Goal: Task Accomplishment & Management: Manage account settings

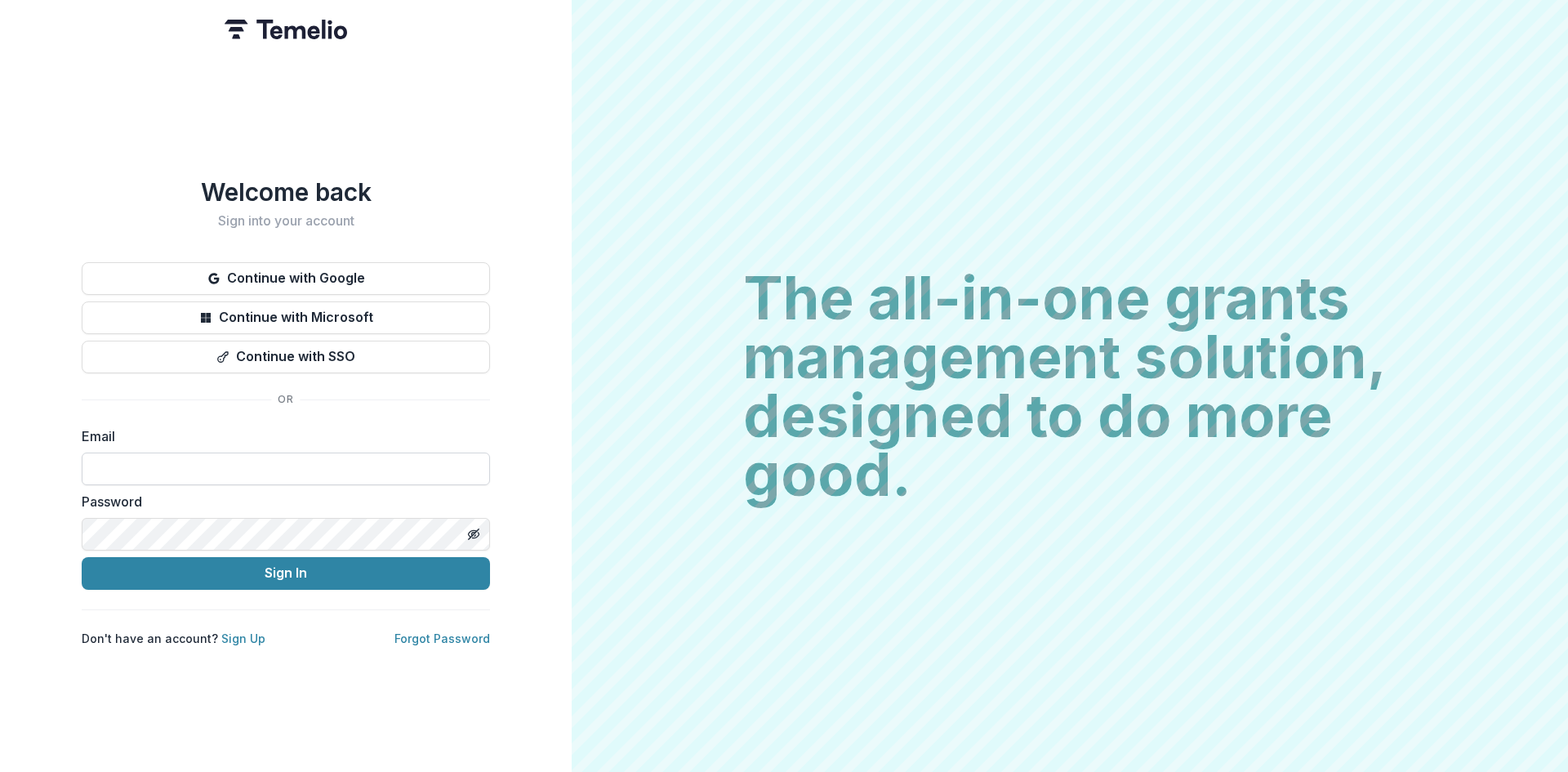
drag, startPoint x: 0, startPoint y: 0, endPoint x: 308, endPoint y: 463, distance: 556.1
click at [308, 463] on input at bounding box center [286, 469] width 409 height 33
type input "**********"
click at [266, 576] on button "Sign In" at bounding box center [286, 574] width 409 height 33
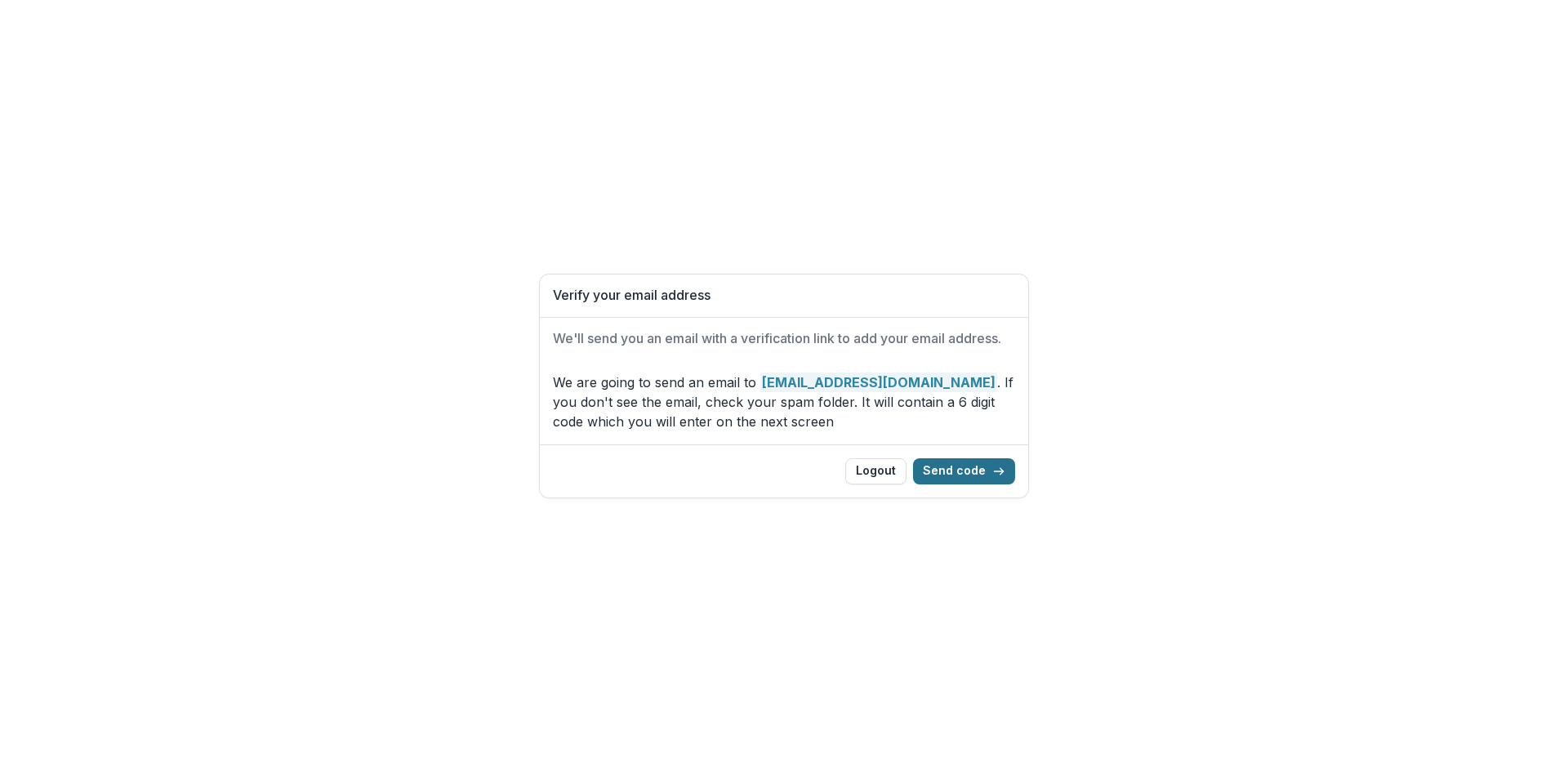
click at [976, 471] on button "Send code" at bounding box center [964, 471] width 102 height 26
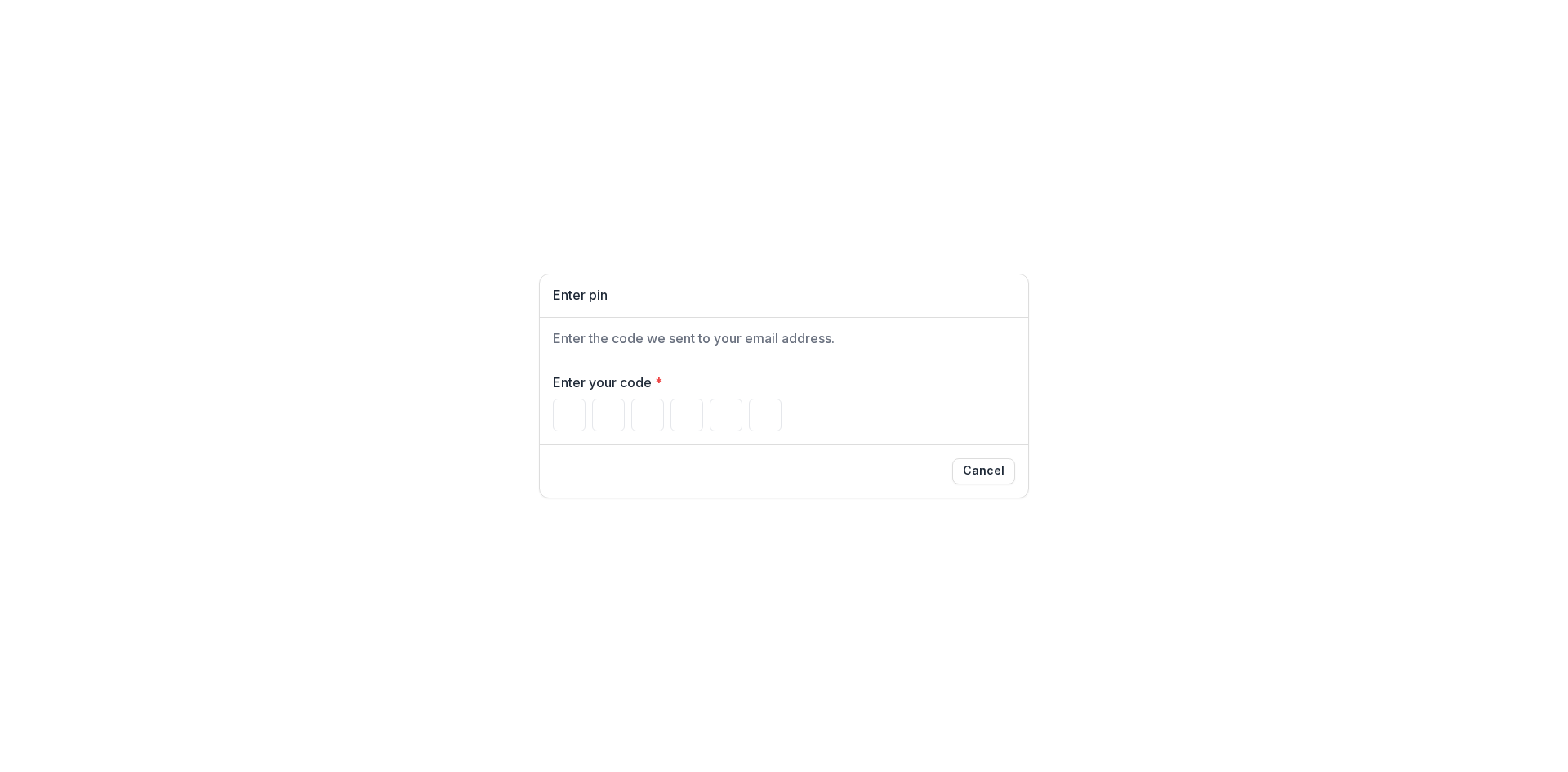
type input "*"
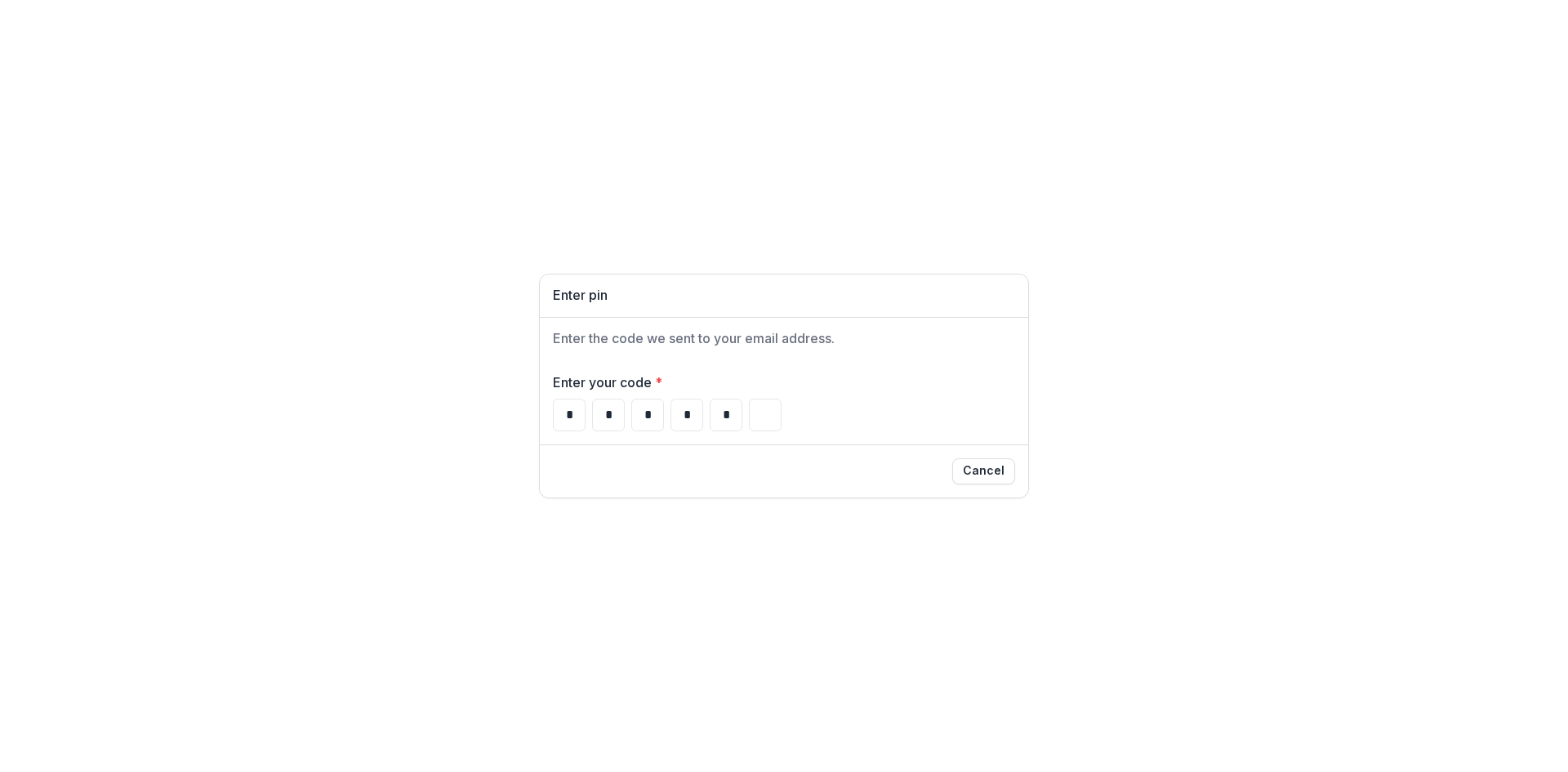
type input "*"
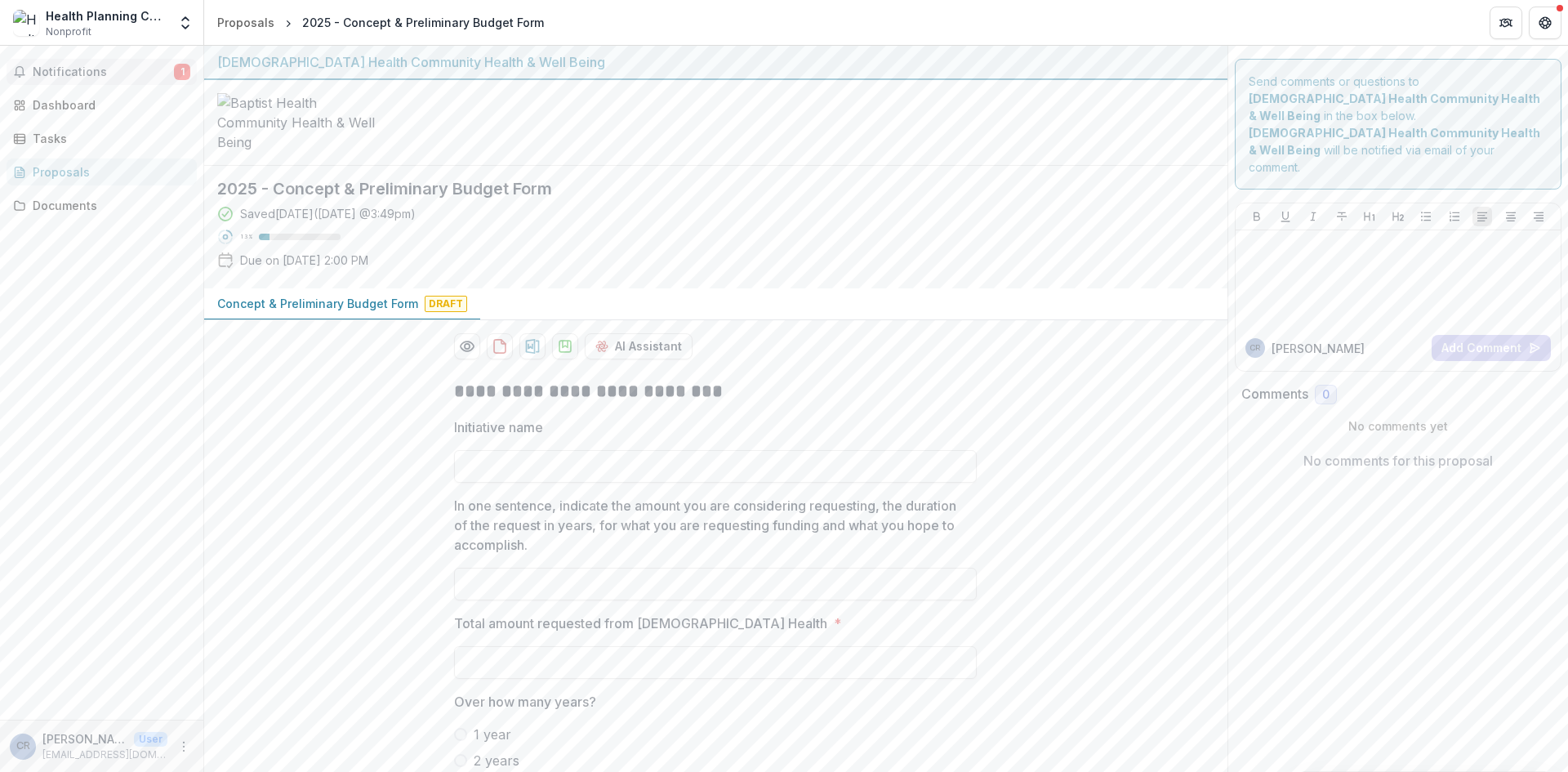
click at [95, 69] on span "Notifications" at bounding box center [104, 72] width 141 height 14
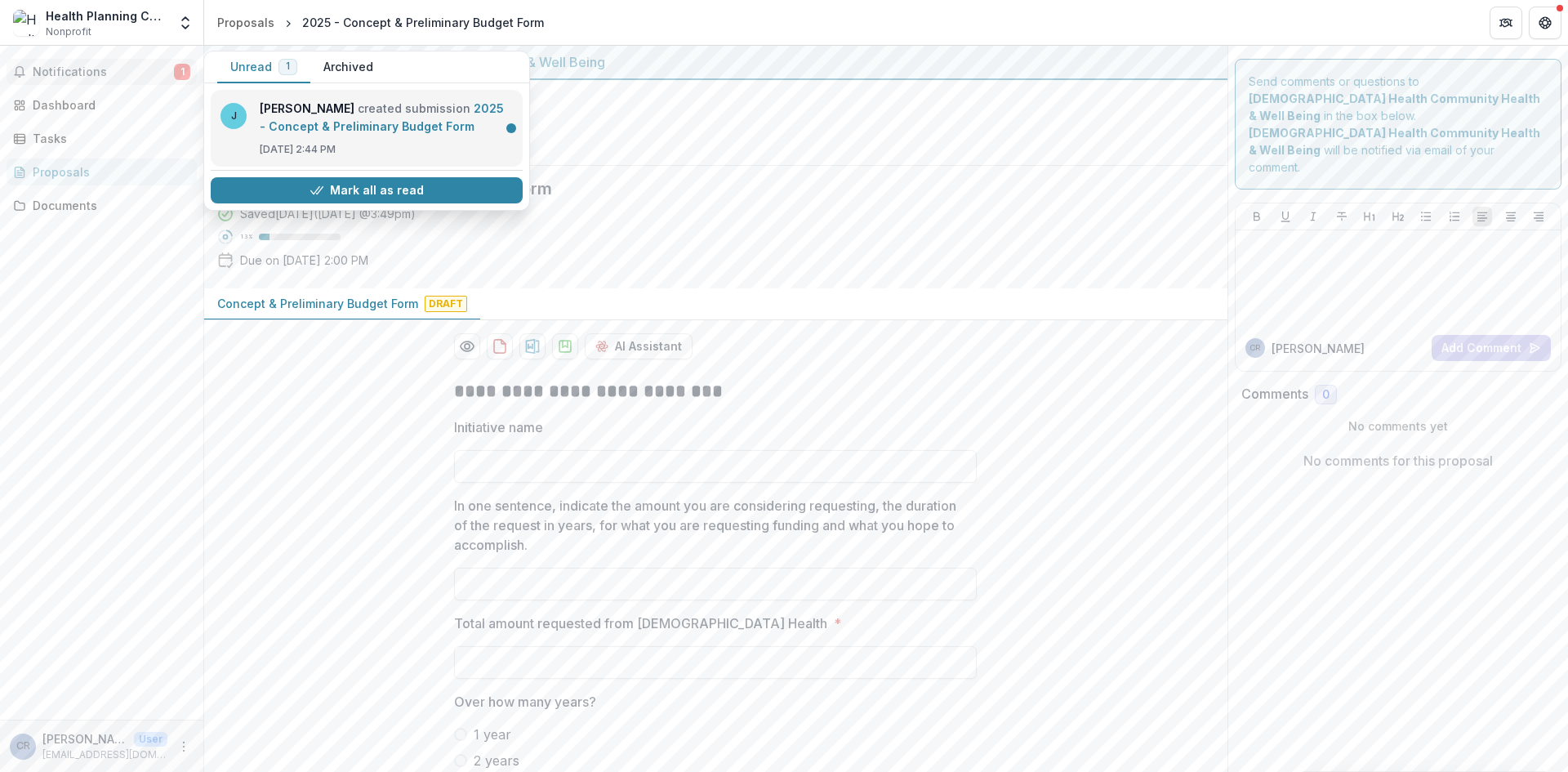
click at [399, 127] on link "2025 - Concept & Preliminary Budget Form" at bounding box center [382, 117] width 244 height 32
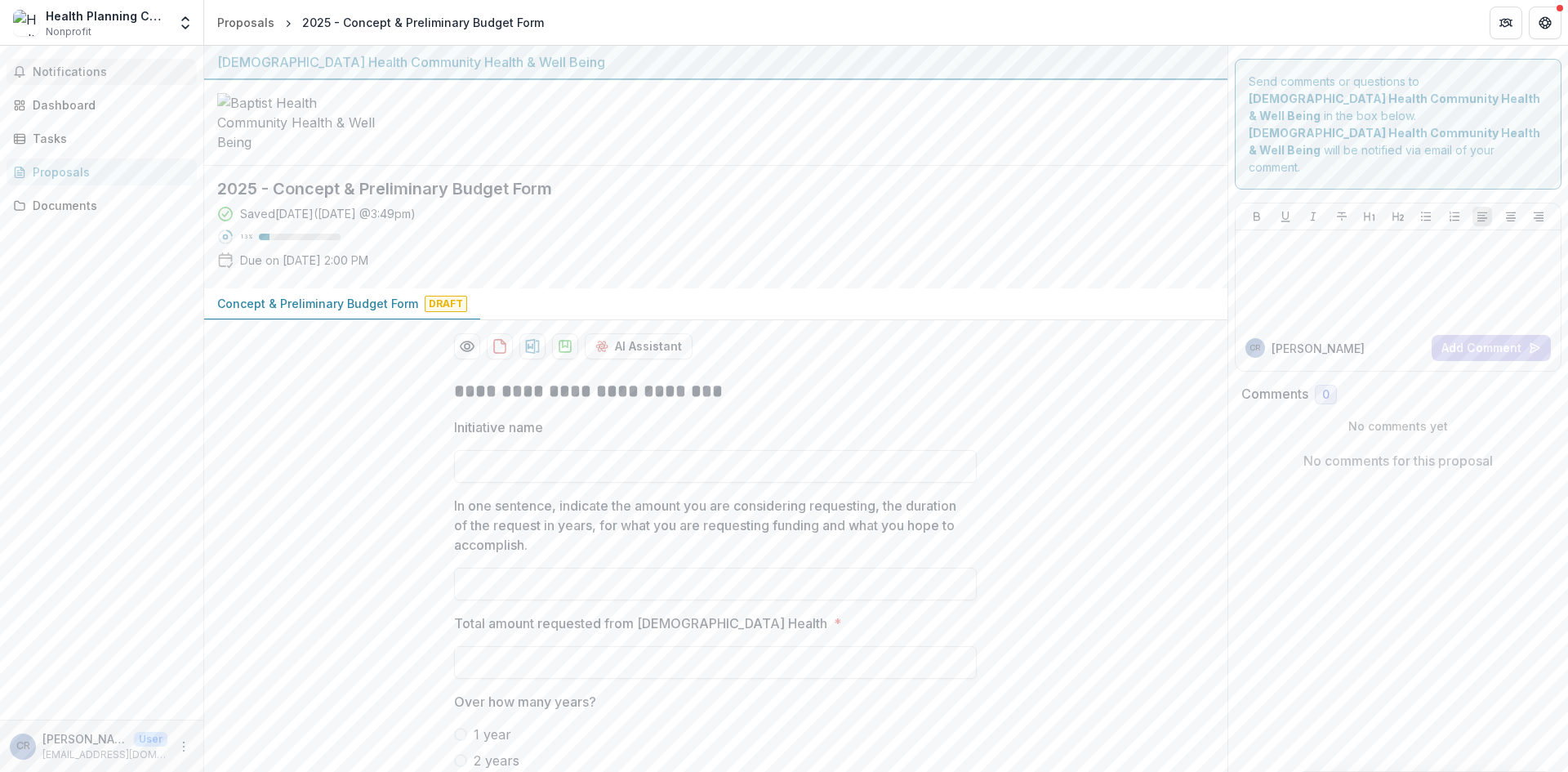
click at [90, 68] on span "Notifications" at bounding box center [112, 72] width 158 height 14
click at [67, 208] on div "Documents" at bounding box center [108, 205] width 151 height 17
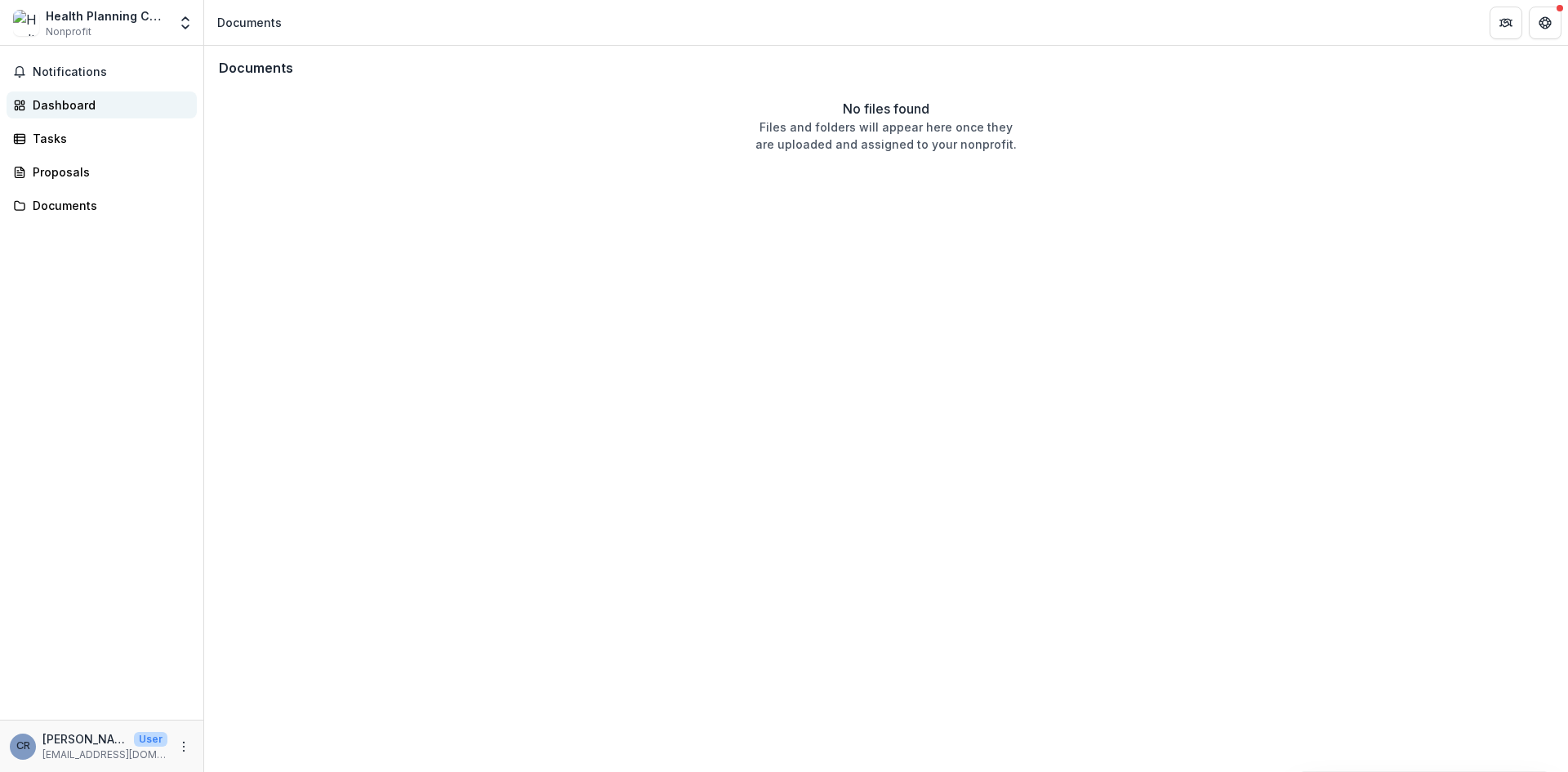
click at [100, 109] on div "Dashboard" at bounding box center [108, 105] width 151 height 17
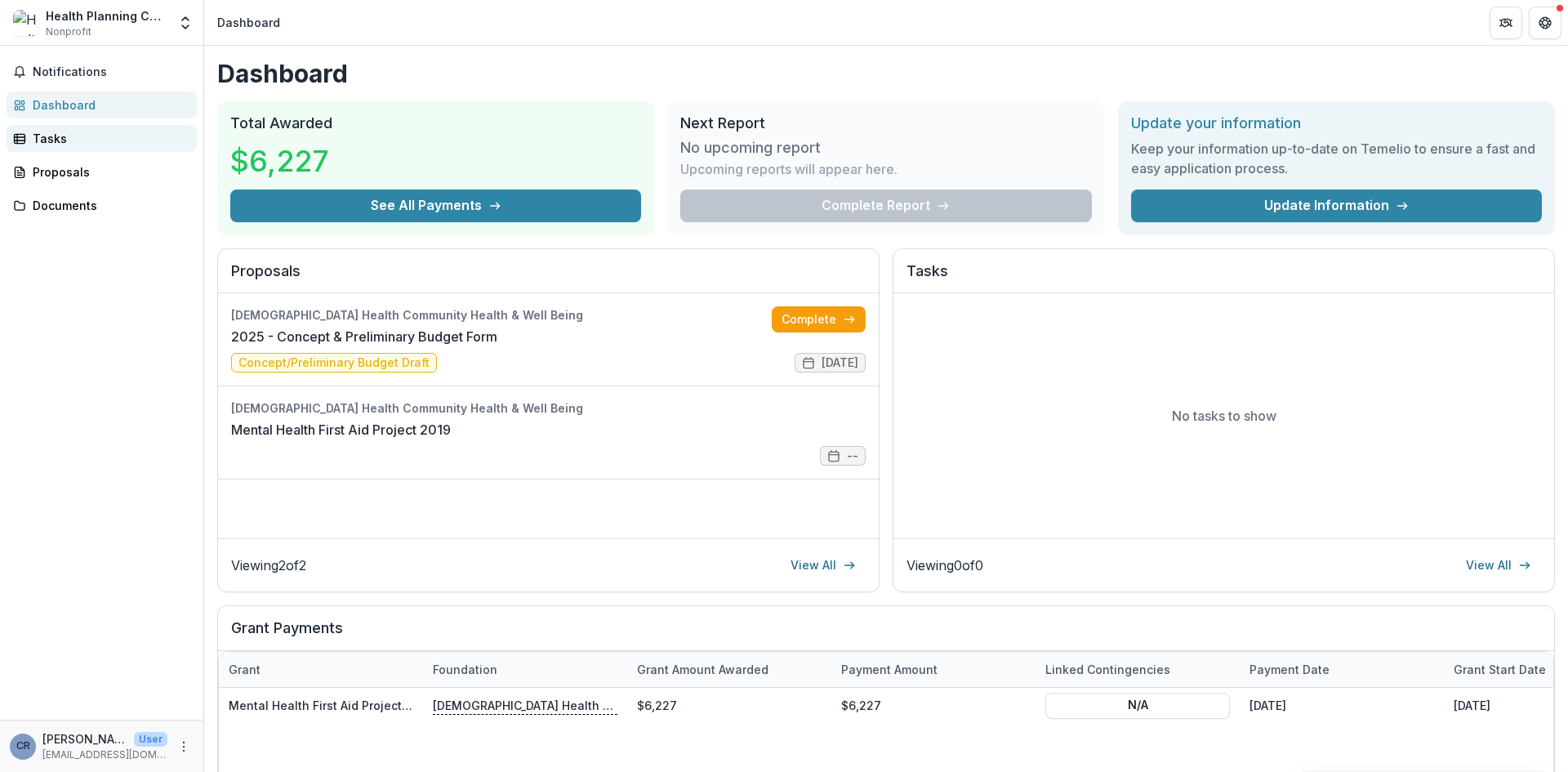
click at [88, 140] on div "Tasks" at bounding box center [108, 138] width 151 height 17
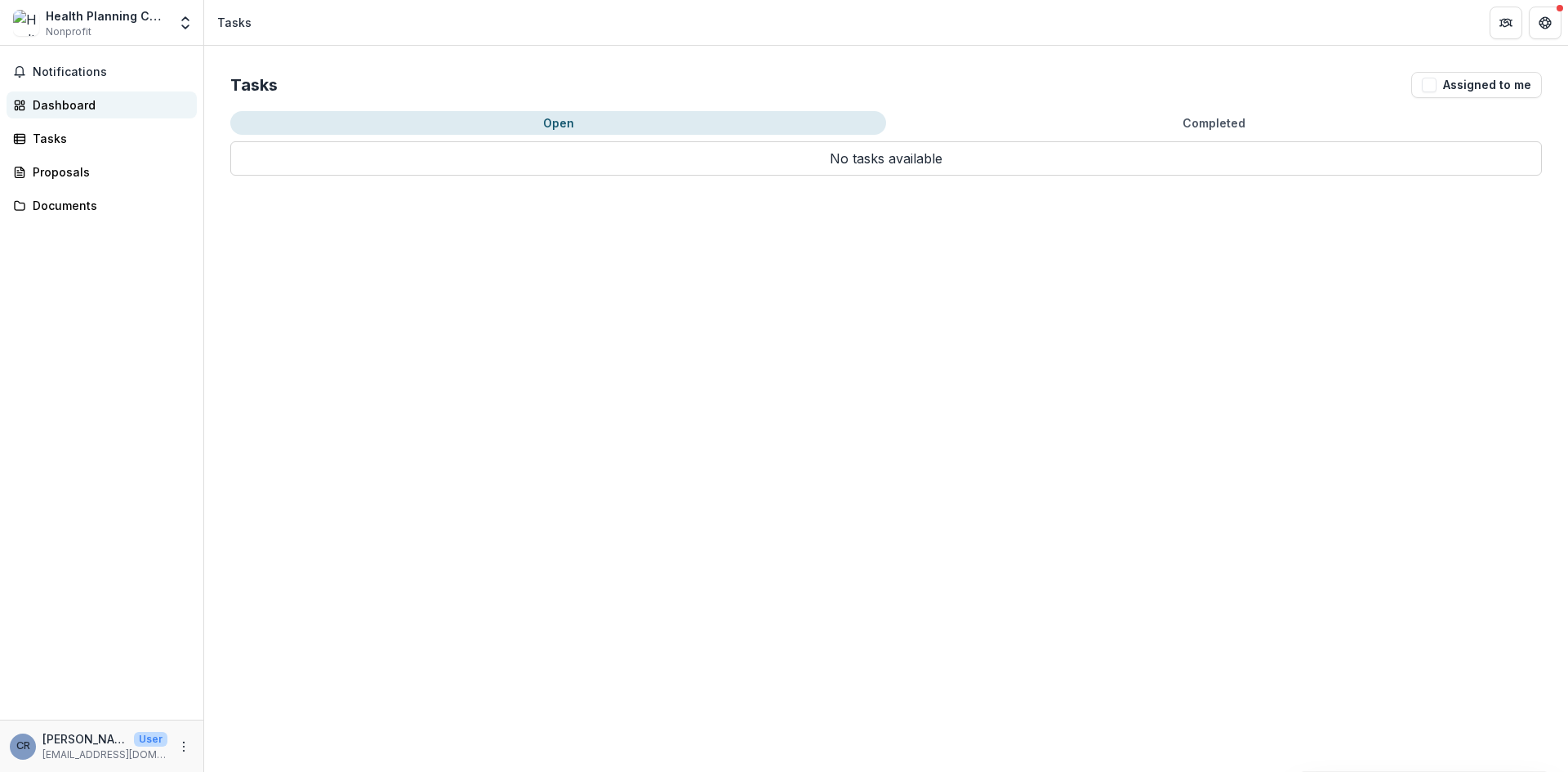
click at [93, 110] on div "Dashboard" at bounding box center [108, 105] width 151 height 17
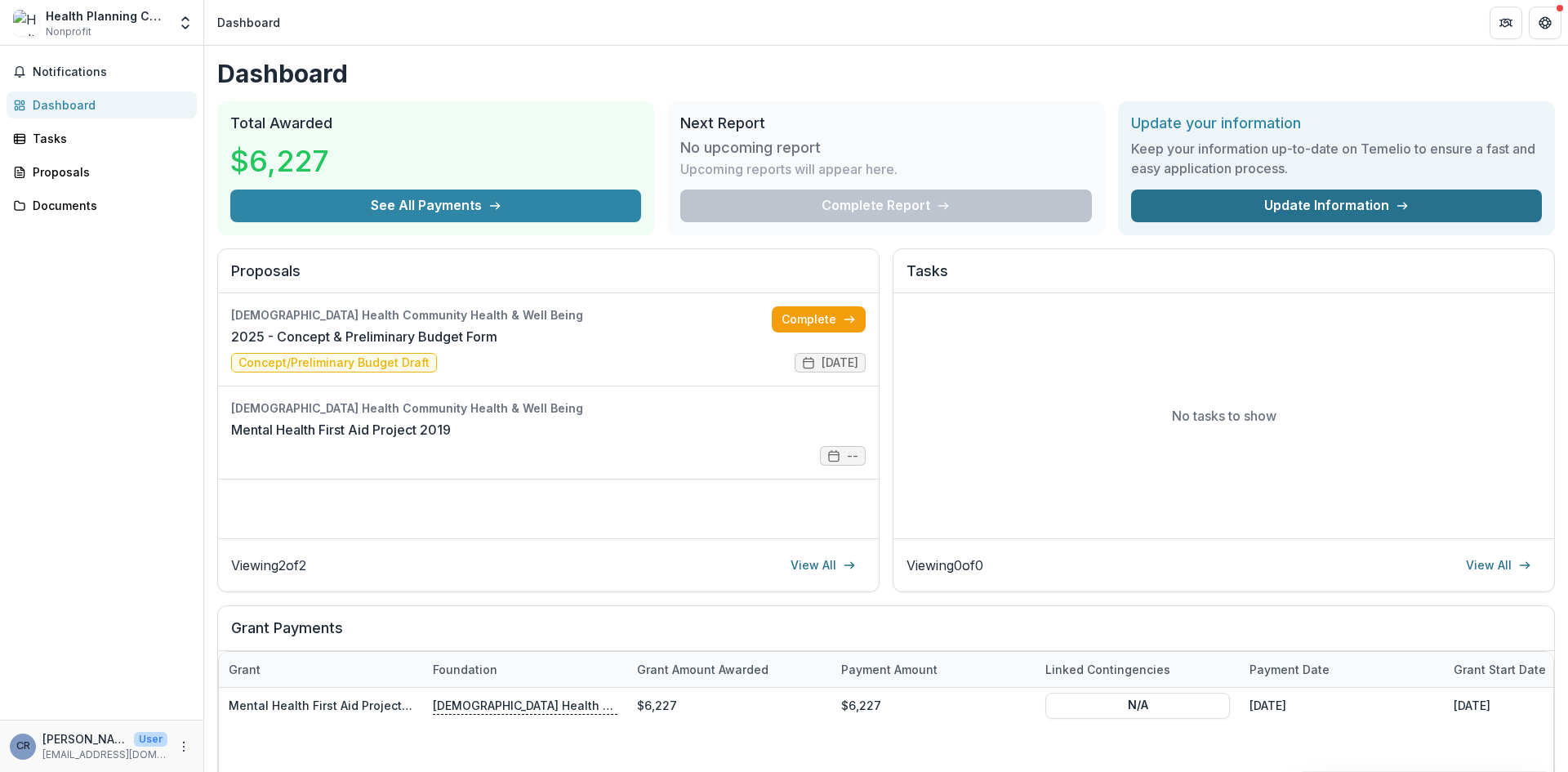
click at [1193, 203] on link "Update Information" at bounding box center [1336, 206] width 410 height 33
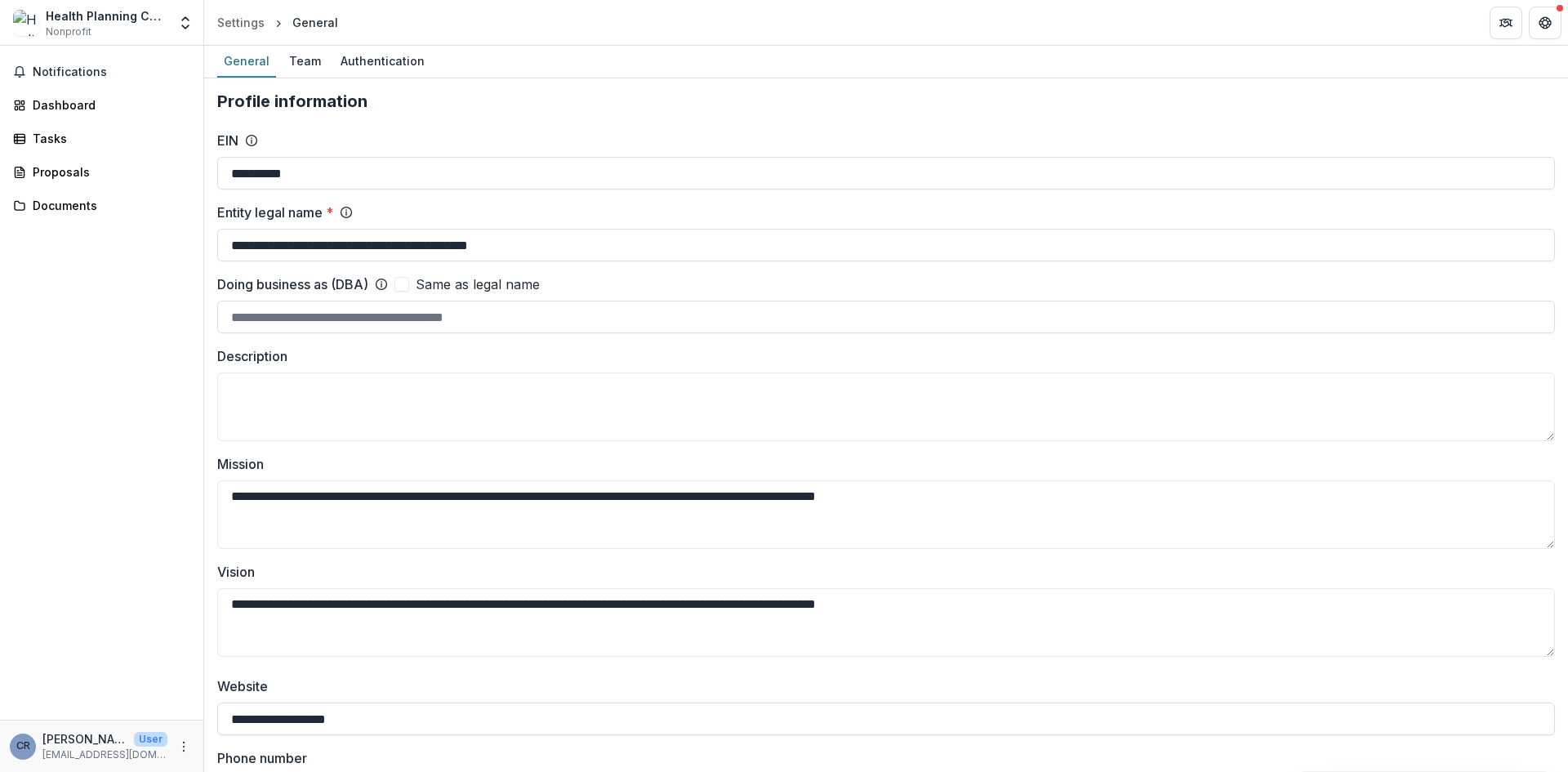
click at [409, 282] on span at bounding box center [402, 285] width 15 height 15
type input "**********"
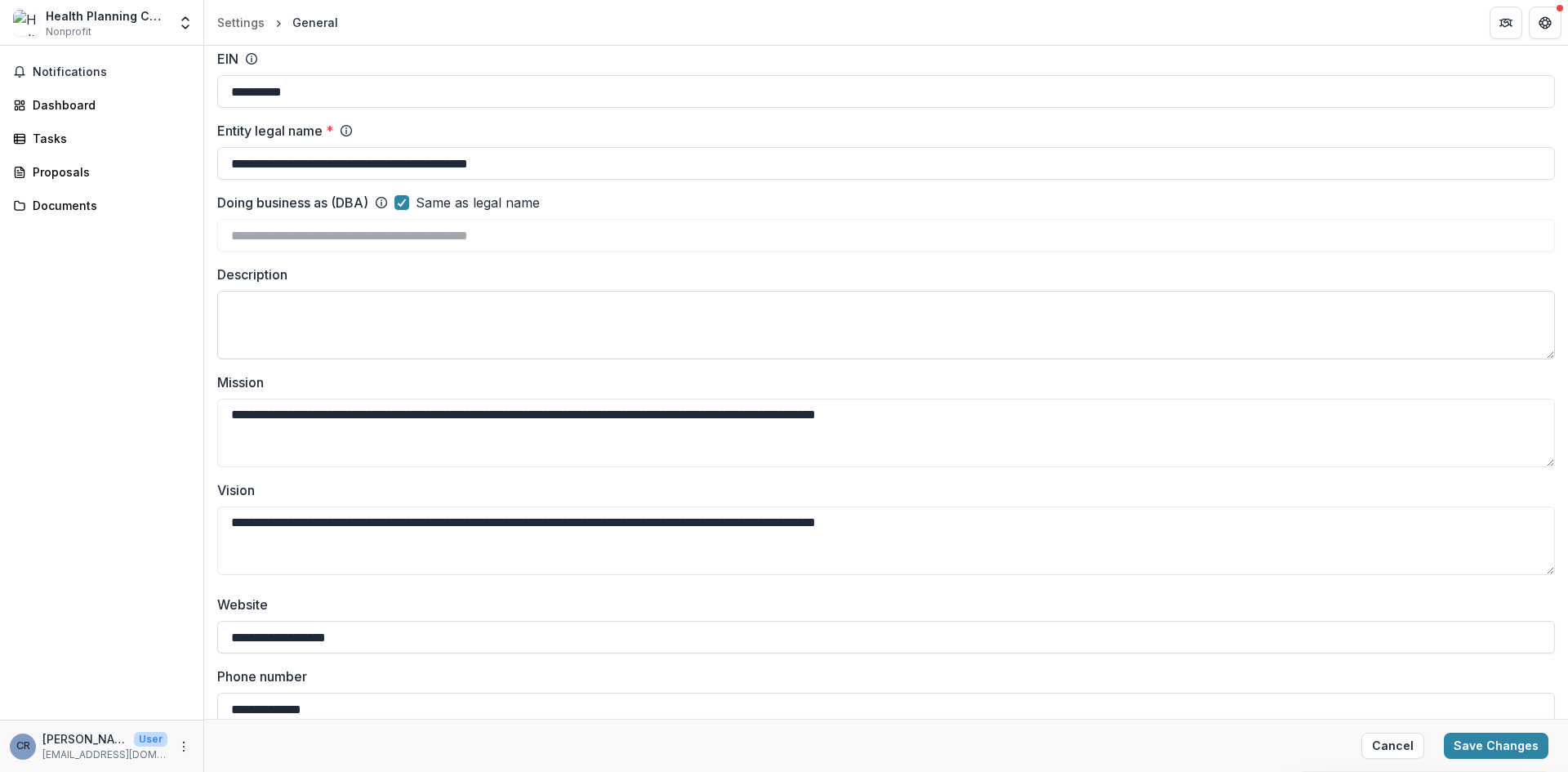
click at [700, 319] on textarea "Description" at bounding box center [886, 325] width 1338 height 69
paste textarea "**********"
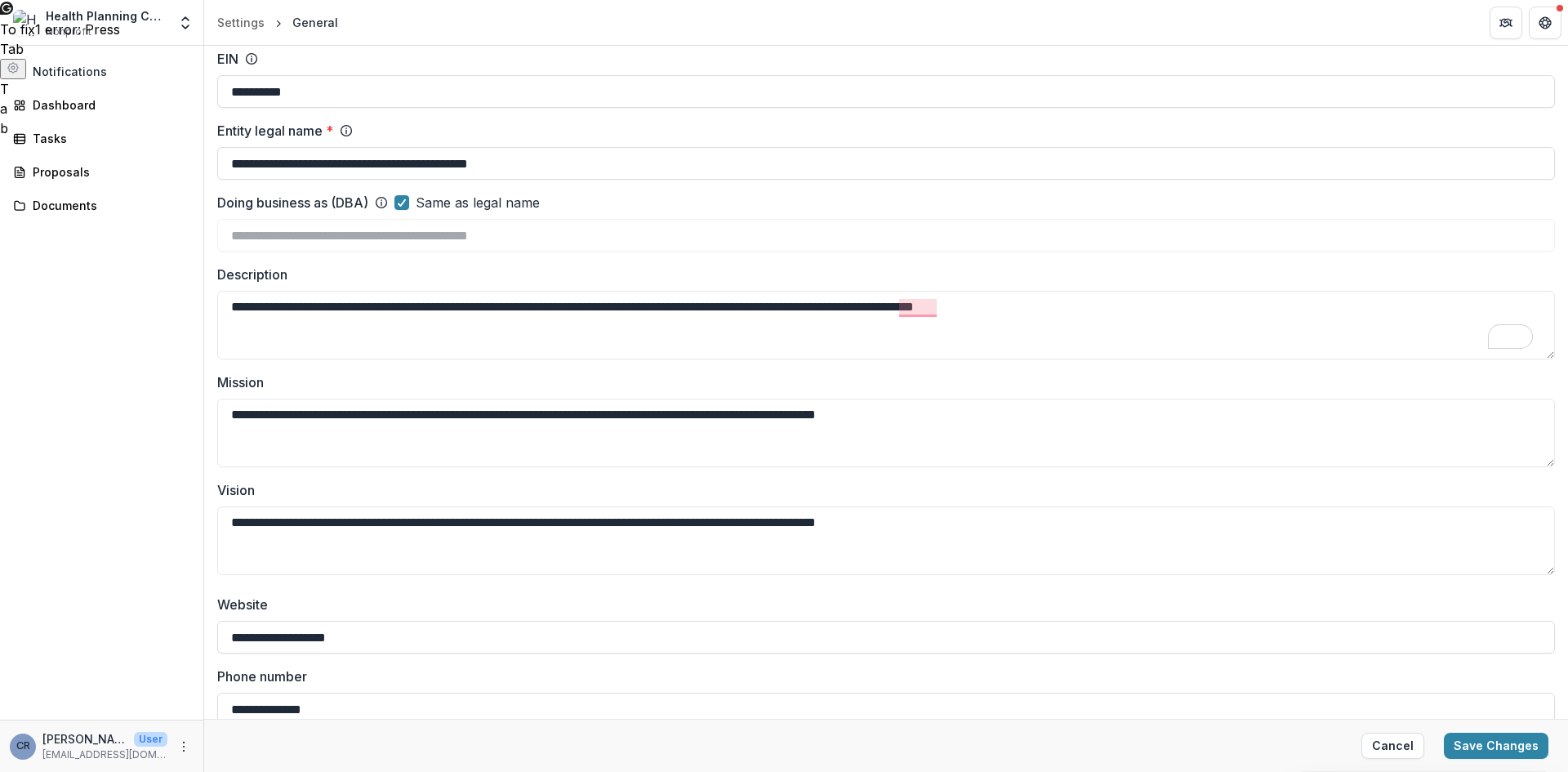
paste textarea "**********"
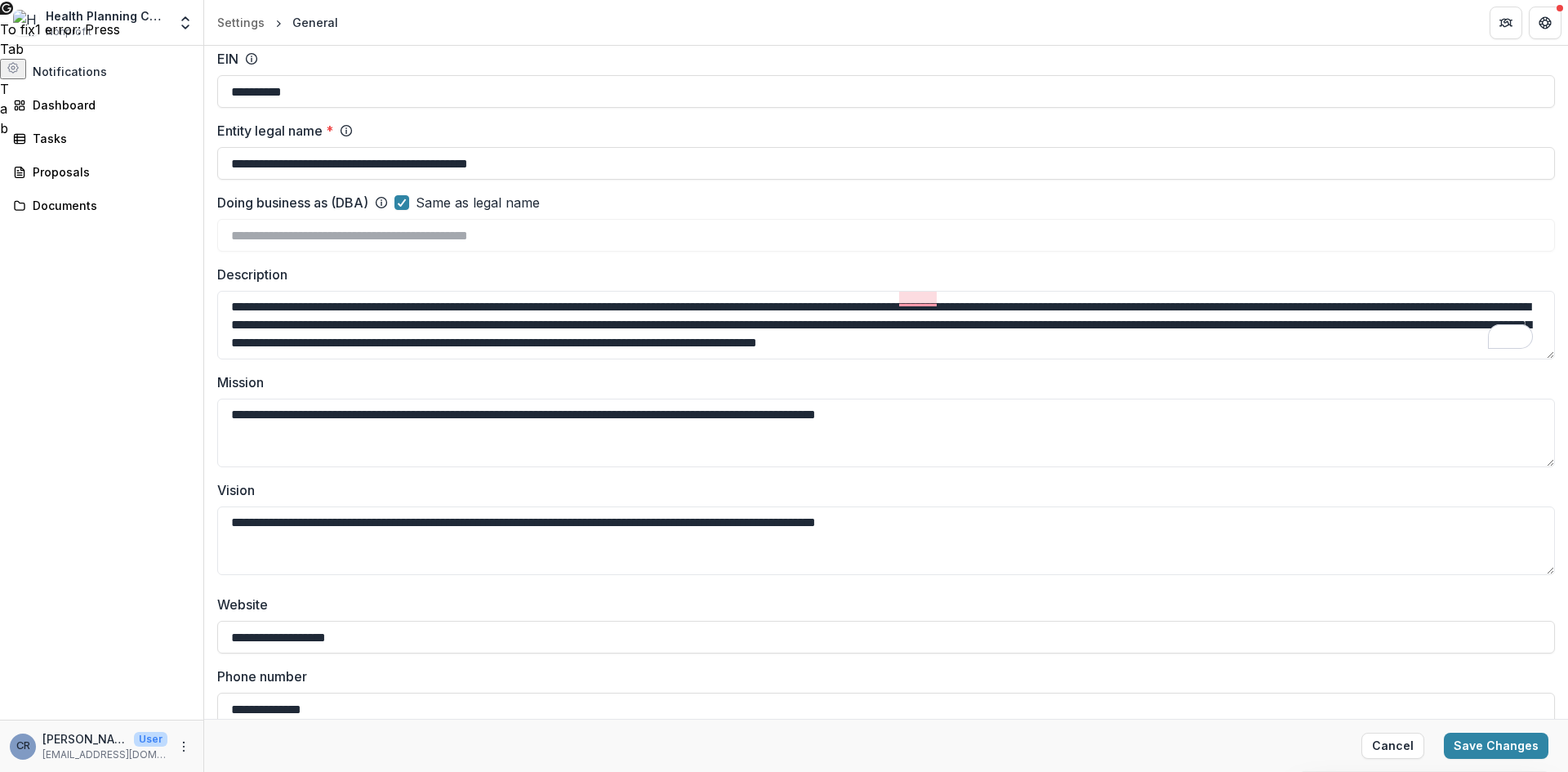
scroll to position [11, 0]
click at [934, 319] on span "health" at bounding box center [947, 323] width 39 height 17
click at [599, 339] on span "Services" at bounding box center [581, 341] width 58 height 17
type textarea "**********"
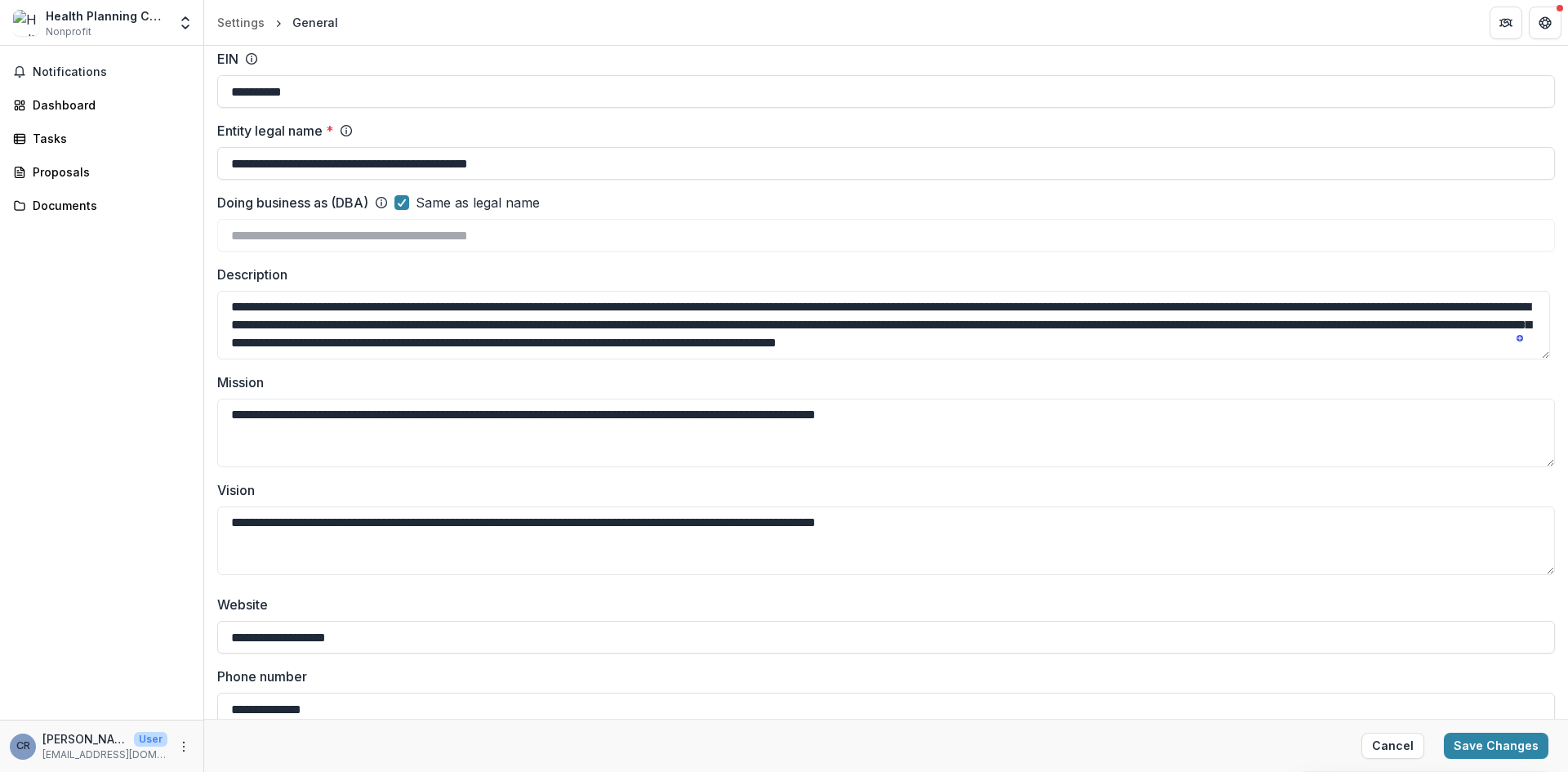
click at [794, 372] on div "**********" at bounding box center [886, 311] width 1338 height 526
click at [1521, 338] on div "1" at bounding box center [1516, 337] width 18 height 18
click at [1203, 467] on span "Dismiss" at bounding box center [1207, 476] width 39 height 18
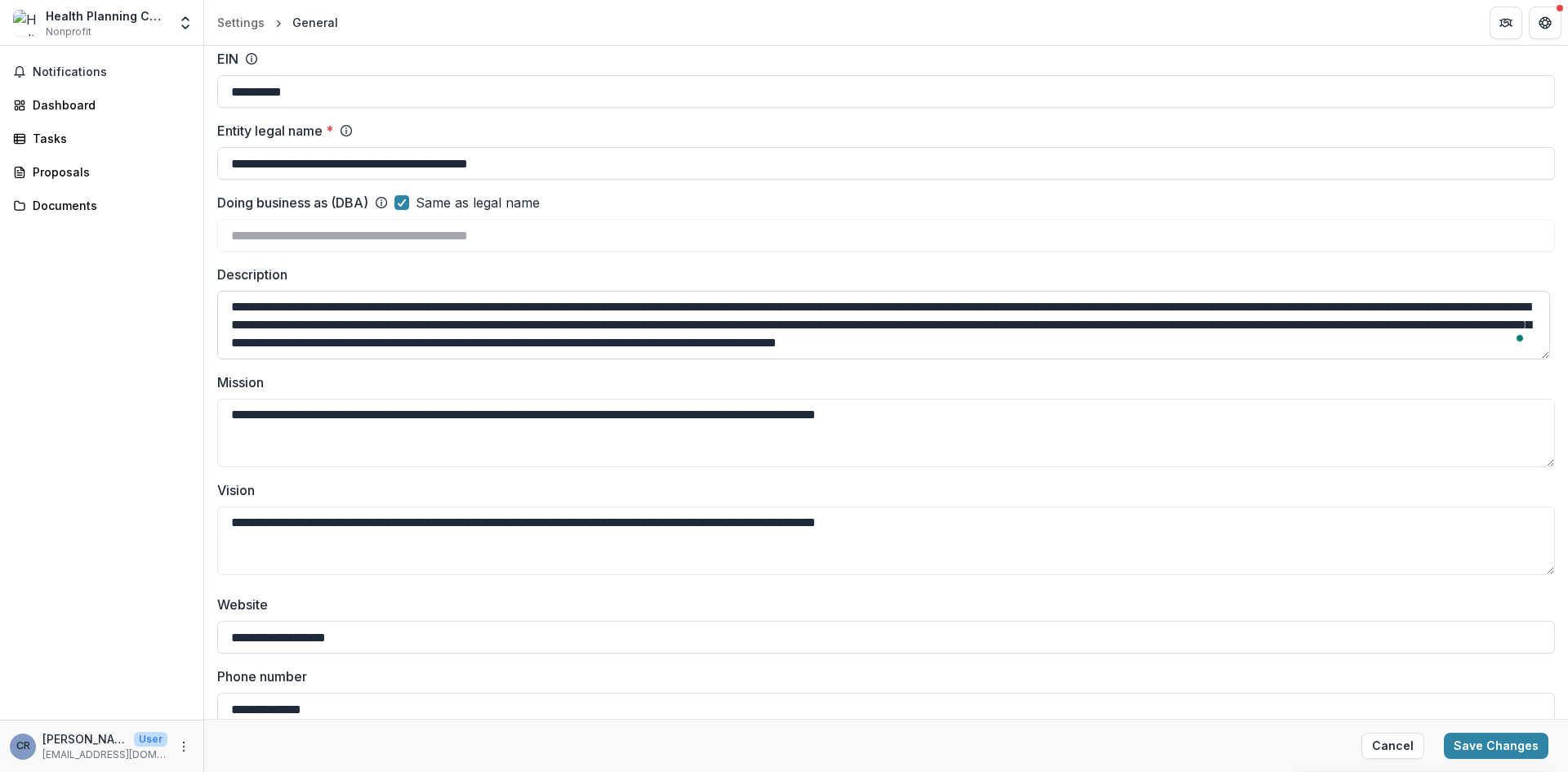
click at [1050, 333] on textarea "**********" at bounding box center [884, 325] width 1333 height 69
click at [1072, 270] on label "Description" at bounding box center [881, 274] width 1328 height 19
click at [1072, 291] on textarea "**********" at bounding box center [884, 325] width 1333 height 69
click at [1081, 263] on div "**********" at bounding box center [886, 311] width 1338 height 526
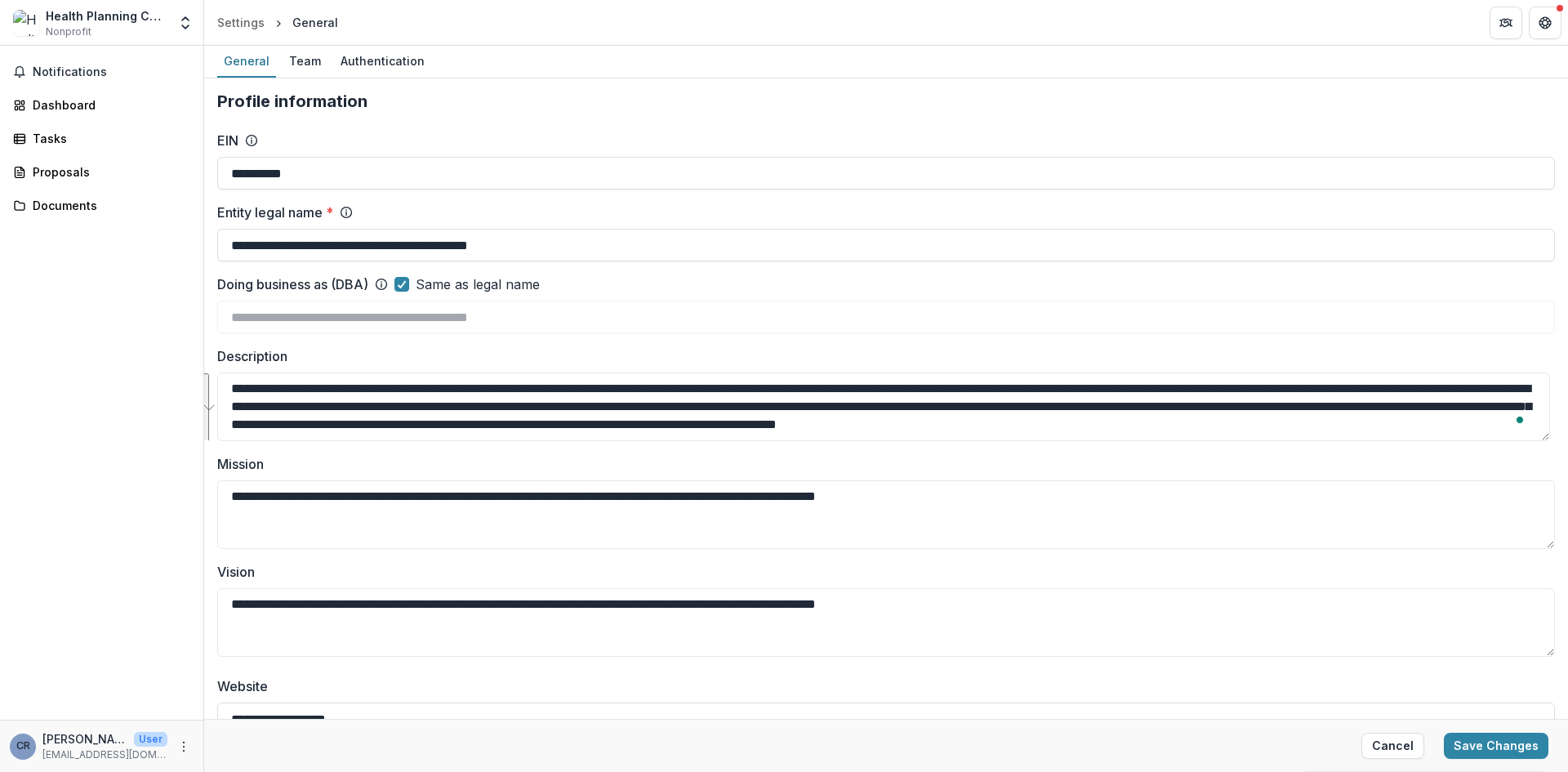
drag, startPoint x: 454, startPoint y: 424, endPoint x: 205, endPoint y: 353, distance: 258.9
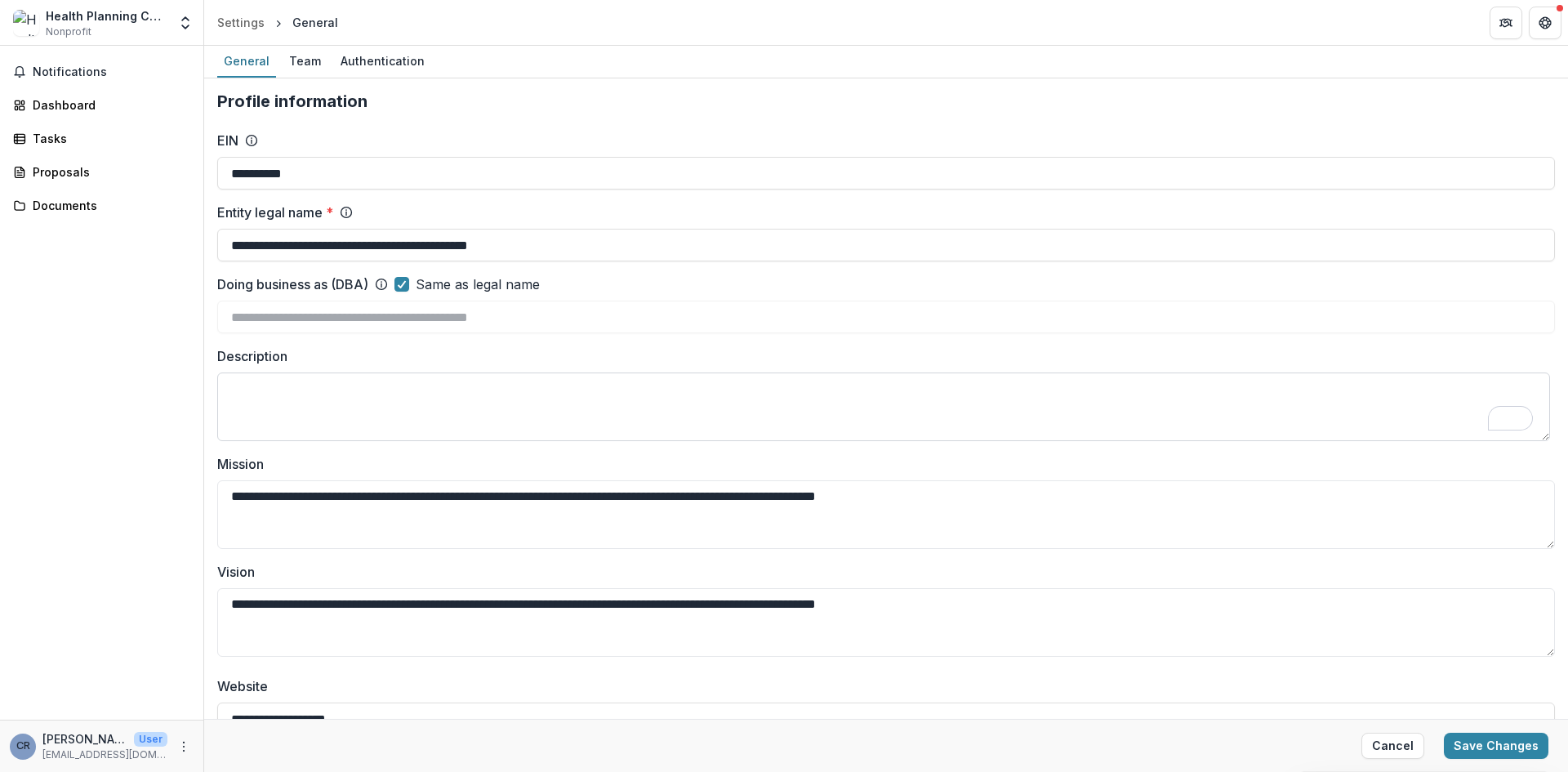
paste textarea "**********"
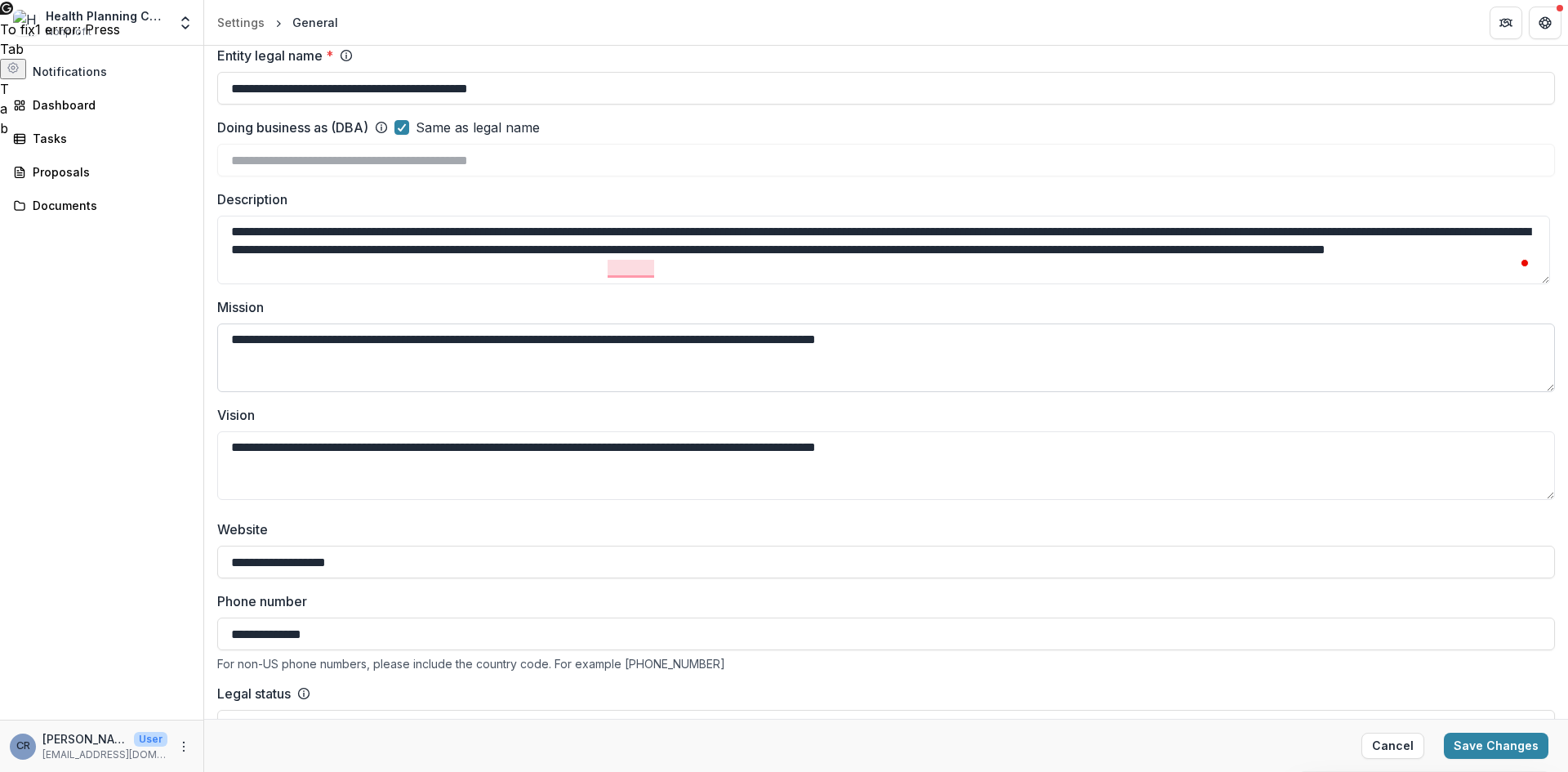
scroll to position [163, 0]
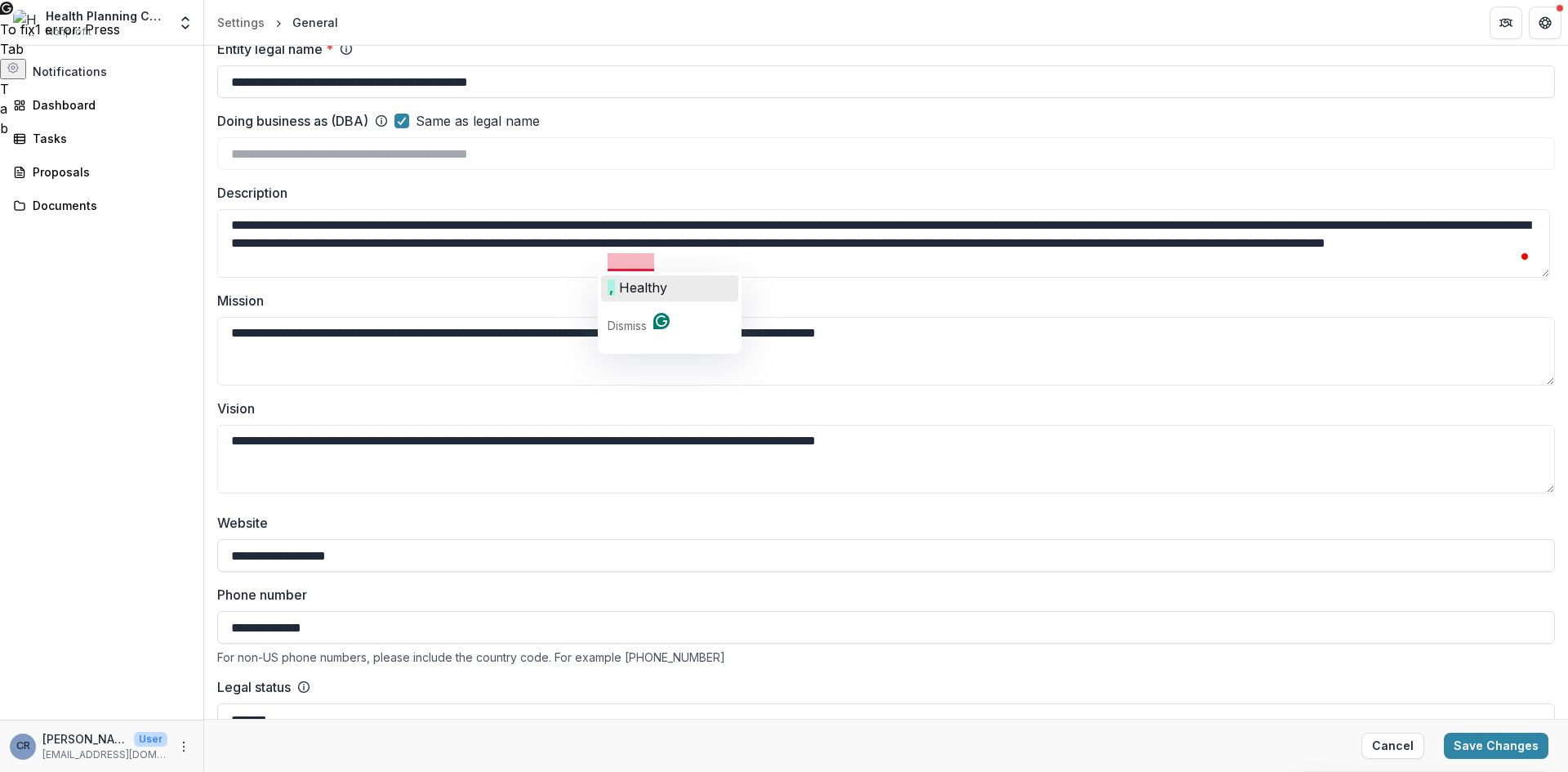
click at [640, 286] on span "Healthy" at bounding box center [643, 287] width 48 height 17
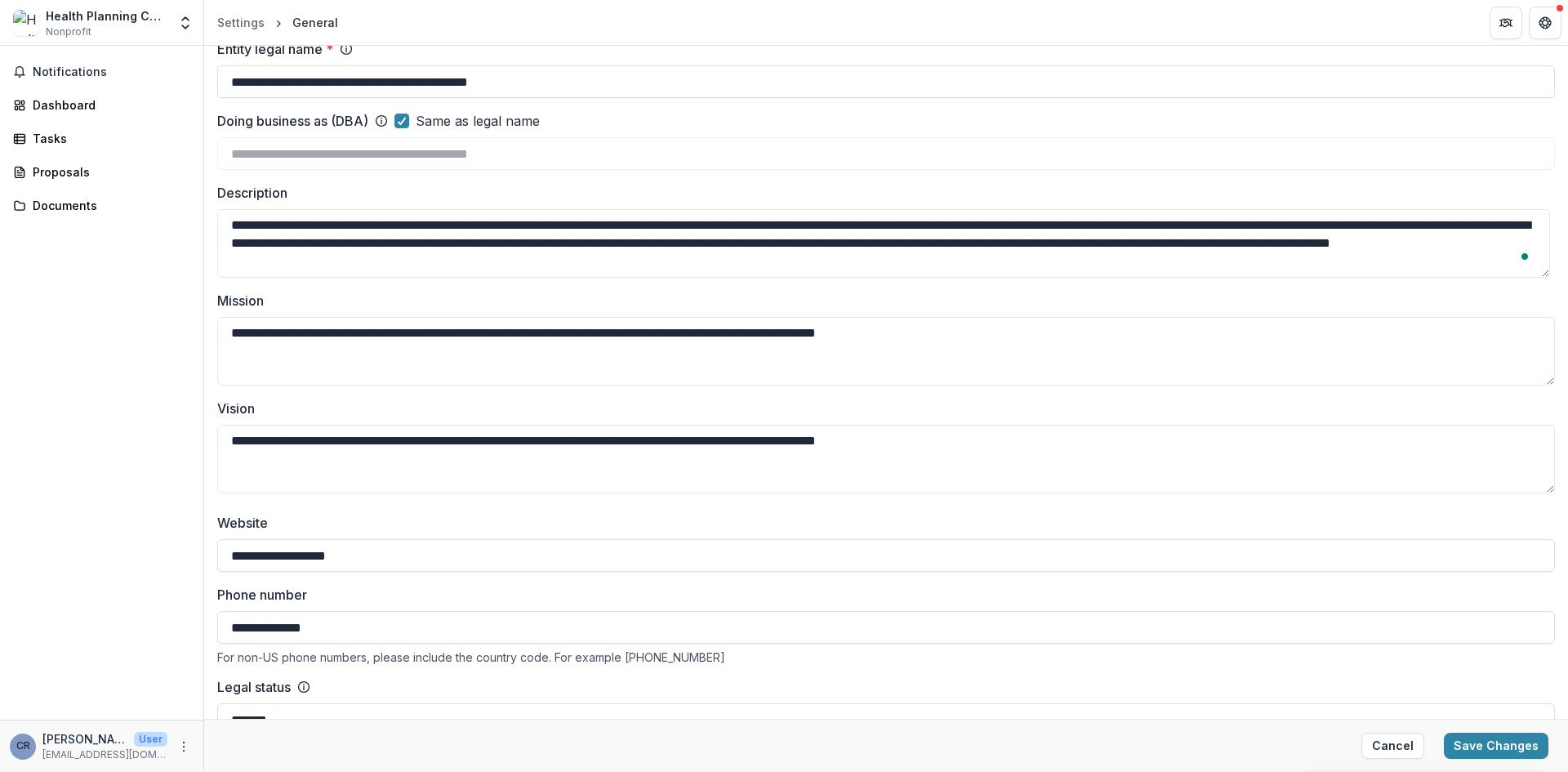
type textarea "**********"
click at [744, 294] on label "Mission" at bounding box center [881, 300] width 1328 height 19
click at [744, 317] on textarea "**********" at bounding box center [886, 351] width 1338 height 69
click at [766, 279] on div "**********" at bounding box center [886, 229] width 1338 height 526
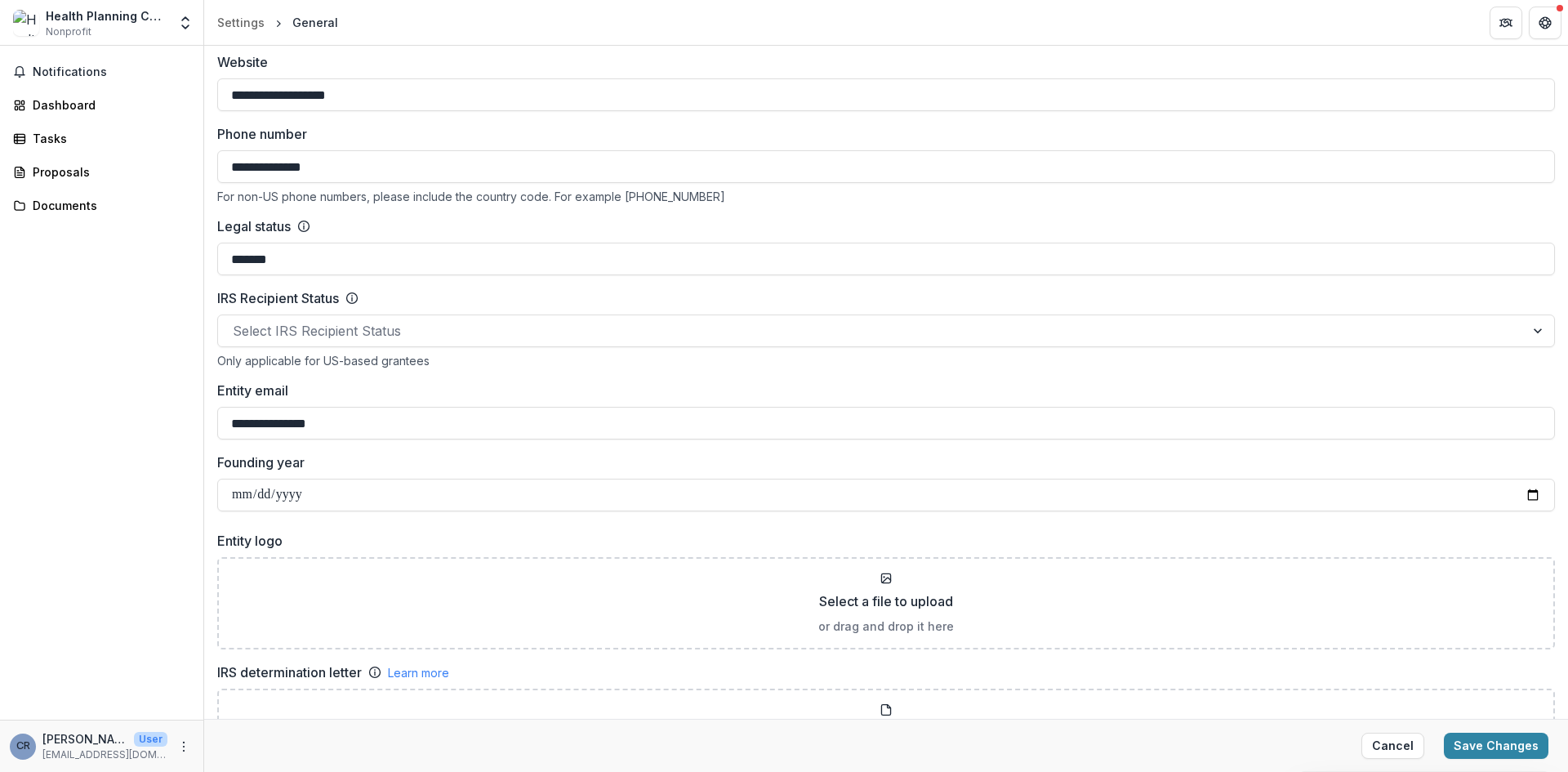
scroll to position [654, 0]
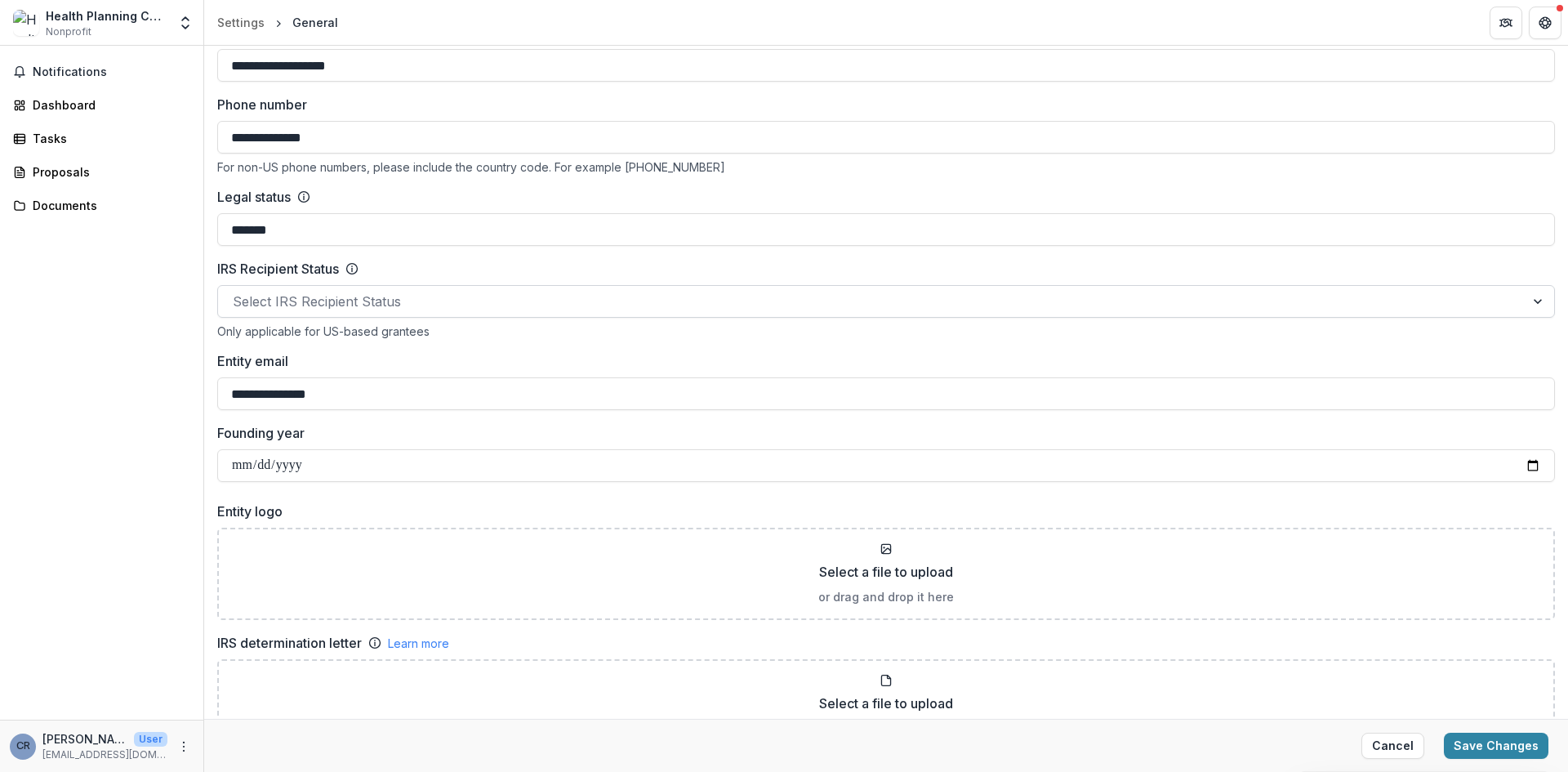
click at [557, 306] on div at bounding box center [871, 301] width 1277 height 23
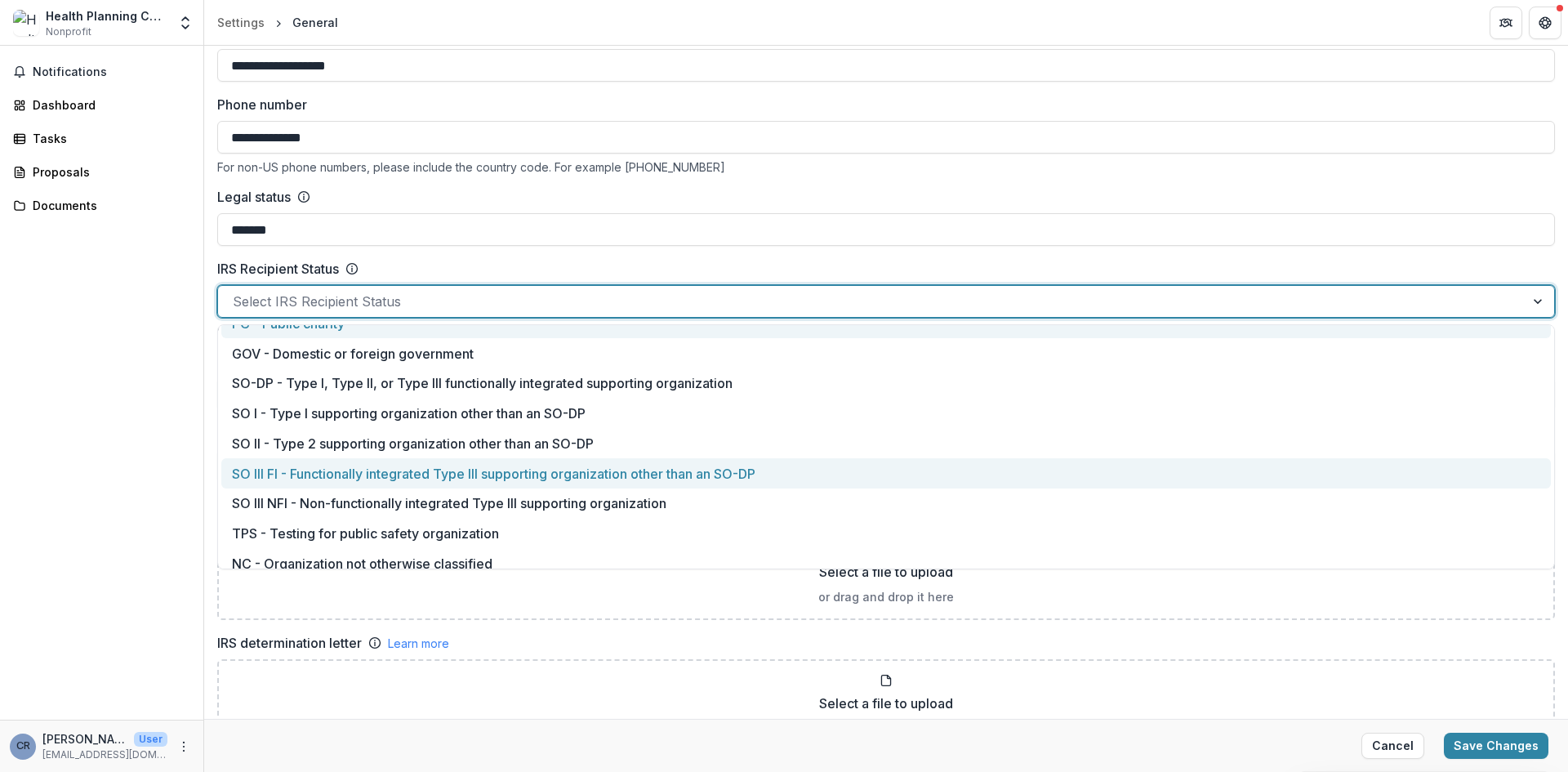
scroll to position [0, 0]
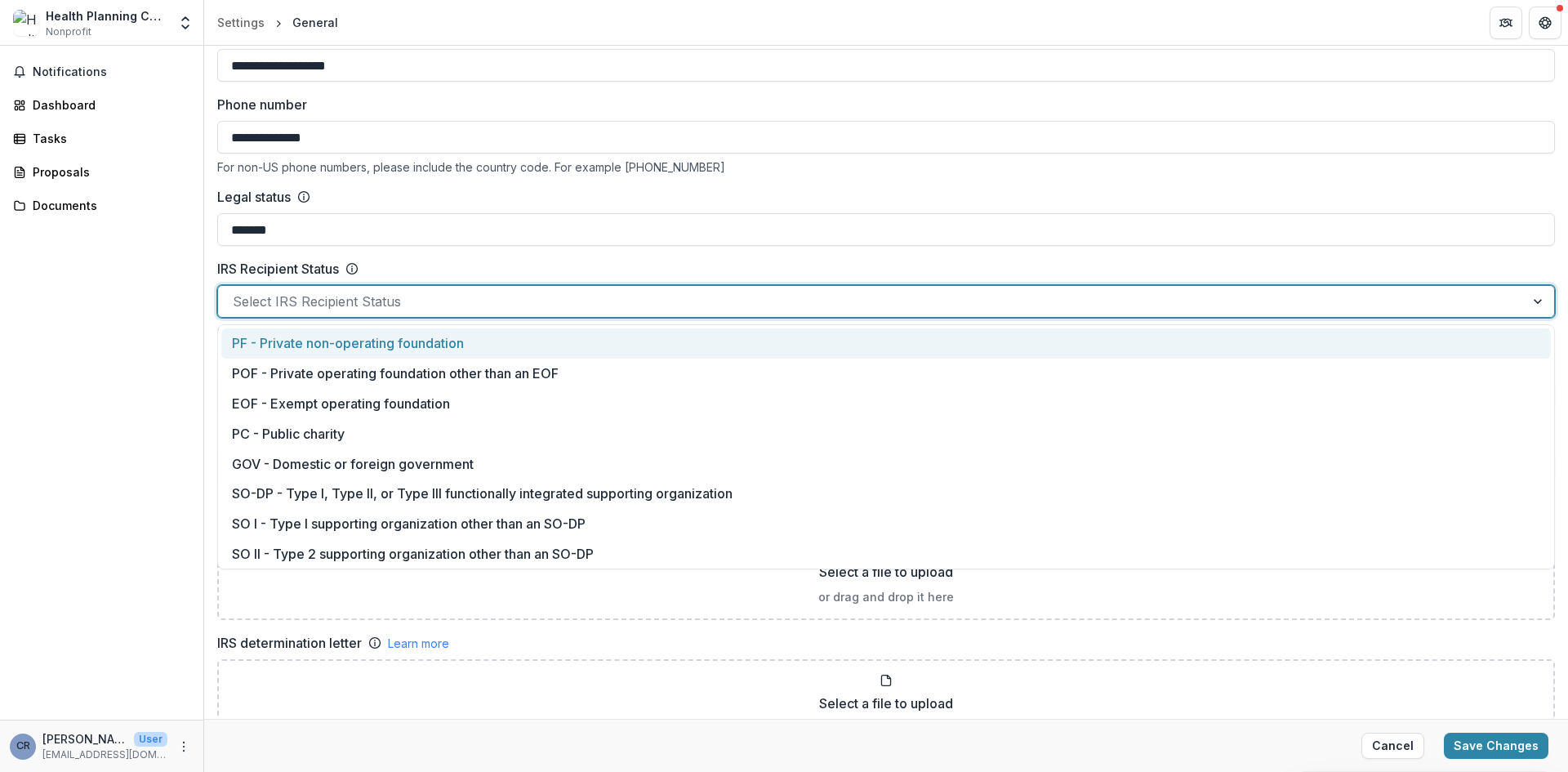
click at [659, 273] on div "IRS Recipient Status" at bounding box center [886, 268] width 1338 height 19
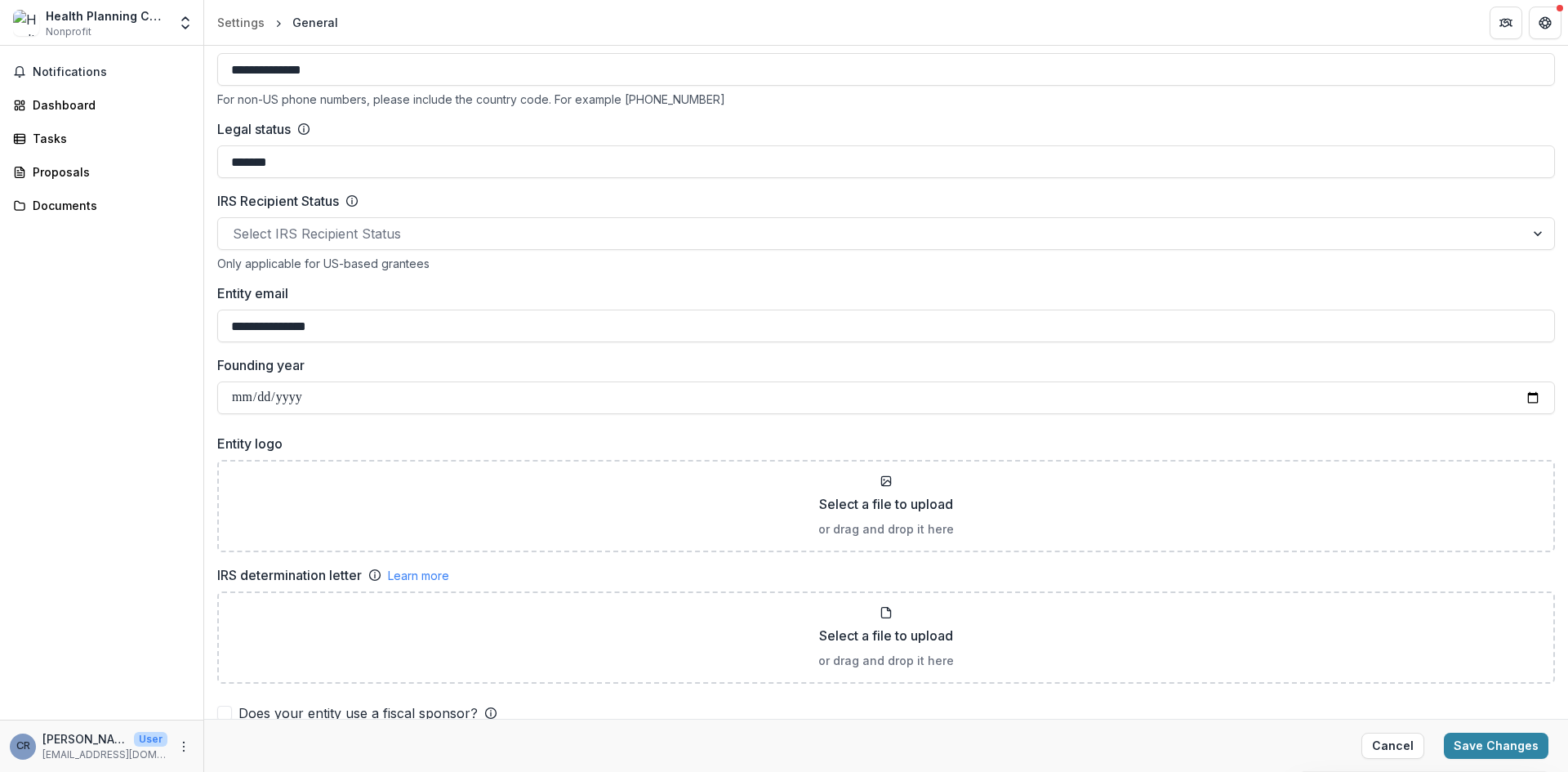
scroll to position [735, 0]
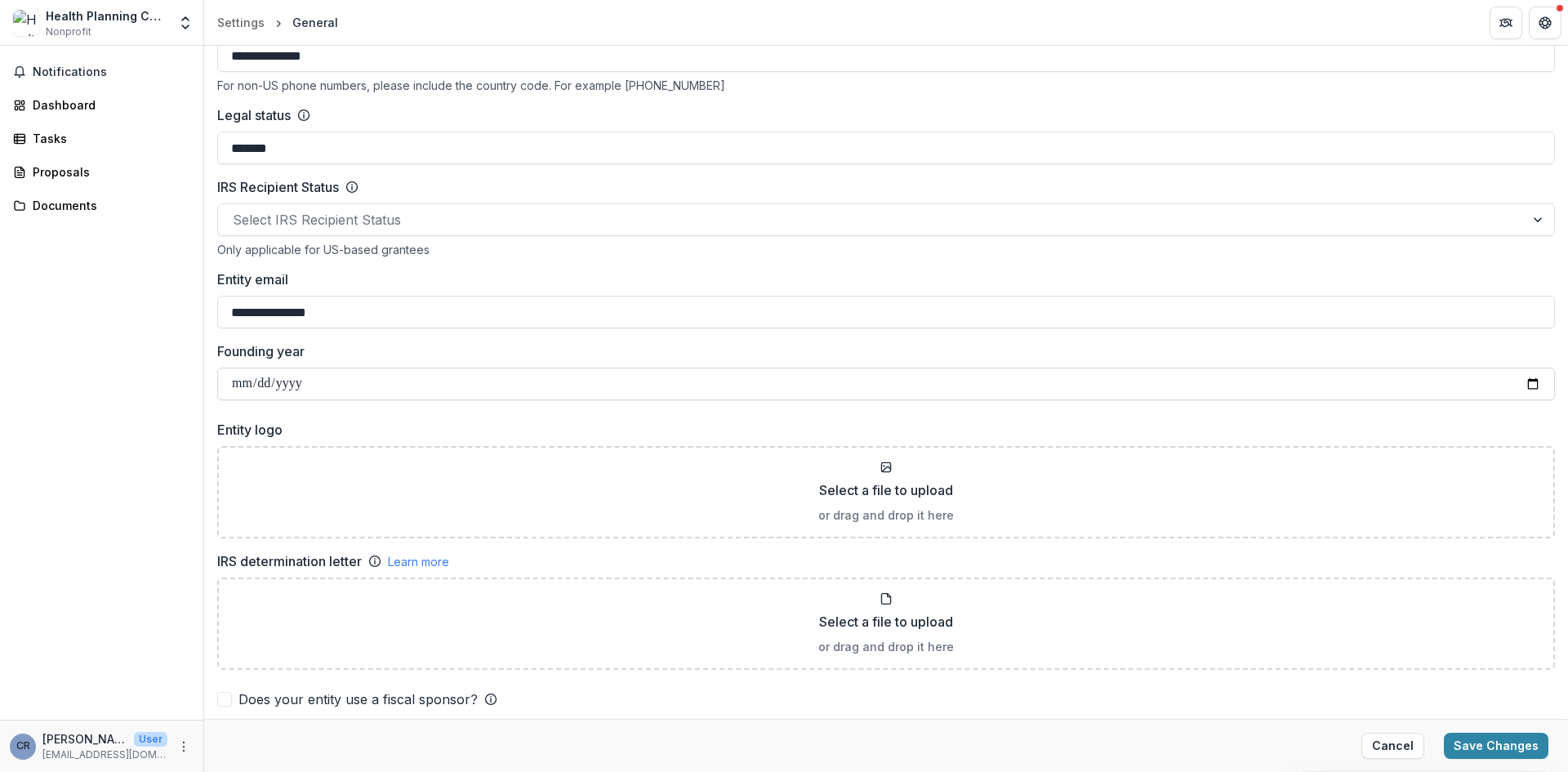
click at [476, 381] on input "Founding year" at bounding box center [886, 384] width 1338 height 33
type input "**********"
click at [605, 348] on label "Founding year" at bounding box center [881, 351] width 1328 height 19
click at [605, 367] on input "**********" at bounding box center [886, 384] width 1338 height 33
click at [532, 424] on label "Entity logo" at bounding box center [881, 429] width 1328 height 19
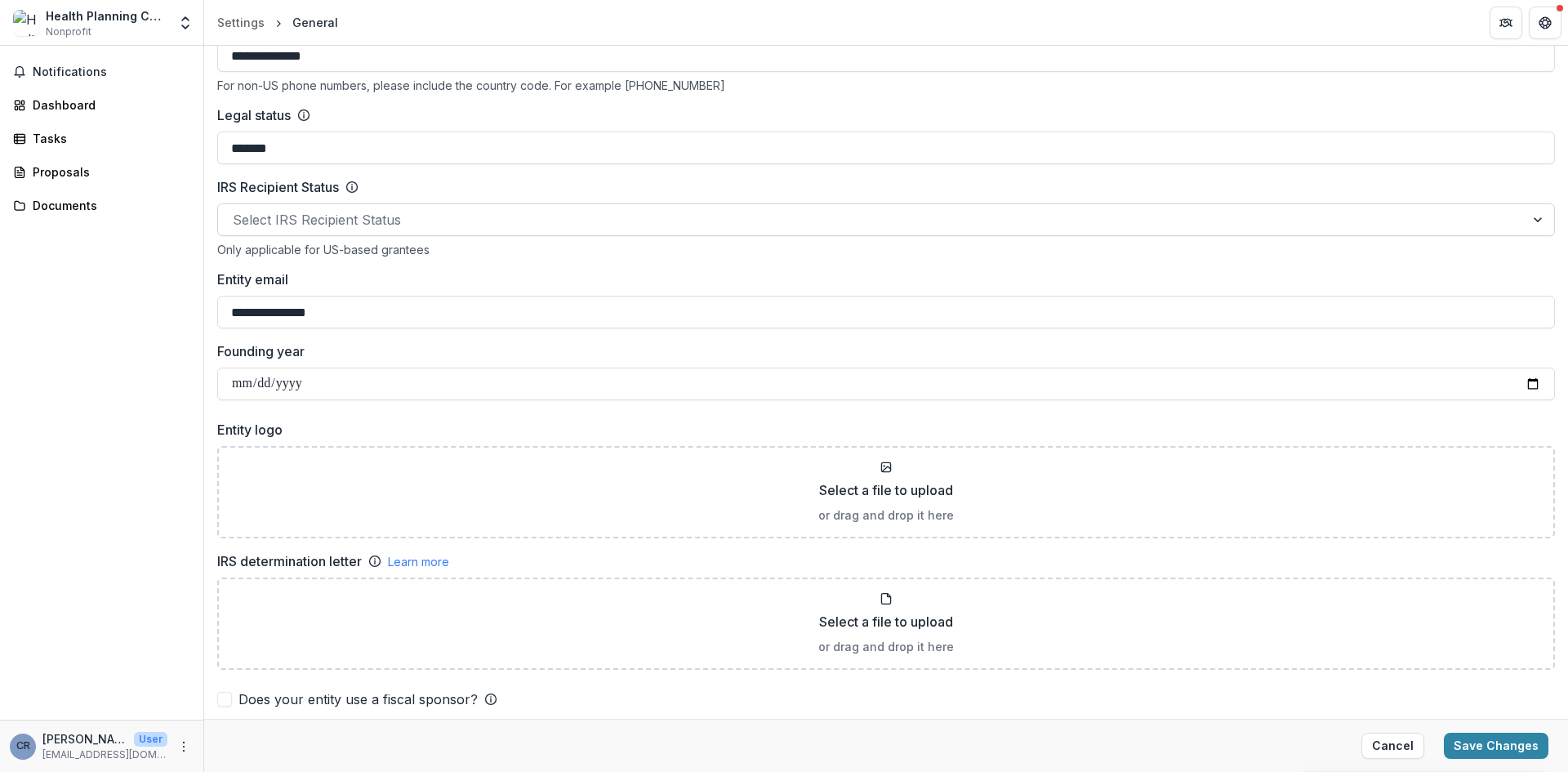
click at [603, 232] on div "Select IRS Recipient Status" at bounding box center [871, 219] width 1306 height 26
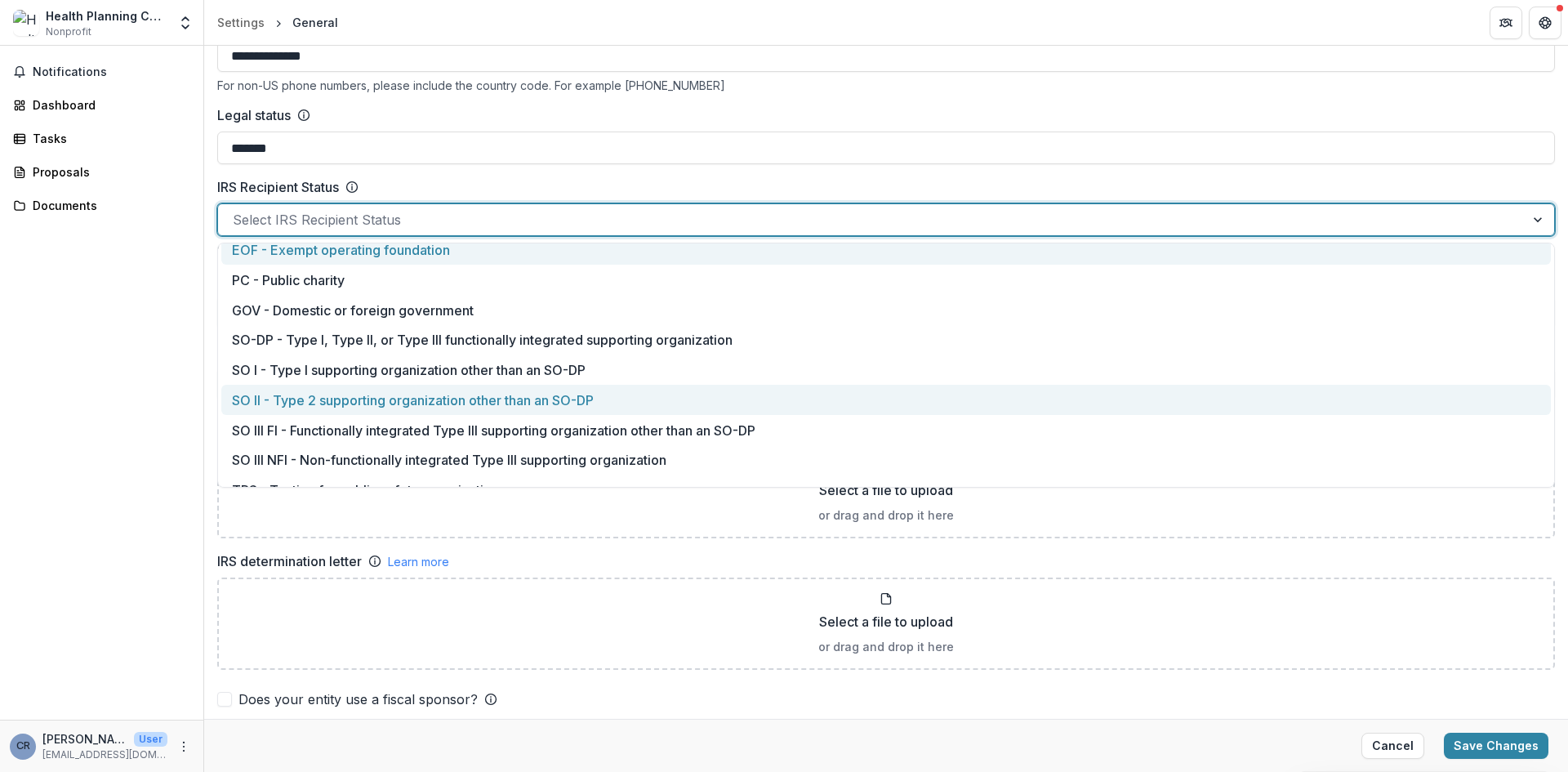
scroll to position [0, 0]
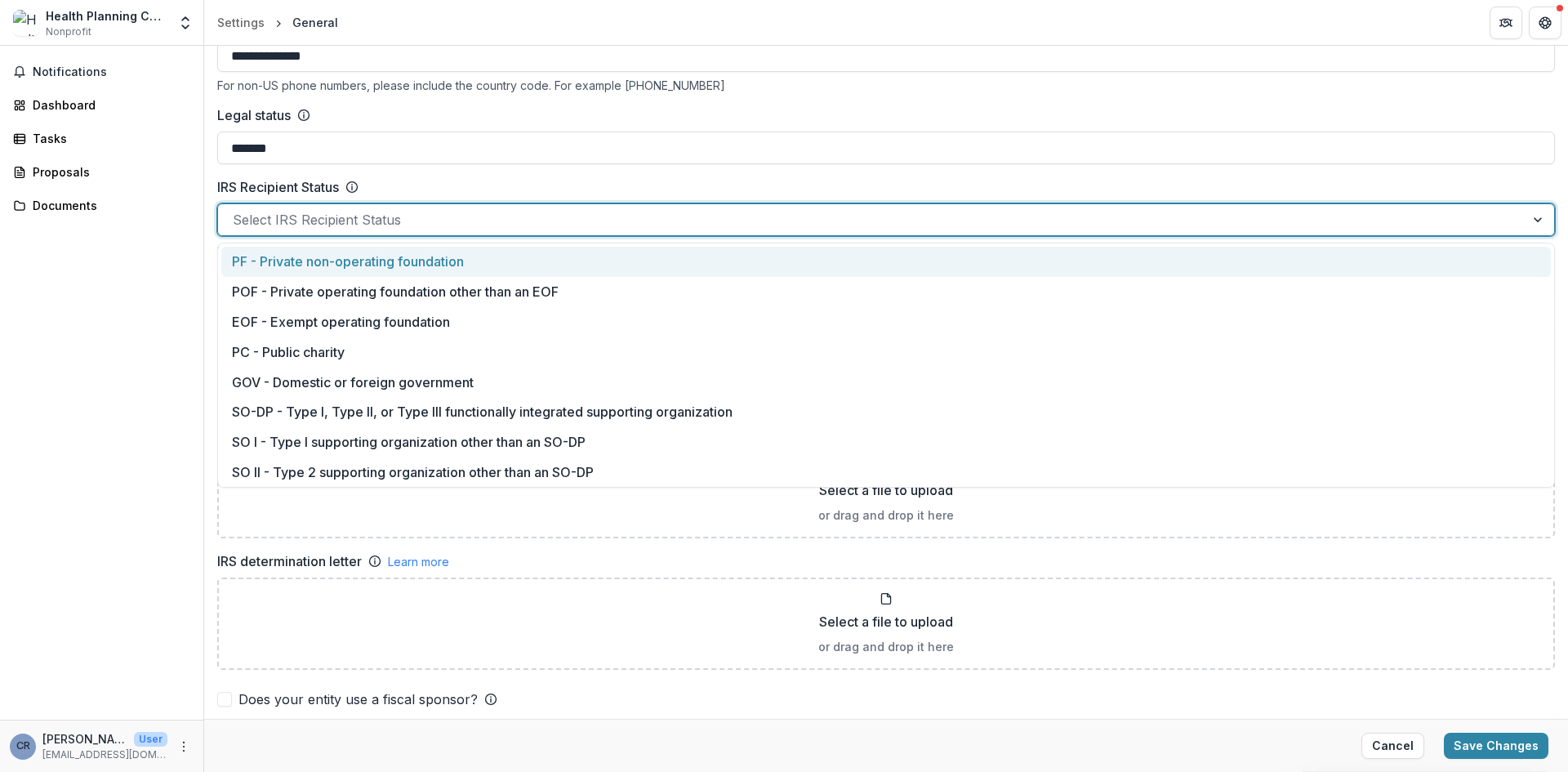
click at [629, 178] on div "IRS Recipient Status" at bounding box center [886, 186] width 1338 height 19
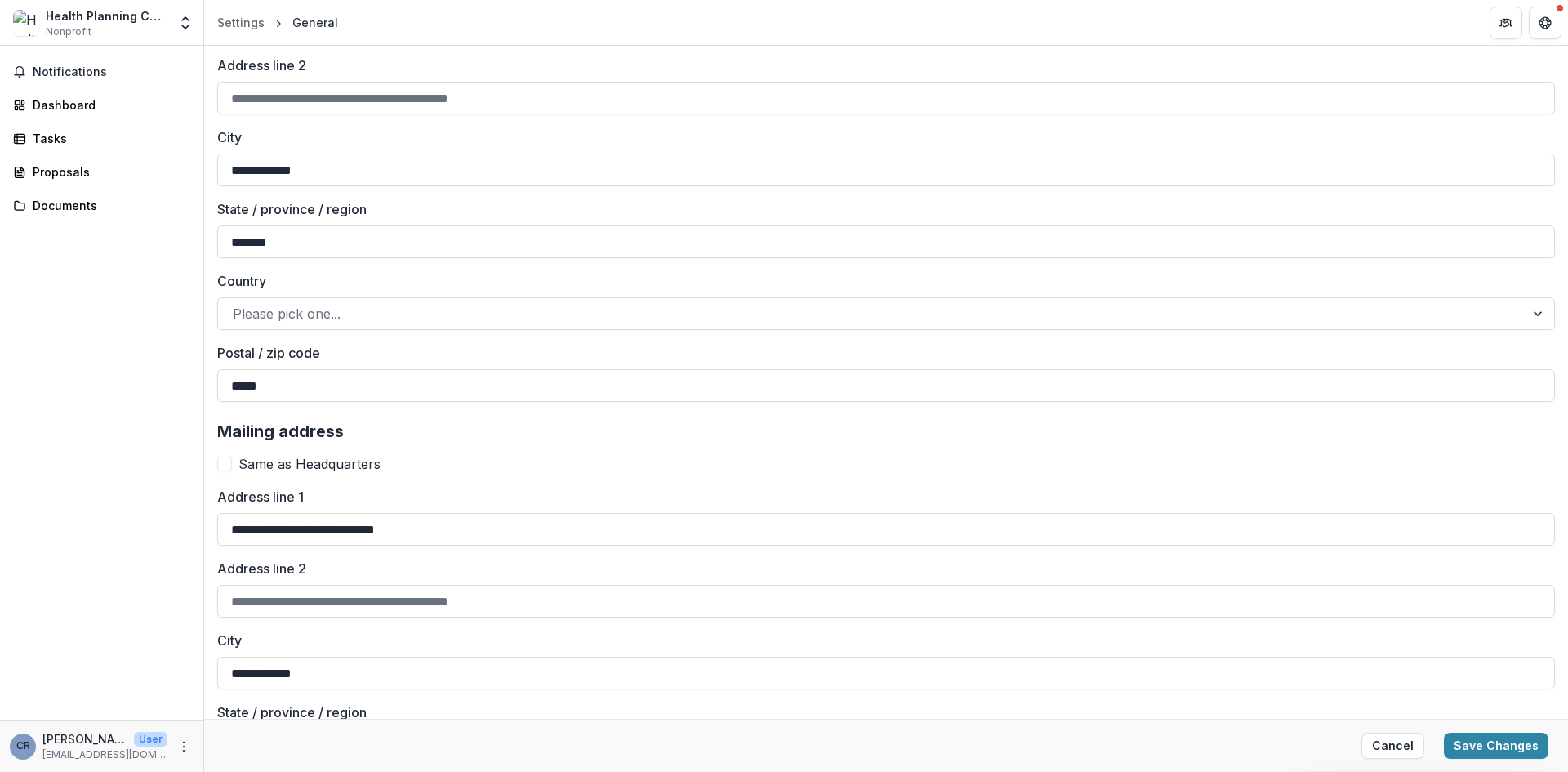
scroll to position [1633, 0]
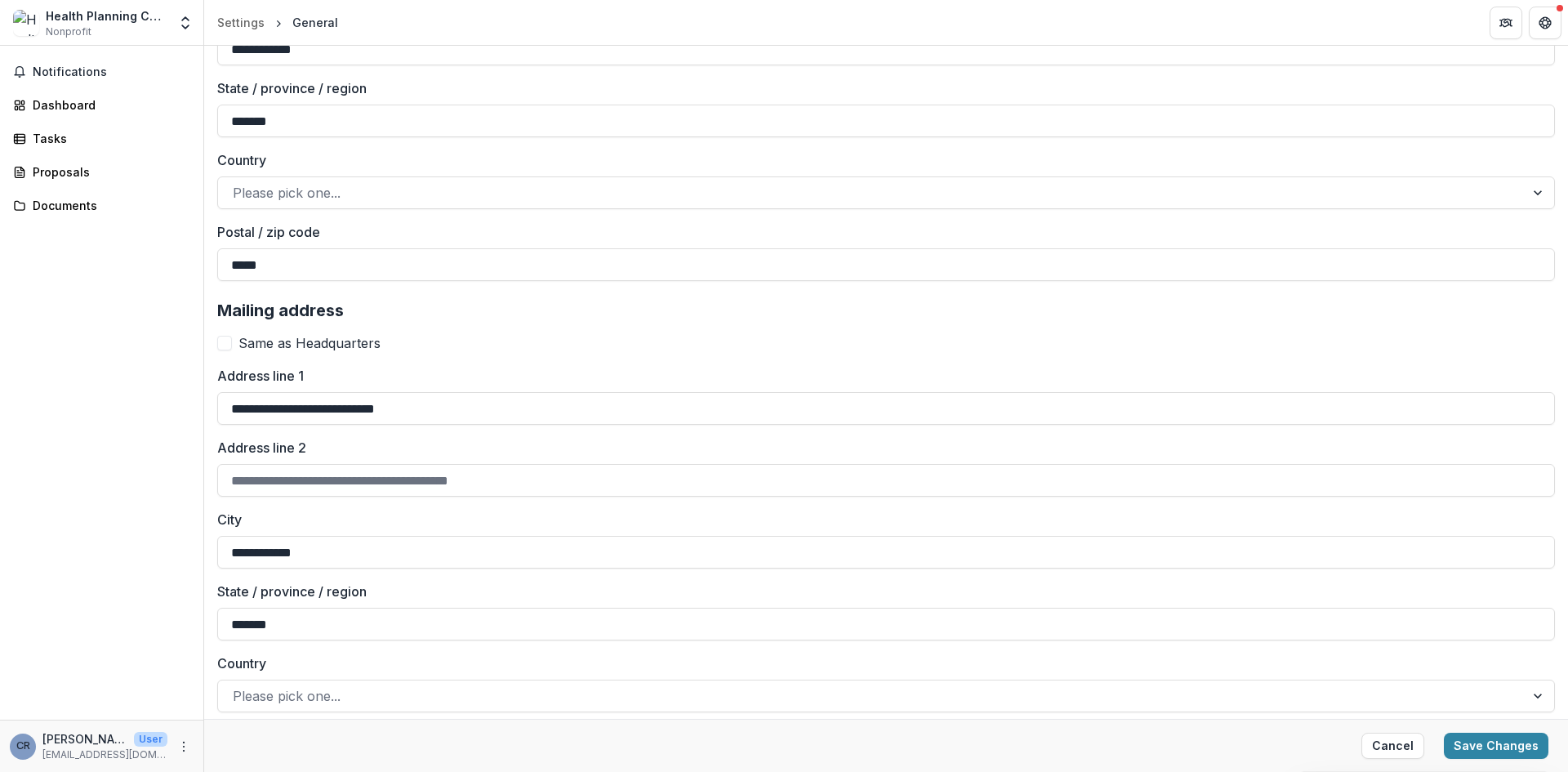
click at [221, 339] on span at bounding box center [225, 343] width 15 height 15
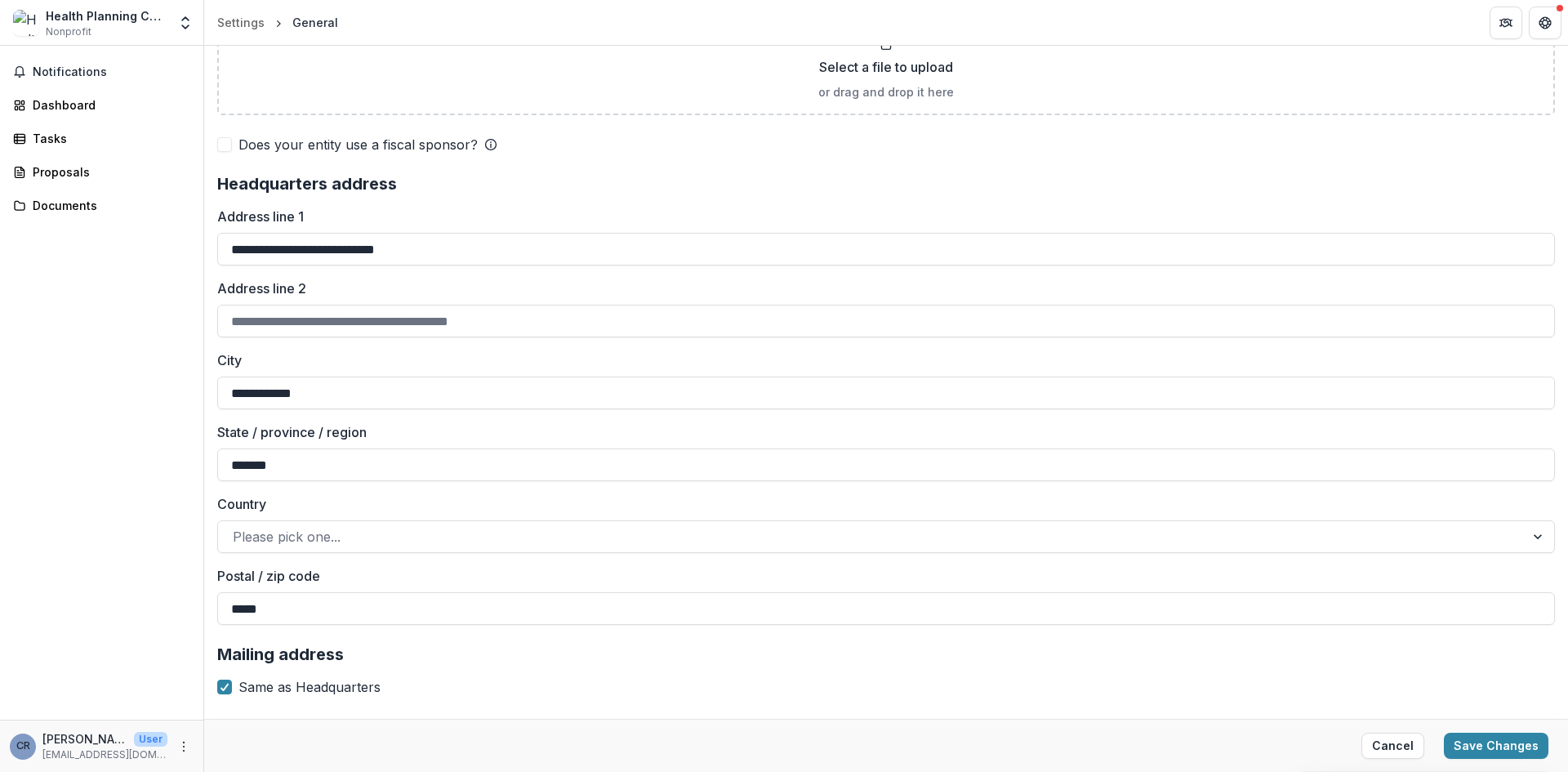
scroll to position [1388, 0]
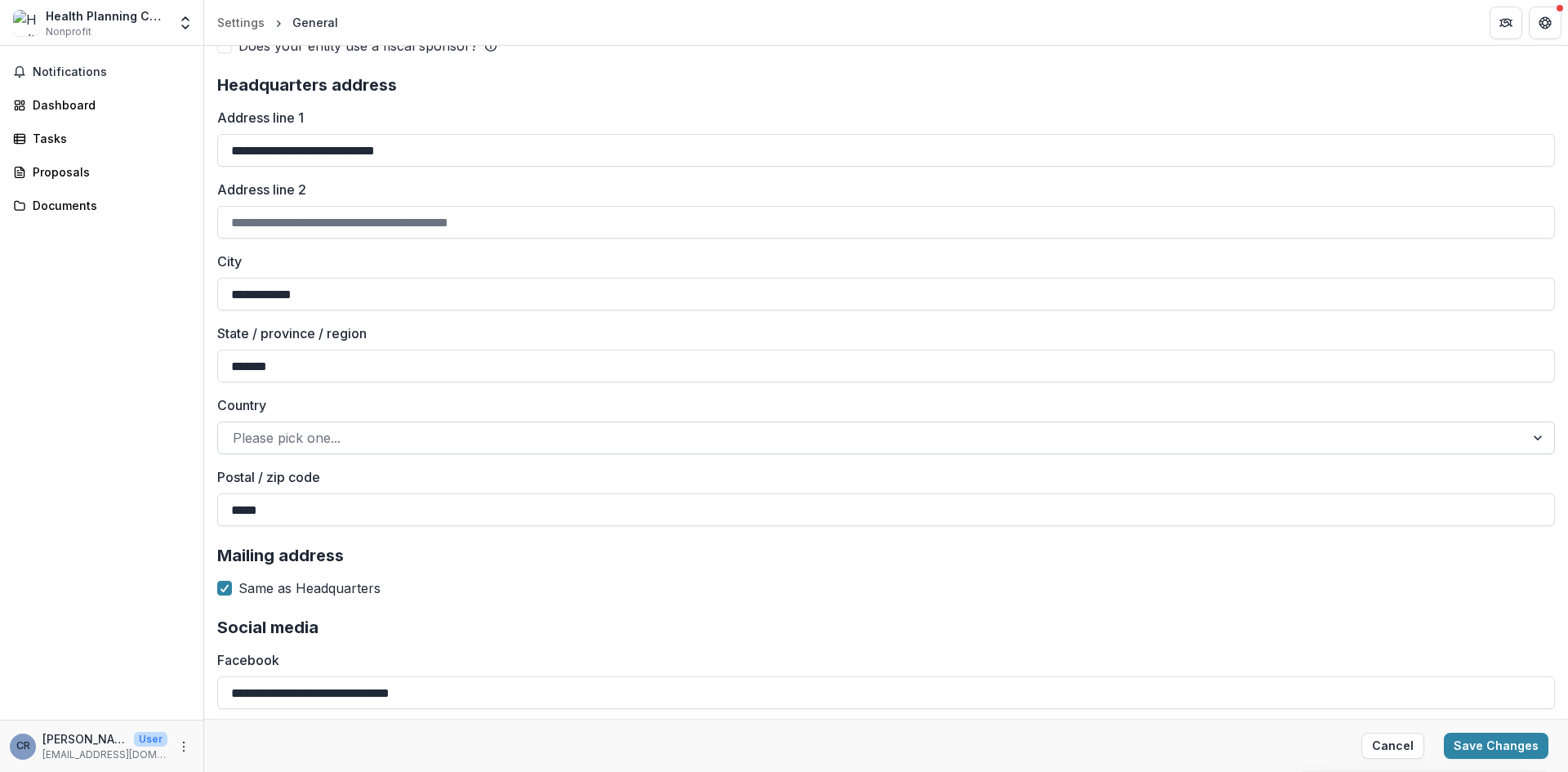
click at [444, 433] on div at bounding box center [871, 437] width 1277 height 23
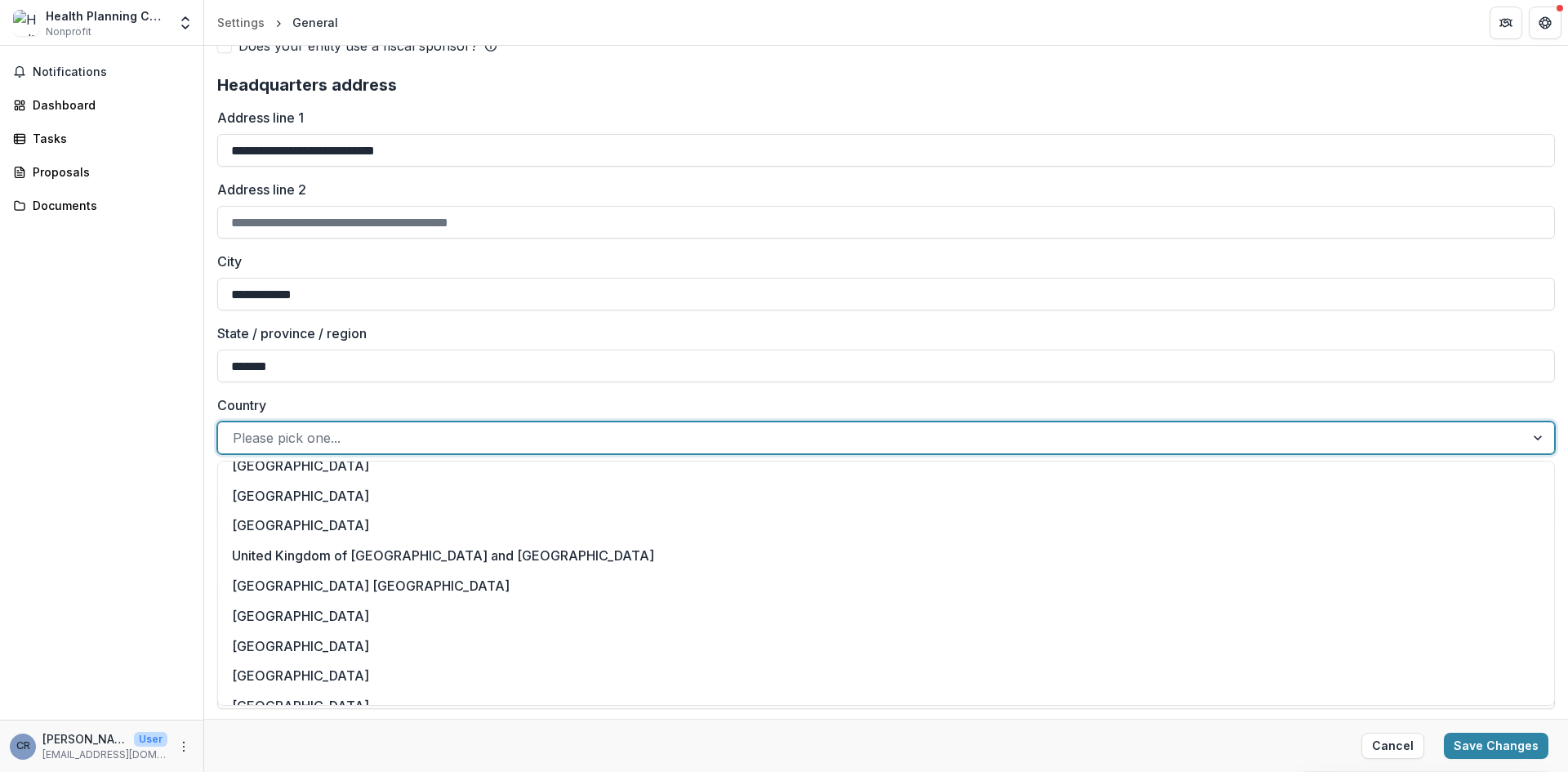
scroll to position [6916, 0]
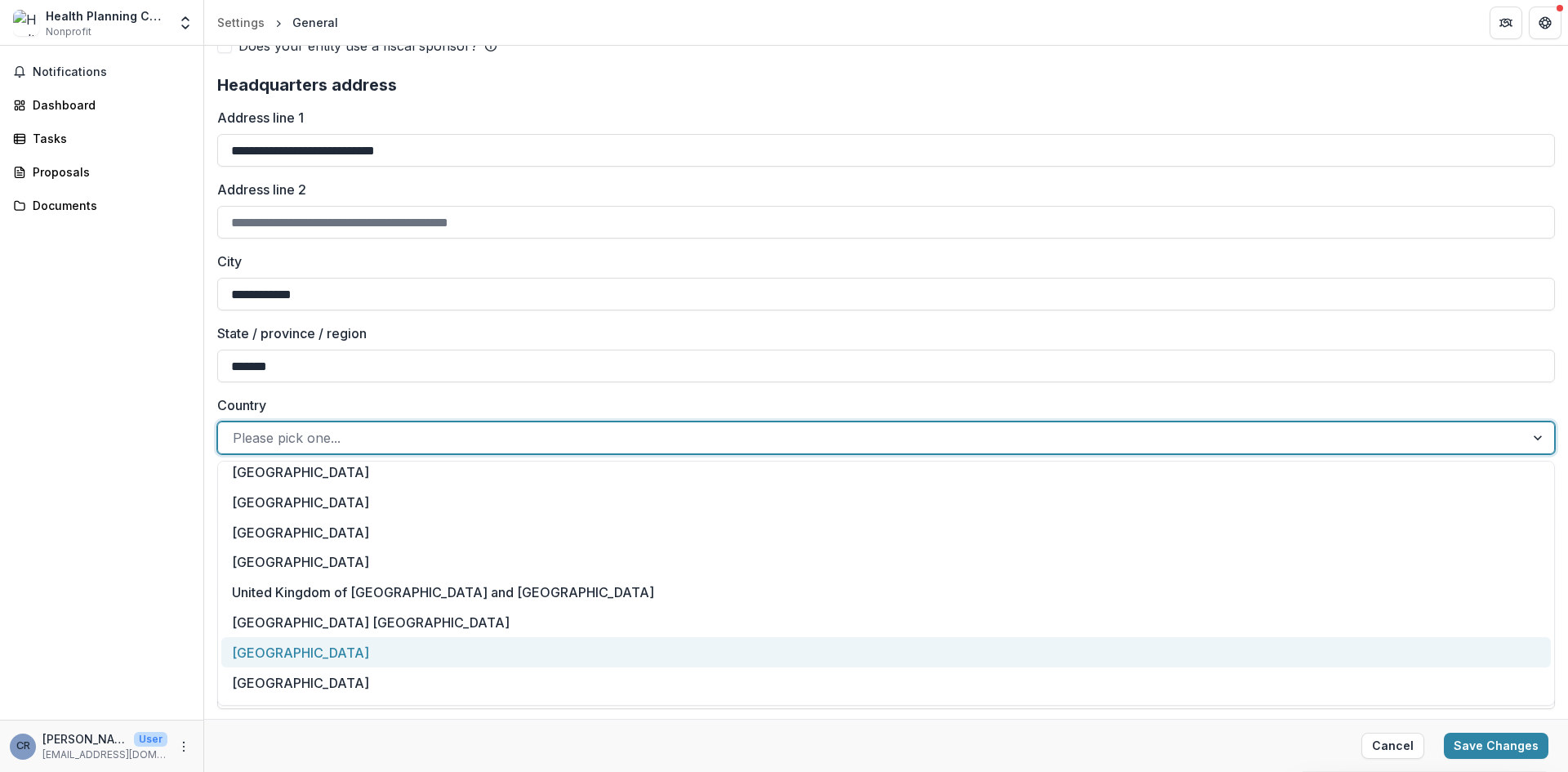
click at [435, 642] on div "[GEOGRAPHIC_DATA]" at bounding box center [886, 652] width 1329 height 30
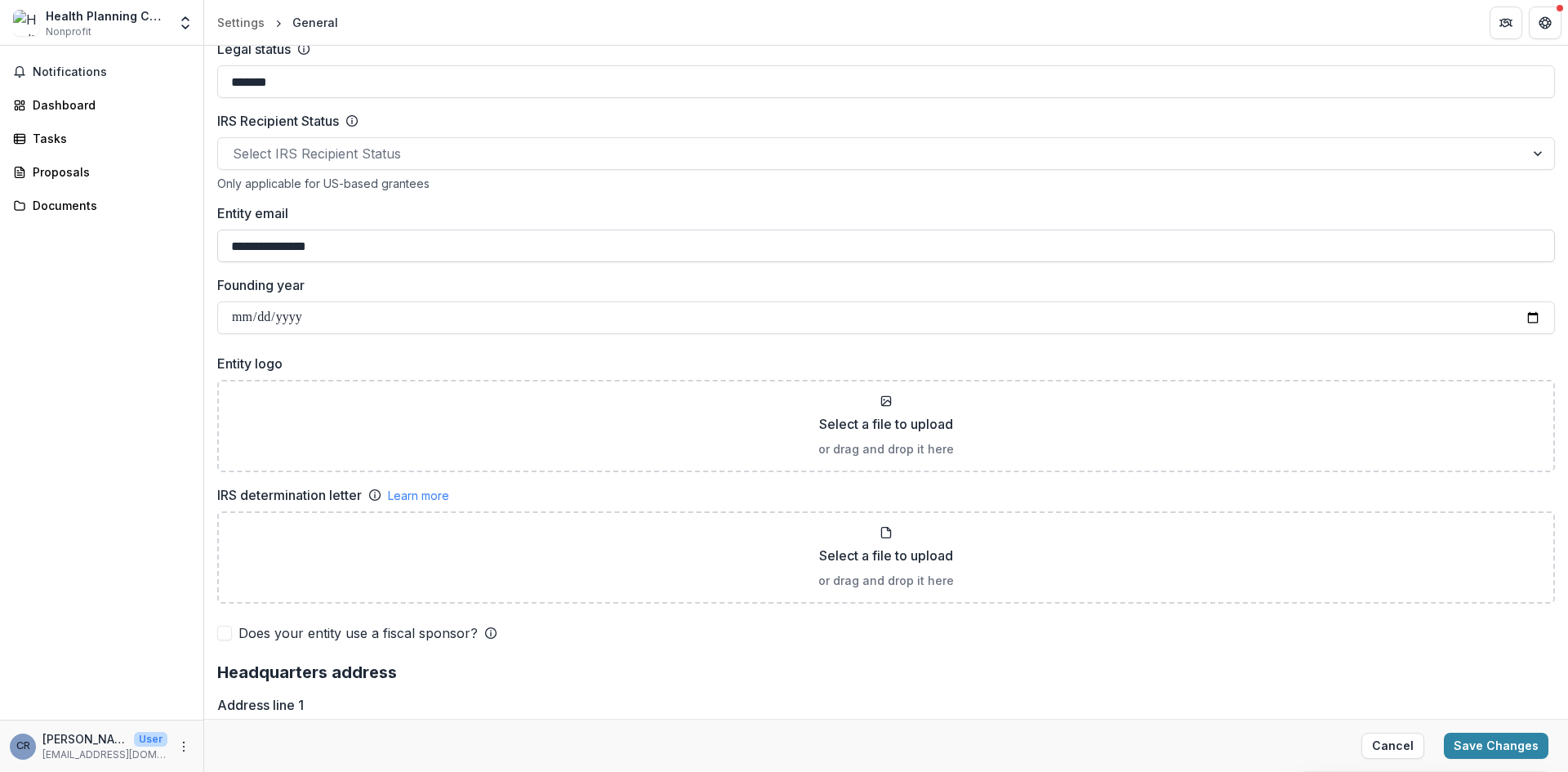
scroll to position [618, 0]
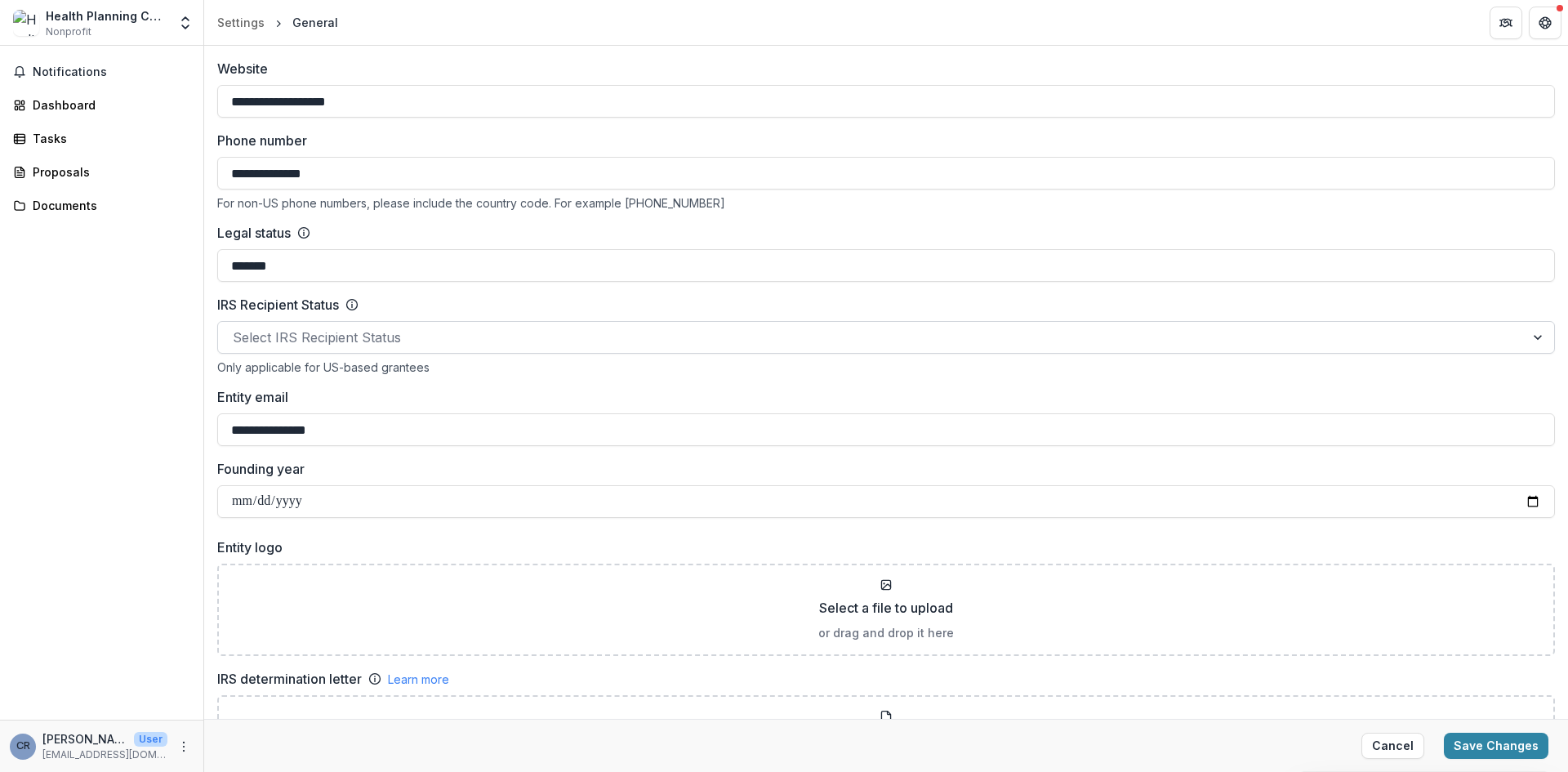
click at [555, 330] on div at bounding box center [871, 337] width 1277 height 23
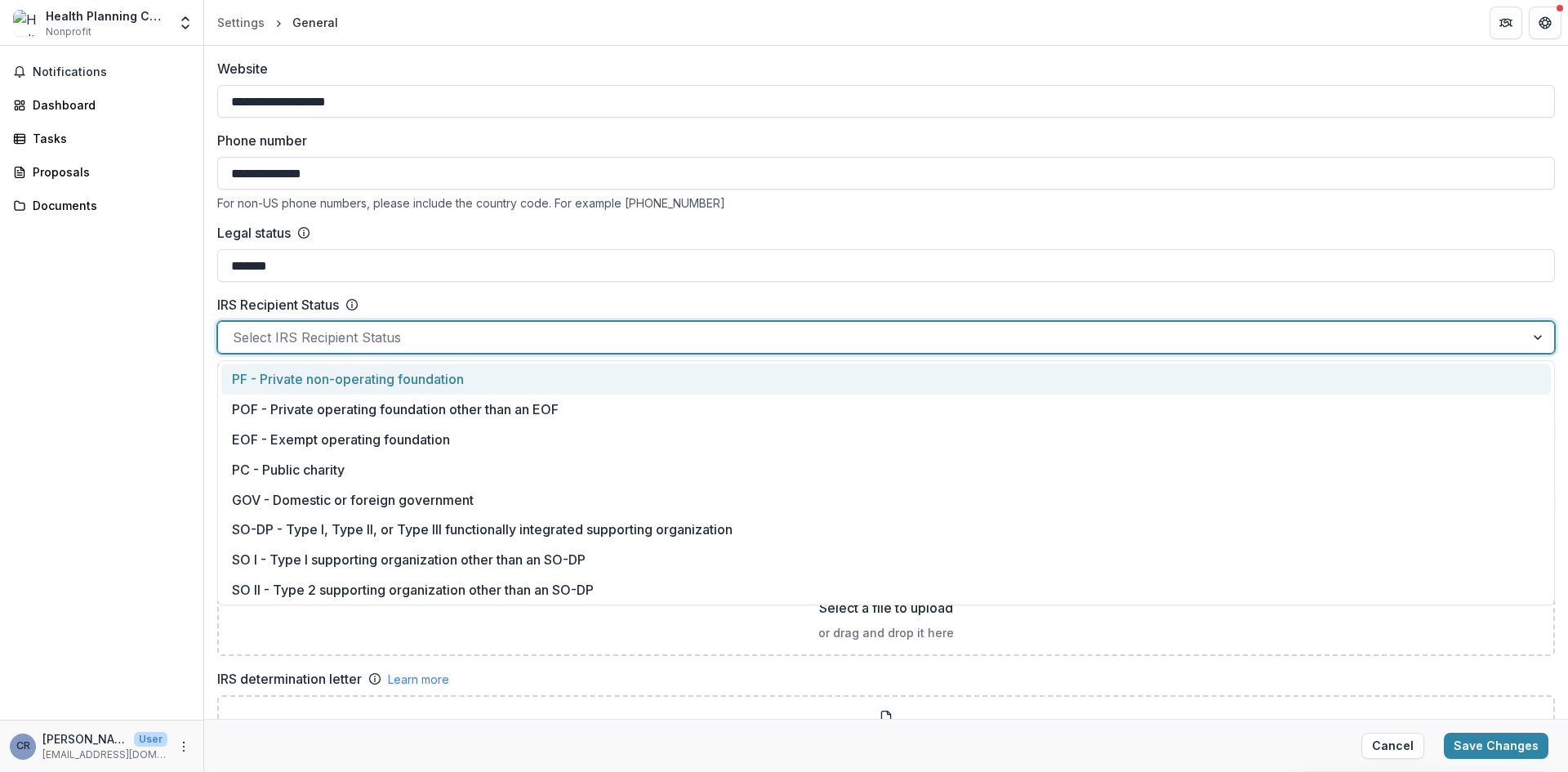
drag, startPoint x: 226, startPoint y: 378, endPoint x: 577, endPoint y: 305, distance: 358.5
click at [577, 305] on div "IRS Recipient Status 13 results available. Use Up and Down to choose options, p…" at bounding box center [886, 334] width 1338 height 79
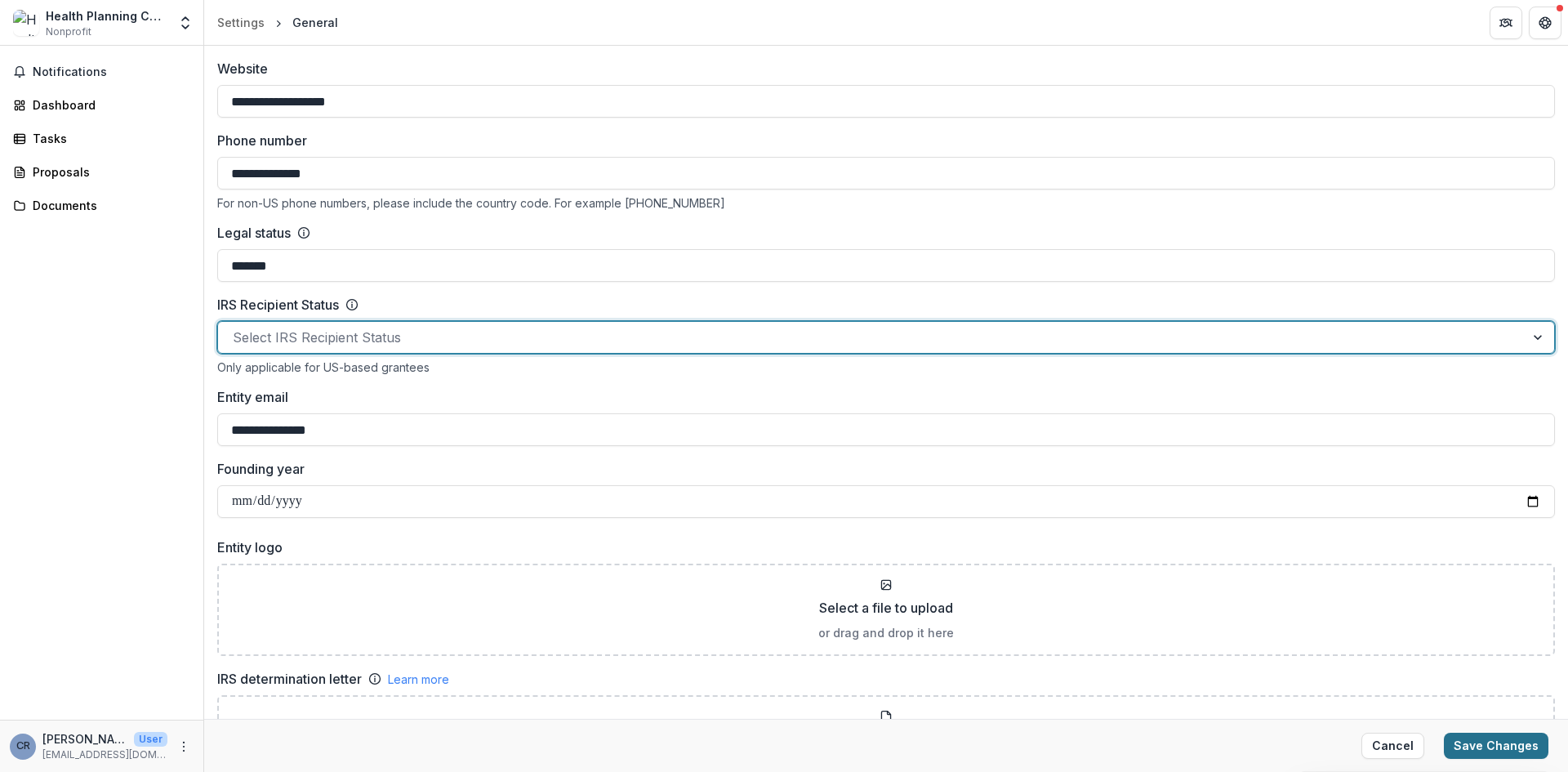
click at [1489, 745] on button "Save Changes" at bounding box center [1496, 745] width 105 height 26
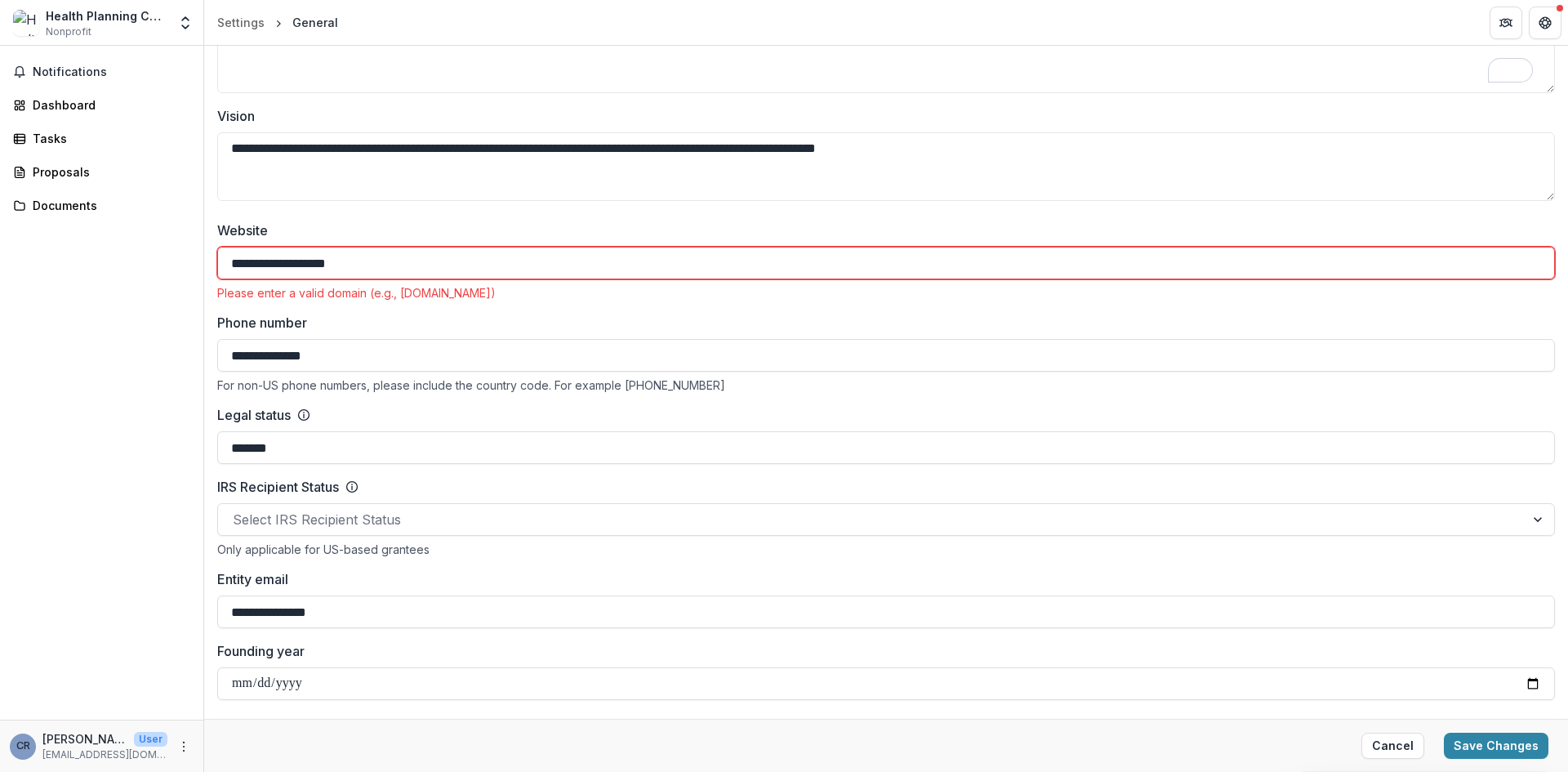
scroll to position [454, 0]
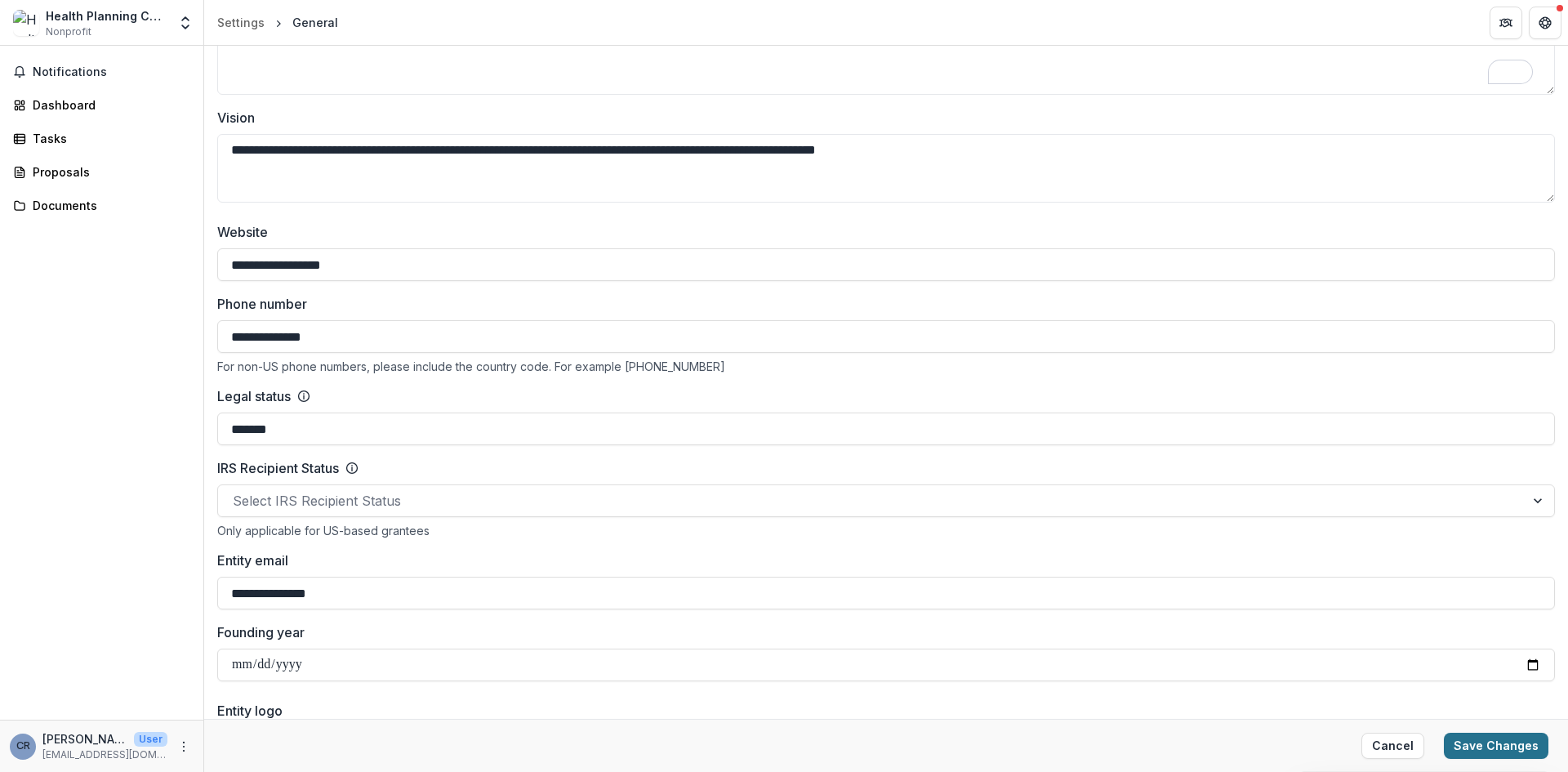
type input "**********"
click at [1459, 744] on button "Save Changes" at bounding box center [1496, 745] width 105 height 26
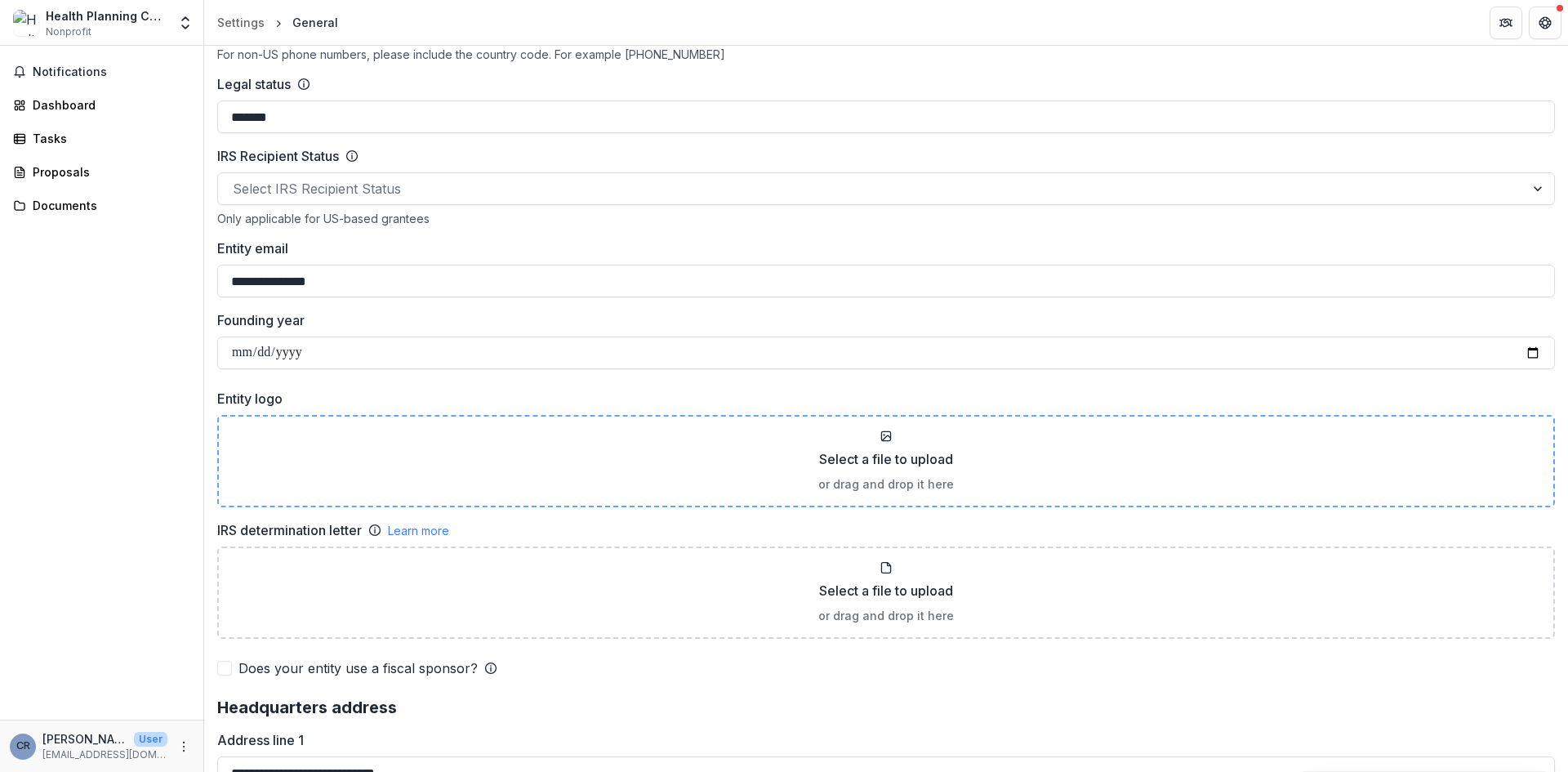
scroll to position [780, 0]
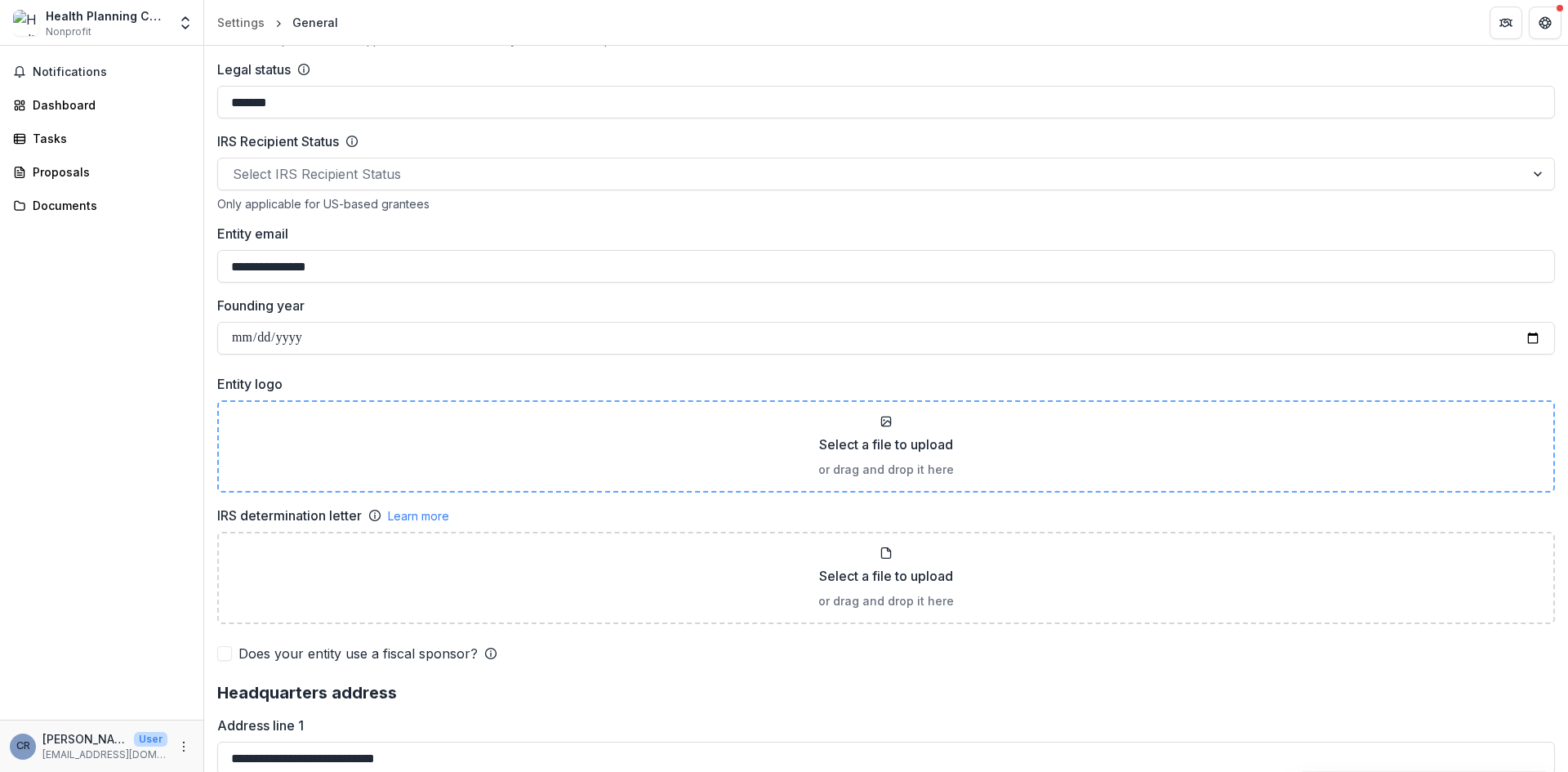
click at [921, 441] on p "Select a file to upload" at bounding box center [886, 443] width 134 height 19
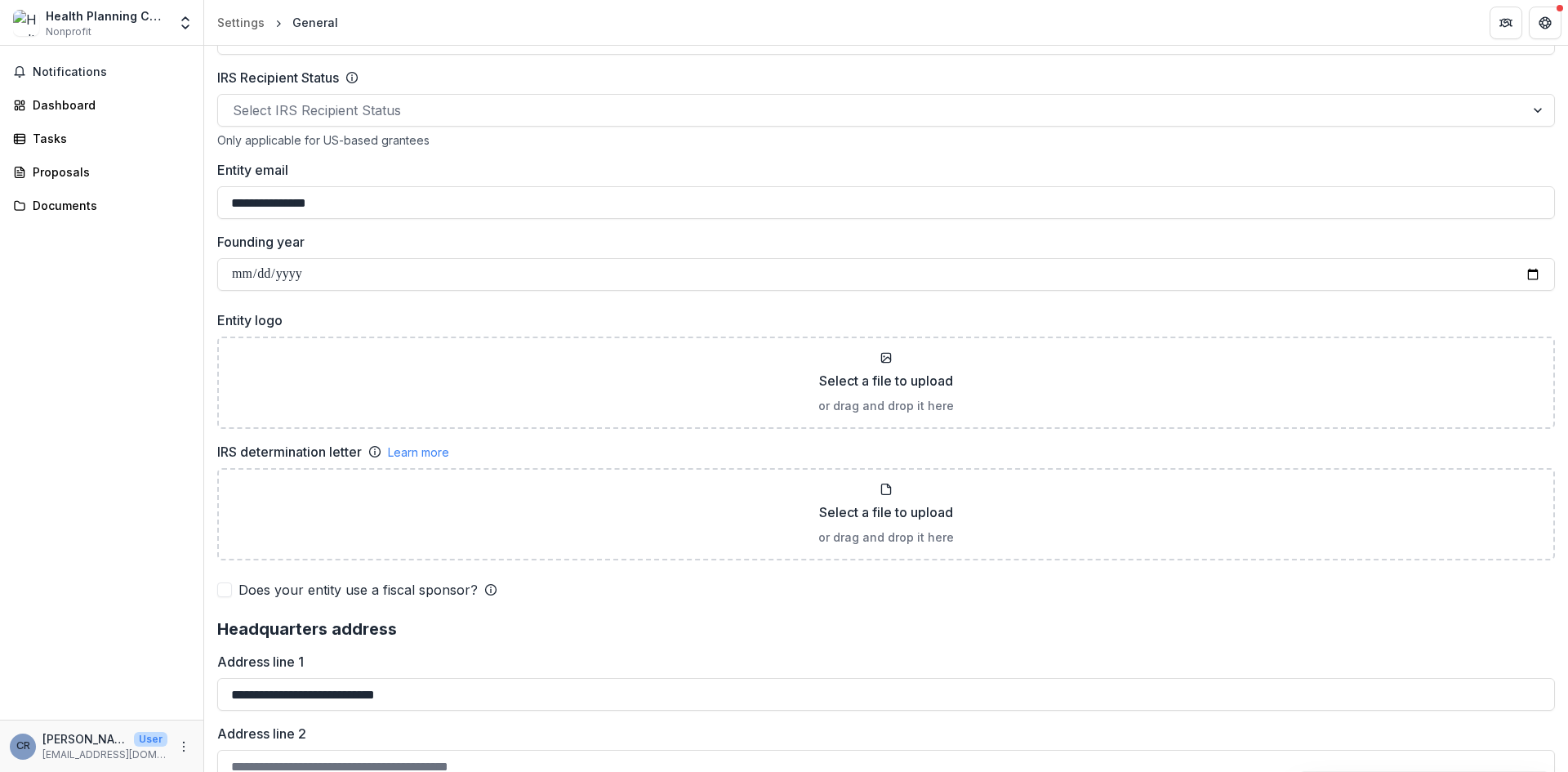
scroll to position [855, 0]
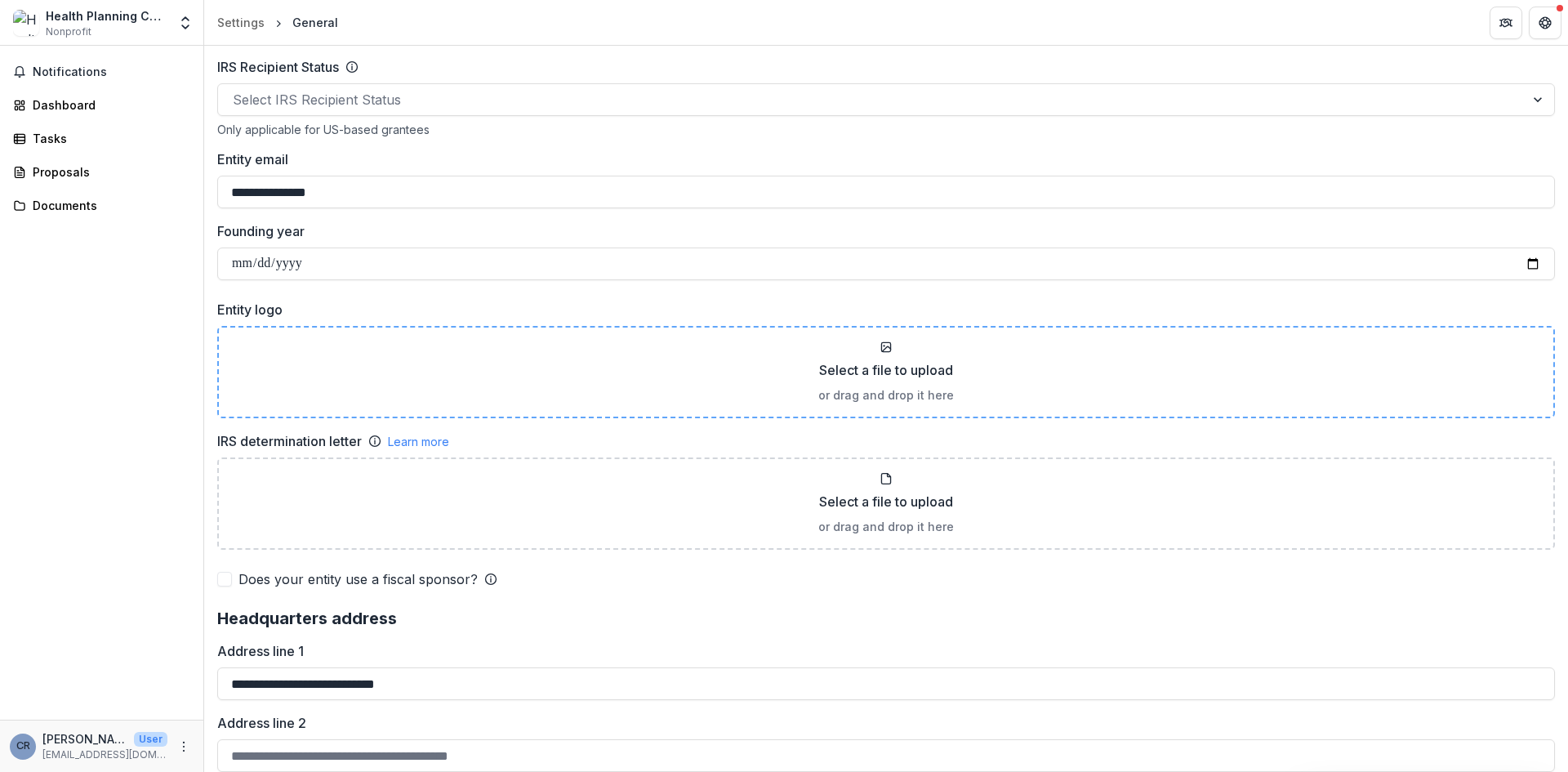
click at [632, 352] on div "Select a file to upload or drag and drop it here" at bounding box center [886, 372] width 1308 height 63
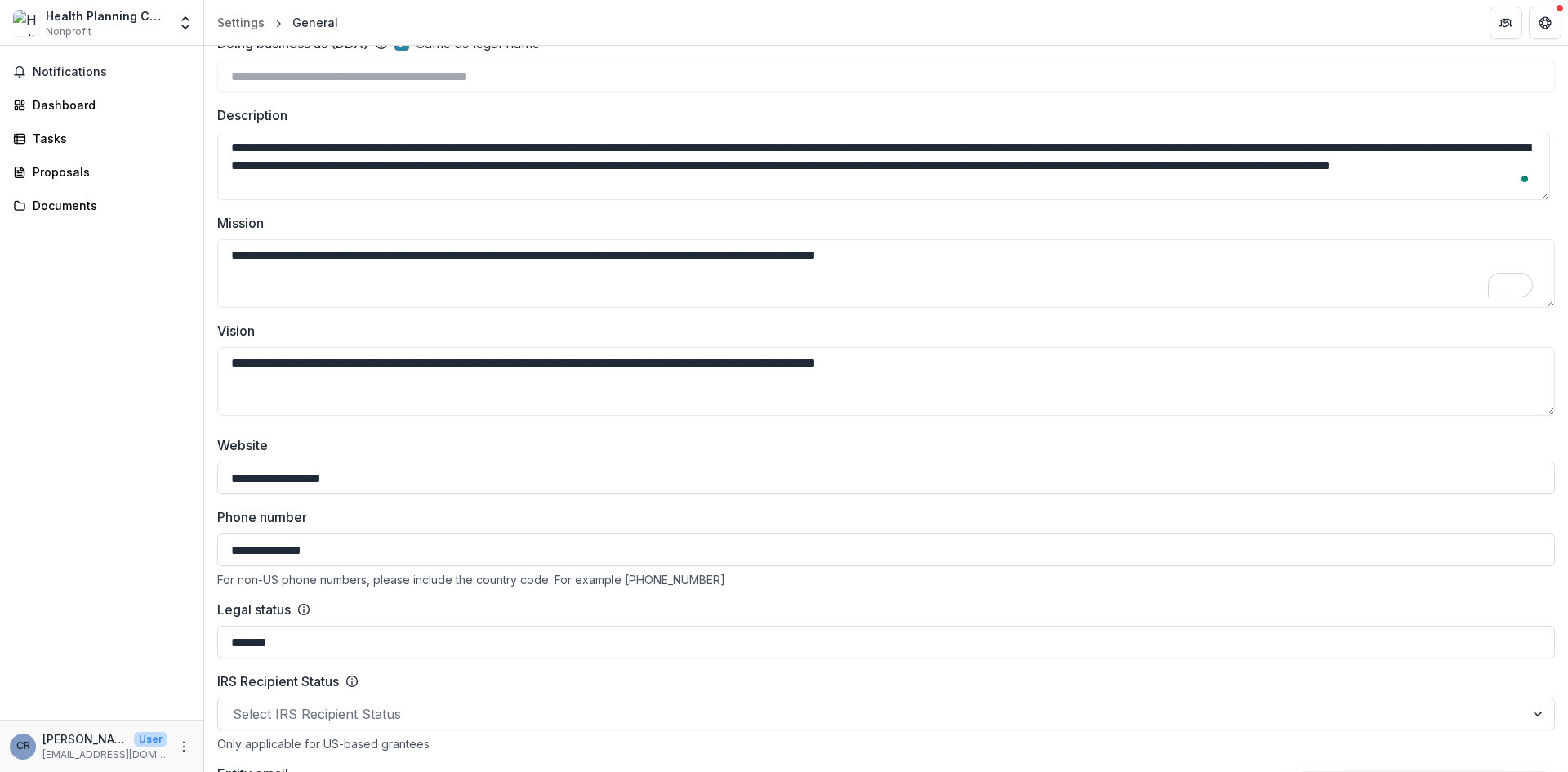
scroll to position [202, 0]
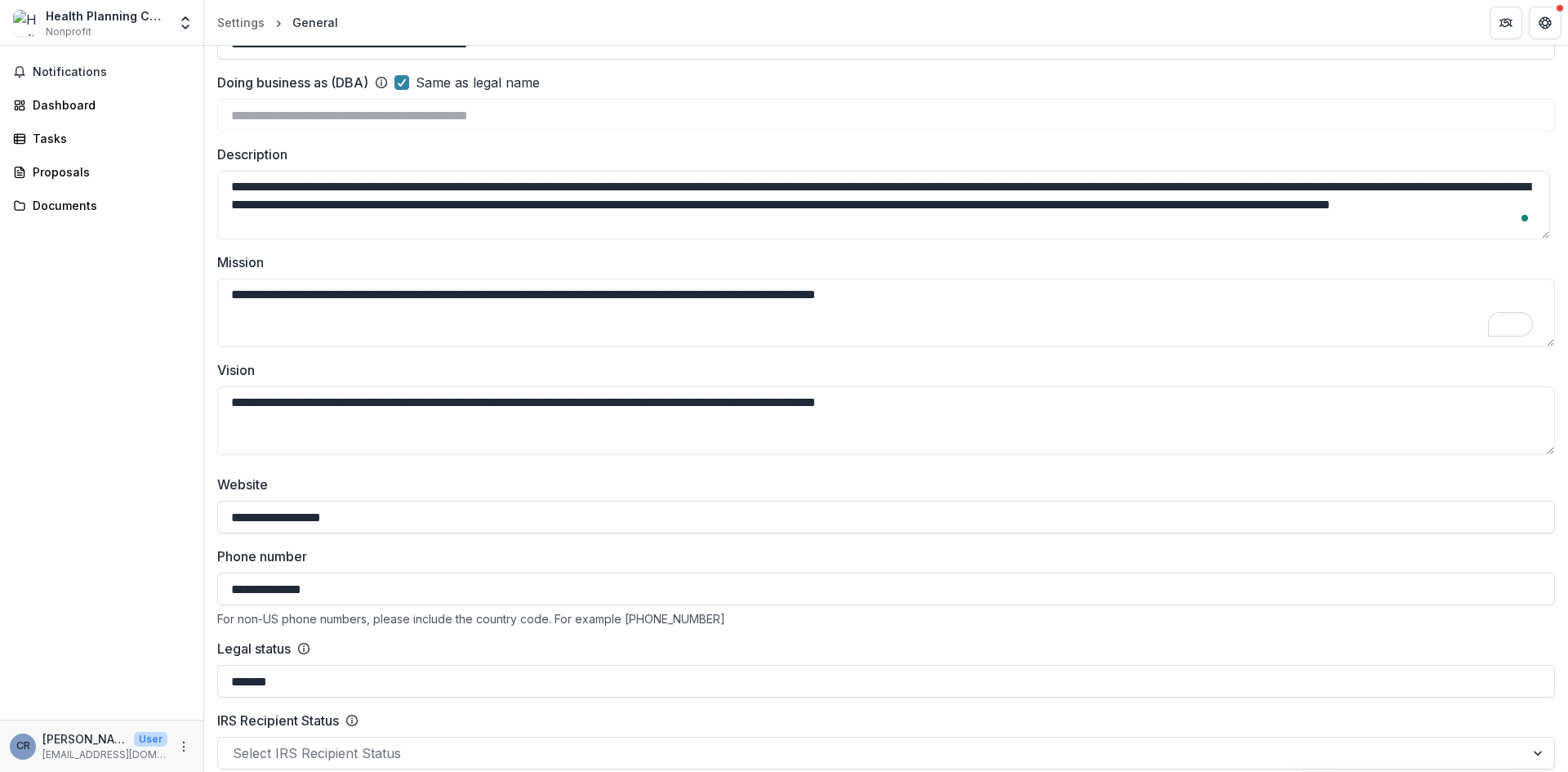
click at [116, 569] on div "Notifications Dashboard Tasks Proposals Documents" at bounding box center [102, 383] width 204 height 674
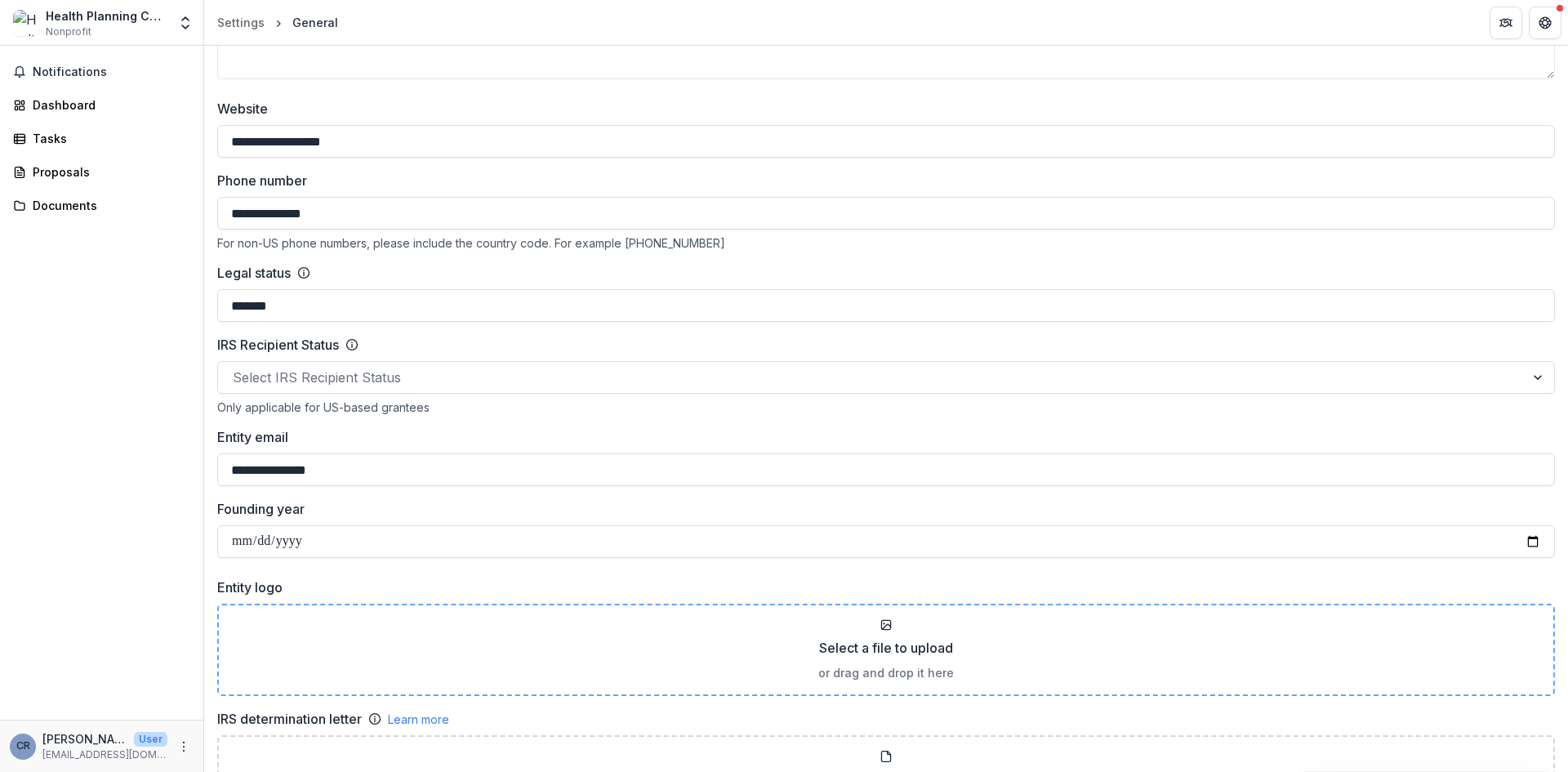
scroll to position [610, 0]
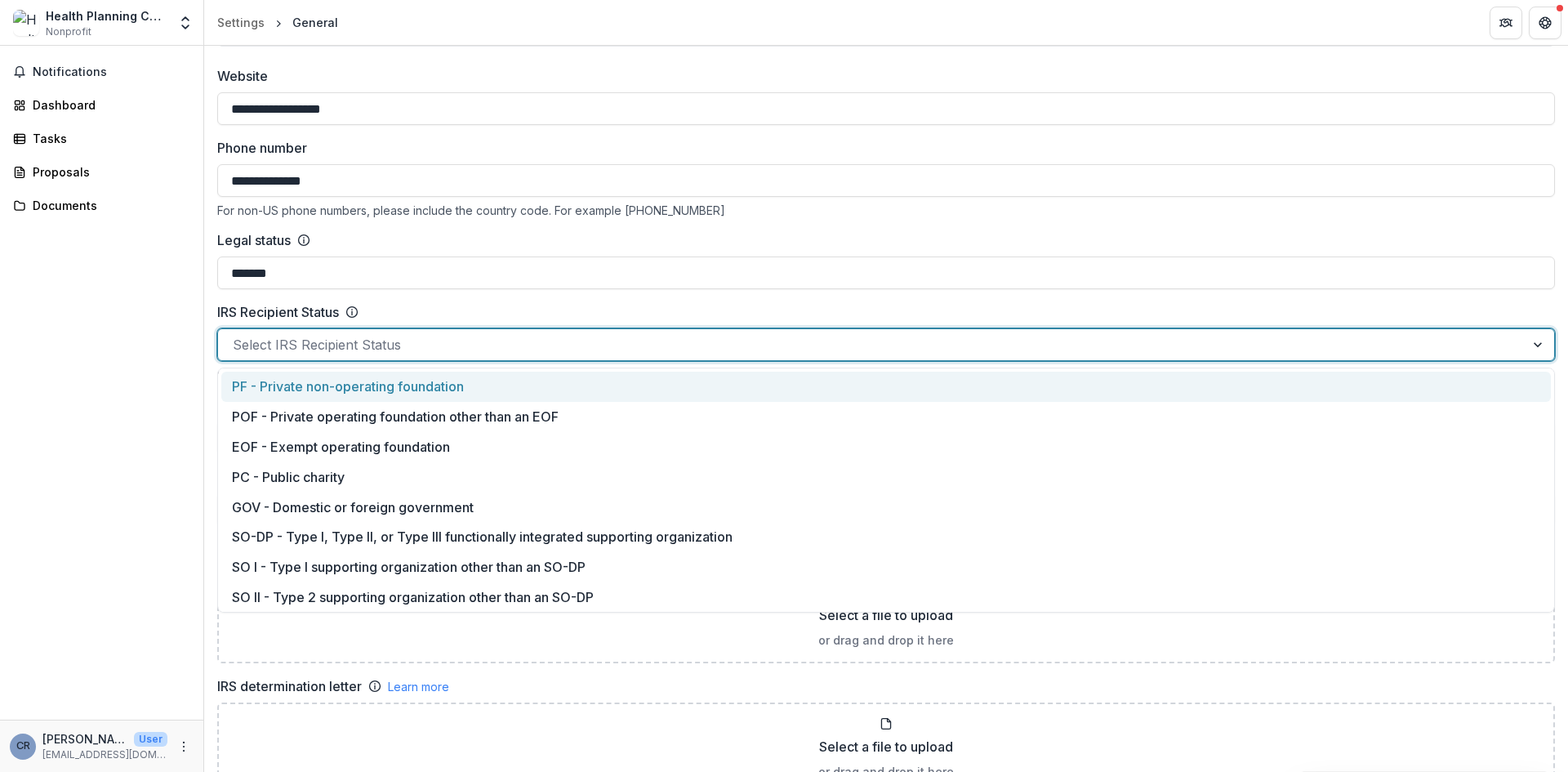
click at [560, 351] on div at bounding box center [871, 344] width 1277 height 23
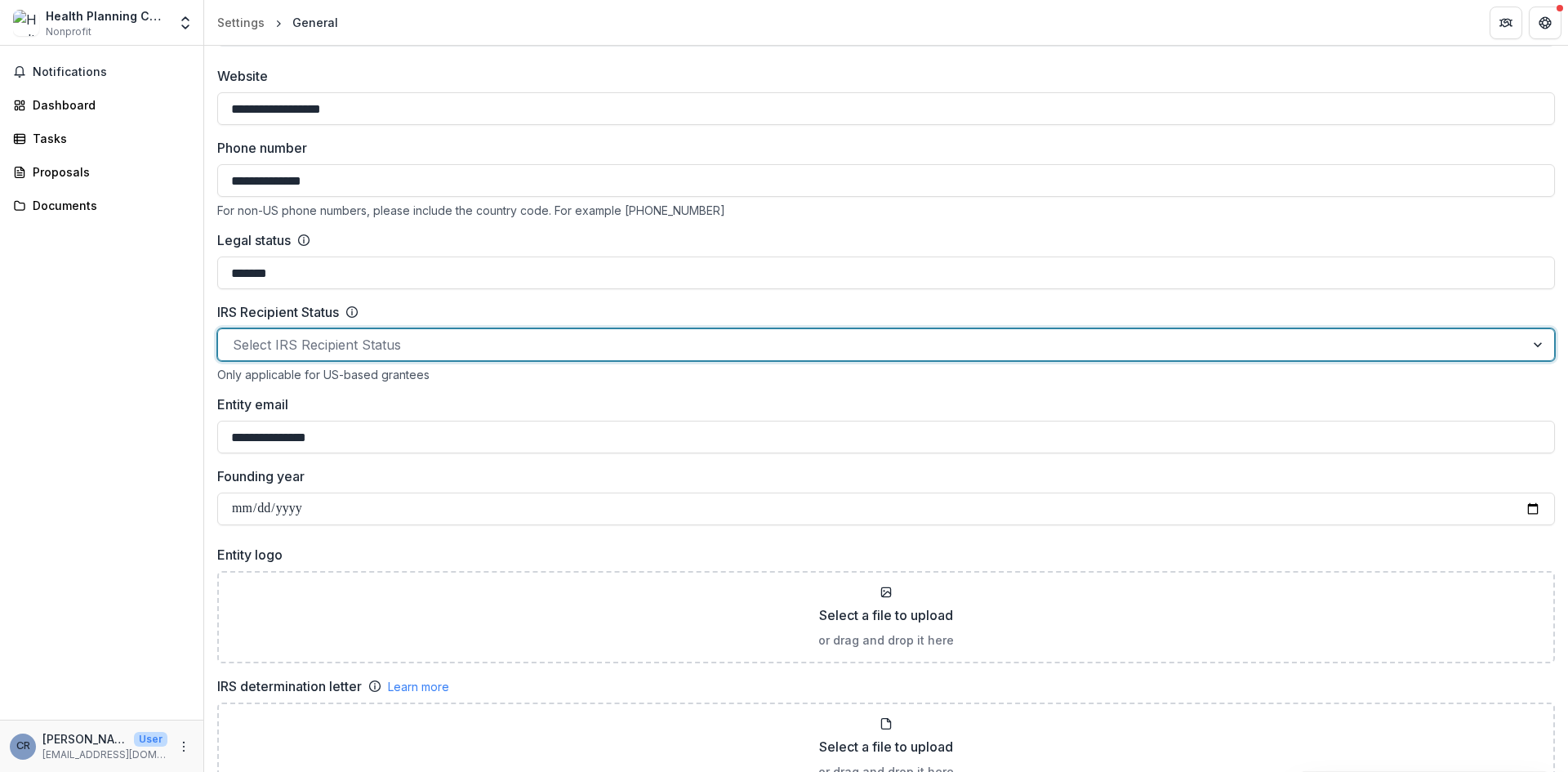
click at [339, 348] on div at bounding box center [871, 344] width 1277 height 23
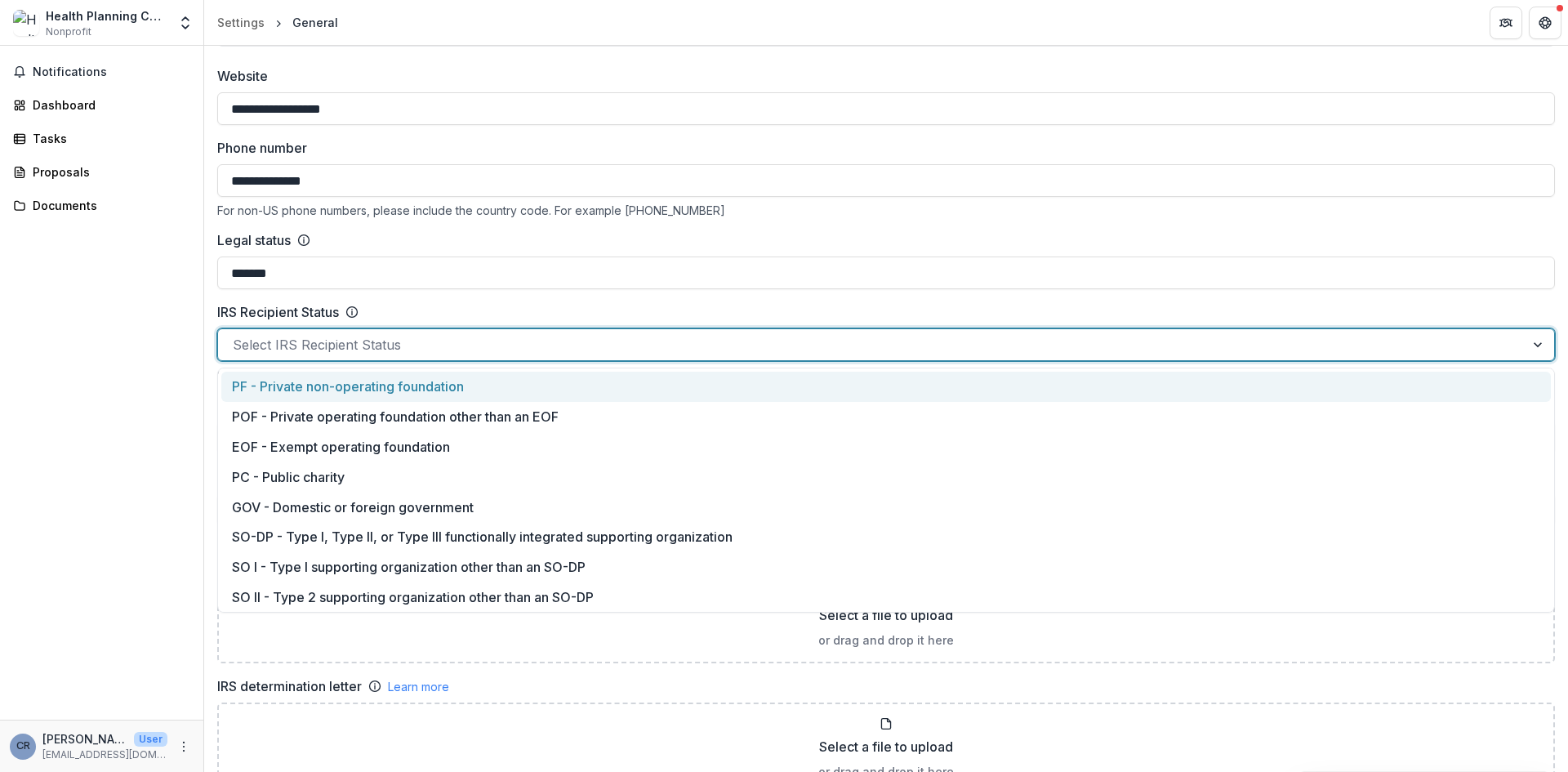
scroll to position [692, 0]
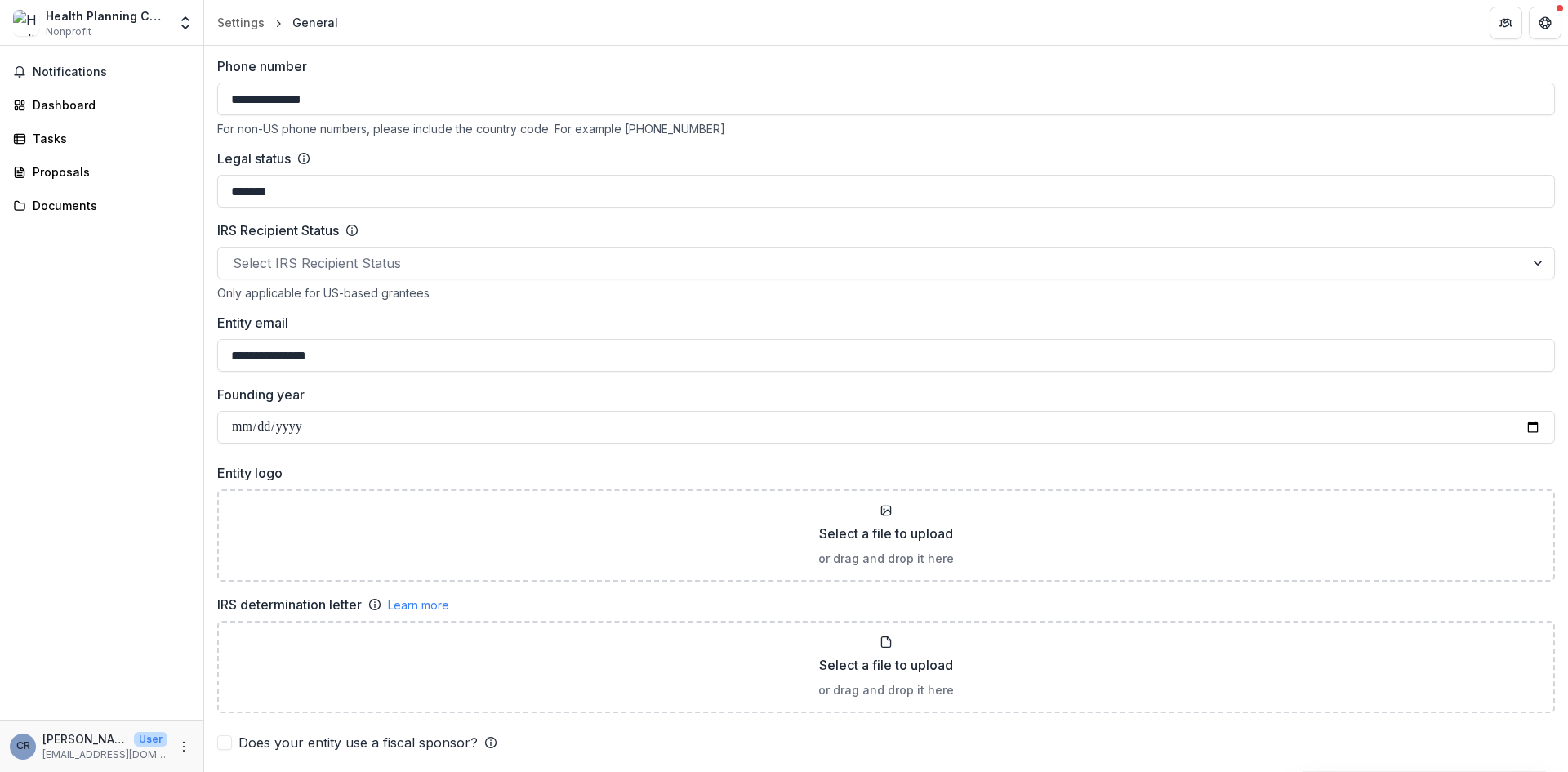
click at [481, 226] on div "IRS Recipient Status" at bounding box center [886, 229] width 1338 height 19
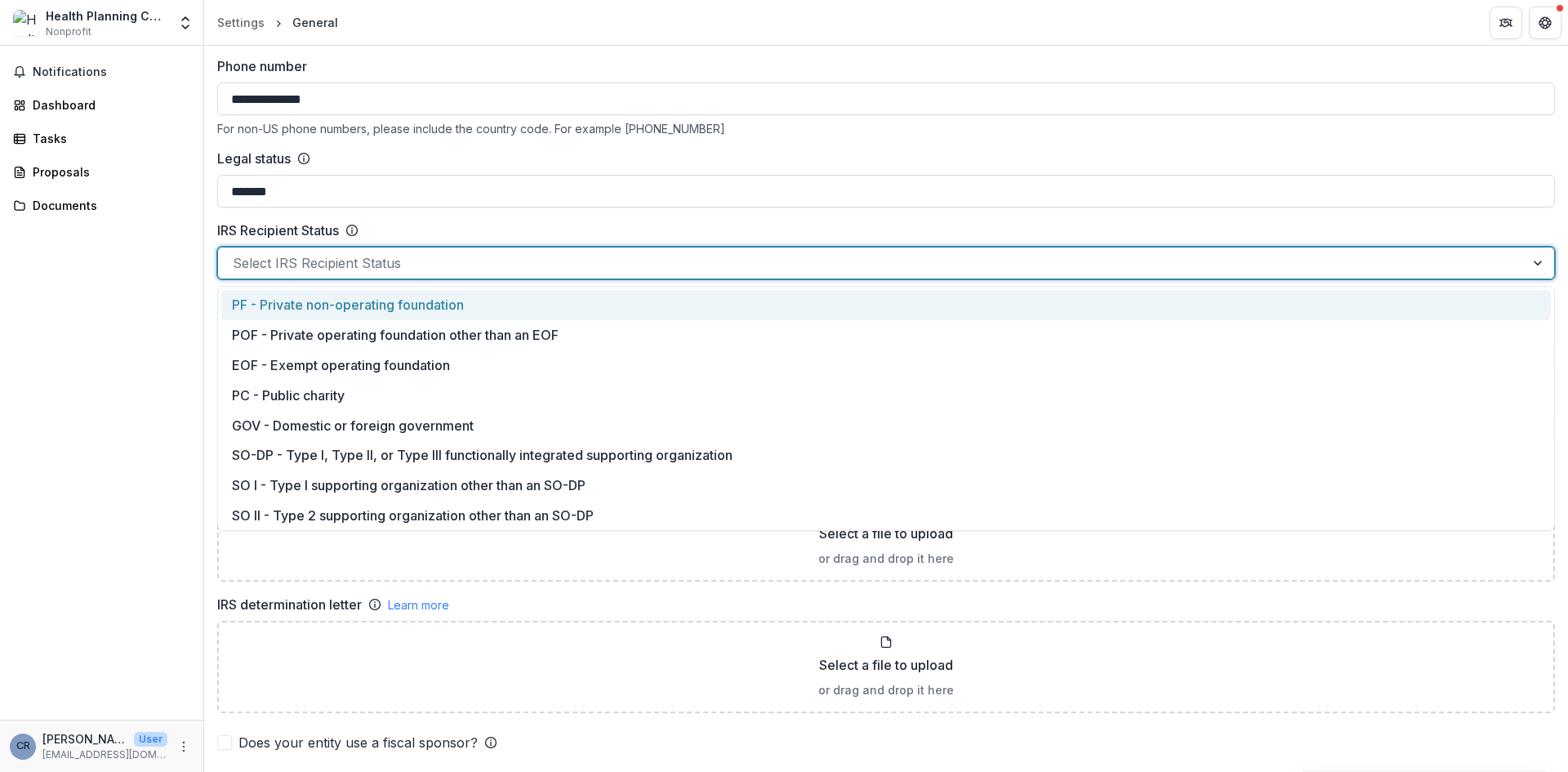
click at [490, 270] on div at bounding box center [871, 263] width 1277 height 23
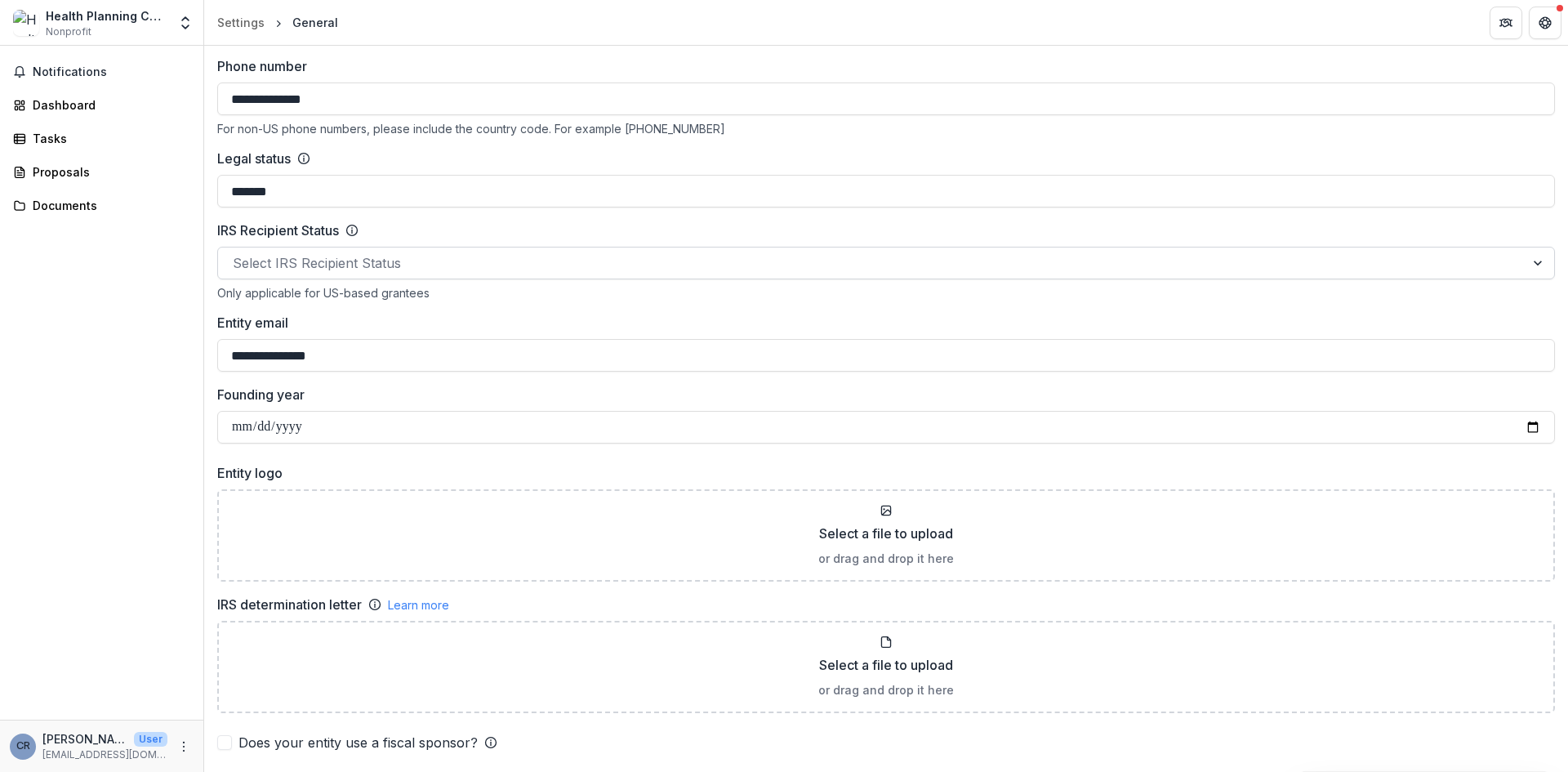
click at [359, 274] on div "Select IRS Recipient Status" at bounding box center [871, 263] width 1306 height 26
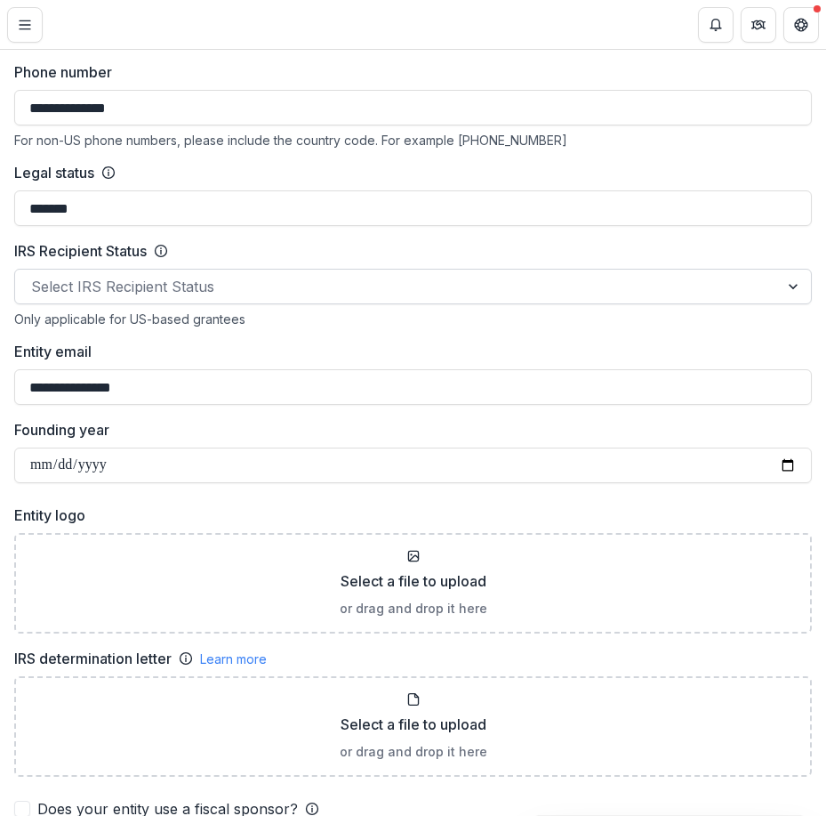
click at [250, 290] on div at bounding box center [397, 286] width 732 height 25
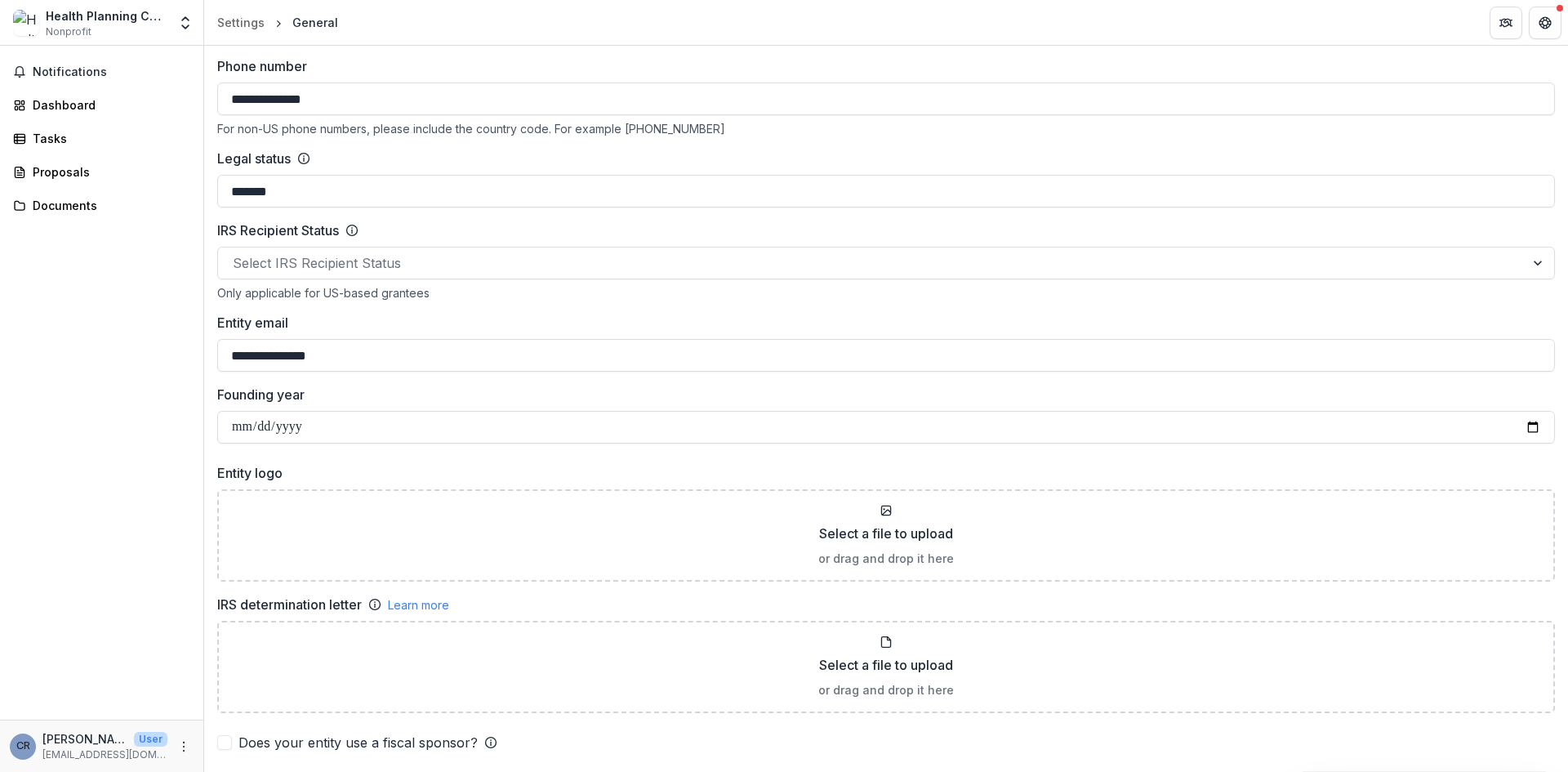
click at [106, 402] on div "Notifications Dashboard Tasks Proposals Documents" at bounding box center [102, 383] width 204 height 674
click at [463, 263] on div at bounding box center [871, 263] width 1277 height 23
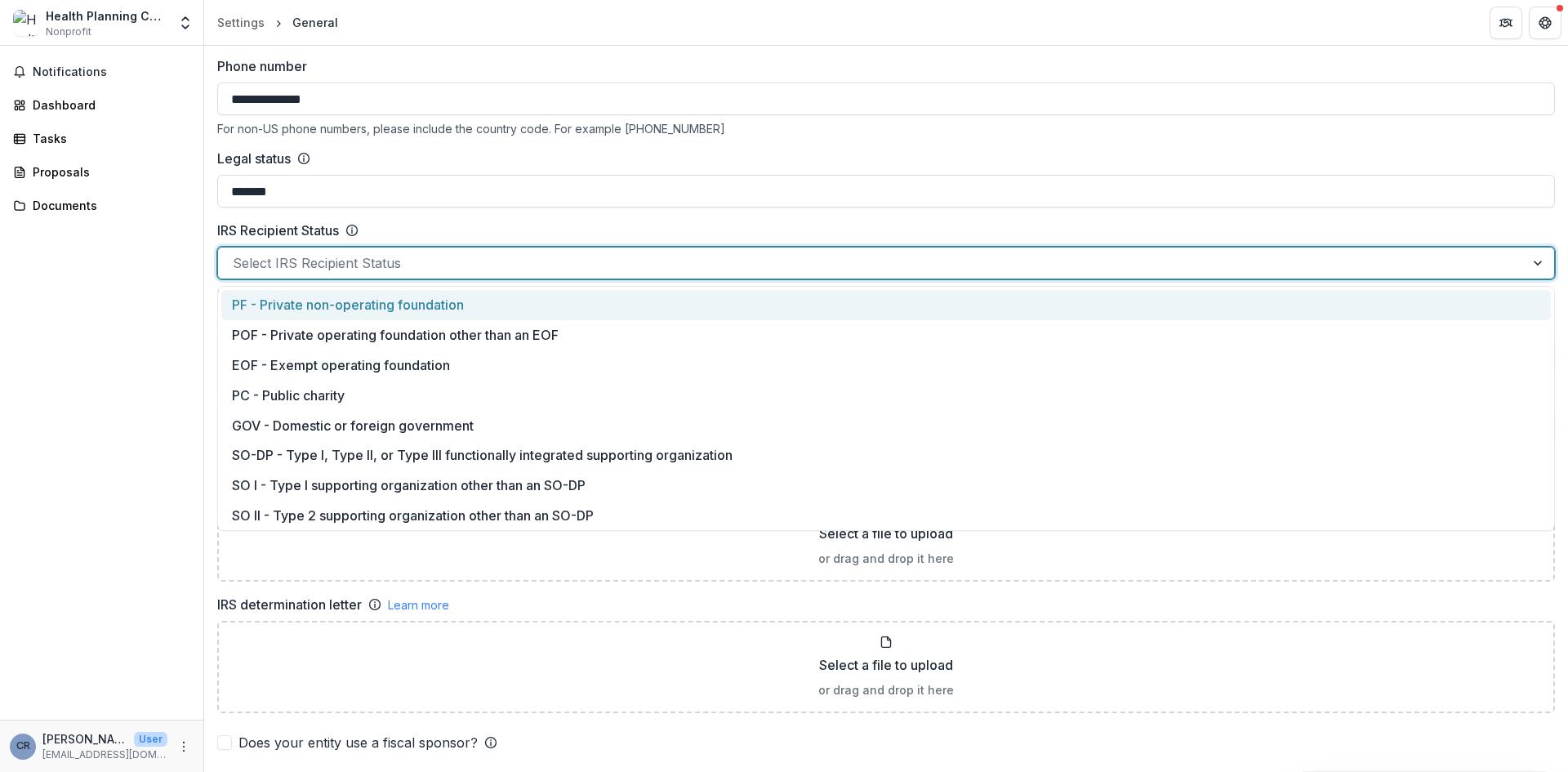
click at [464, 263] on div at bounding box center [871, 263] width 1277 height 23
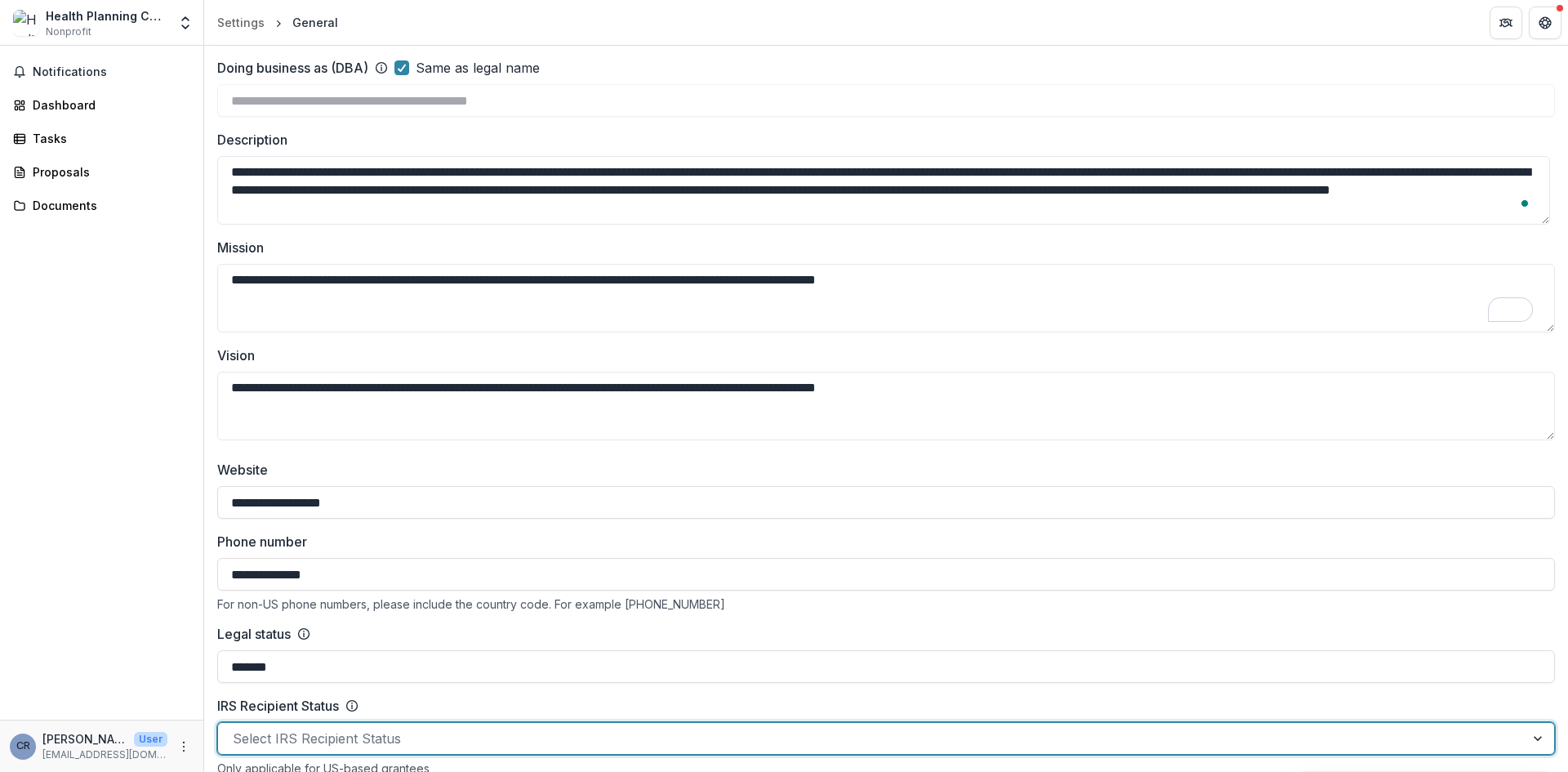
scroll to position [0, 0]
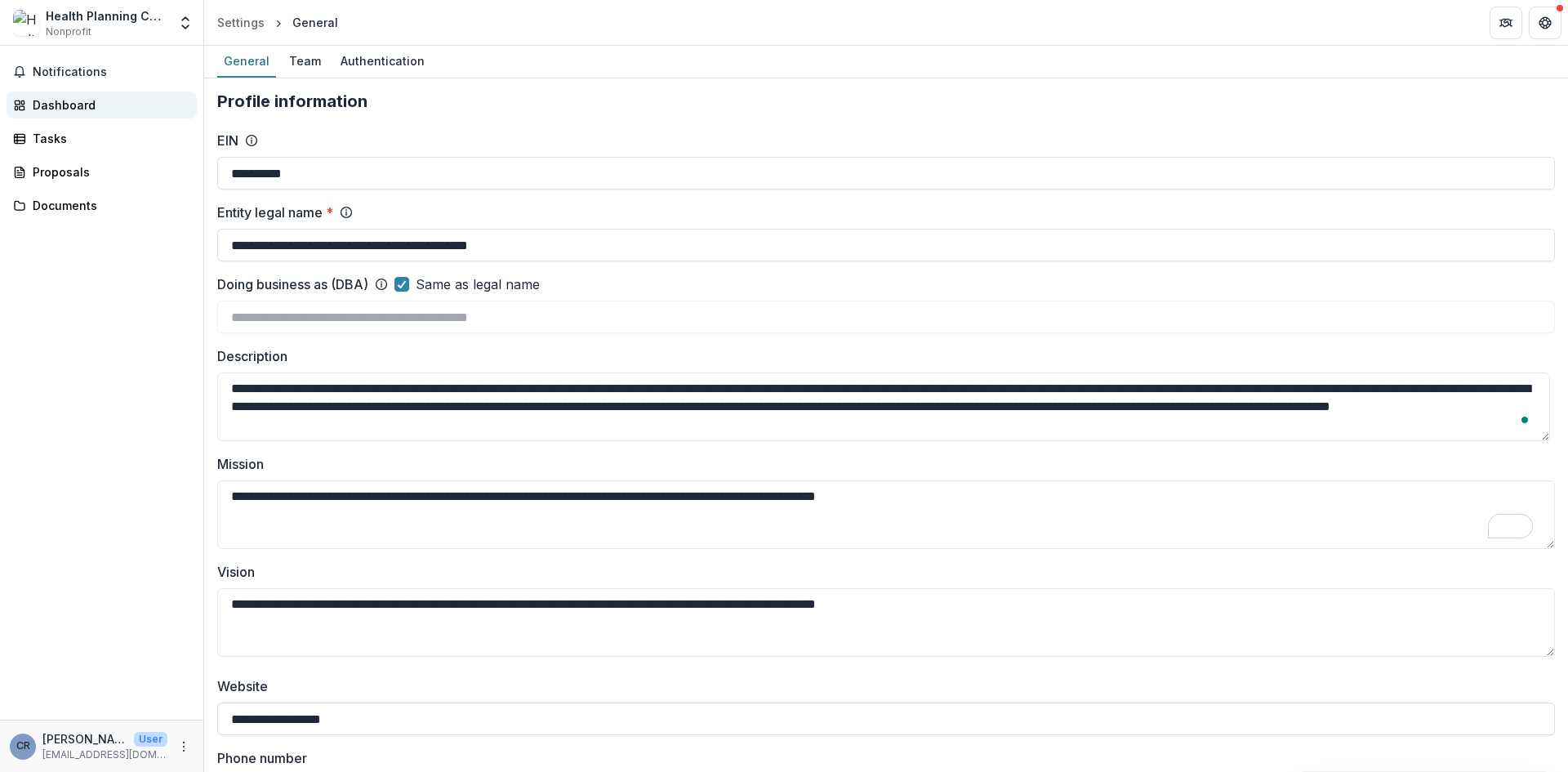
click at [108, 108] on div "Dashboard" at bounding box center [108, 105] width 151 height 17
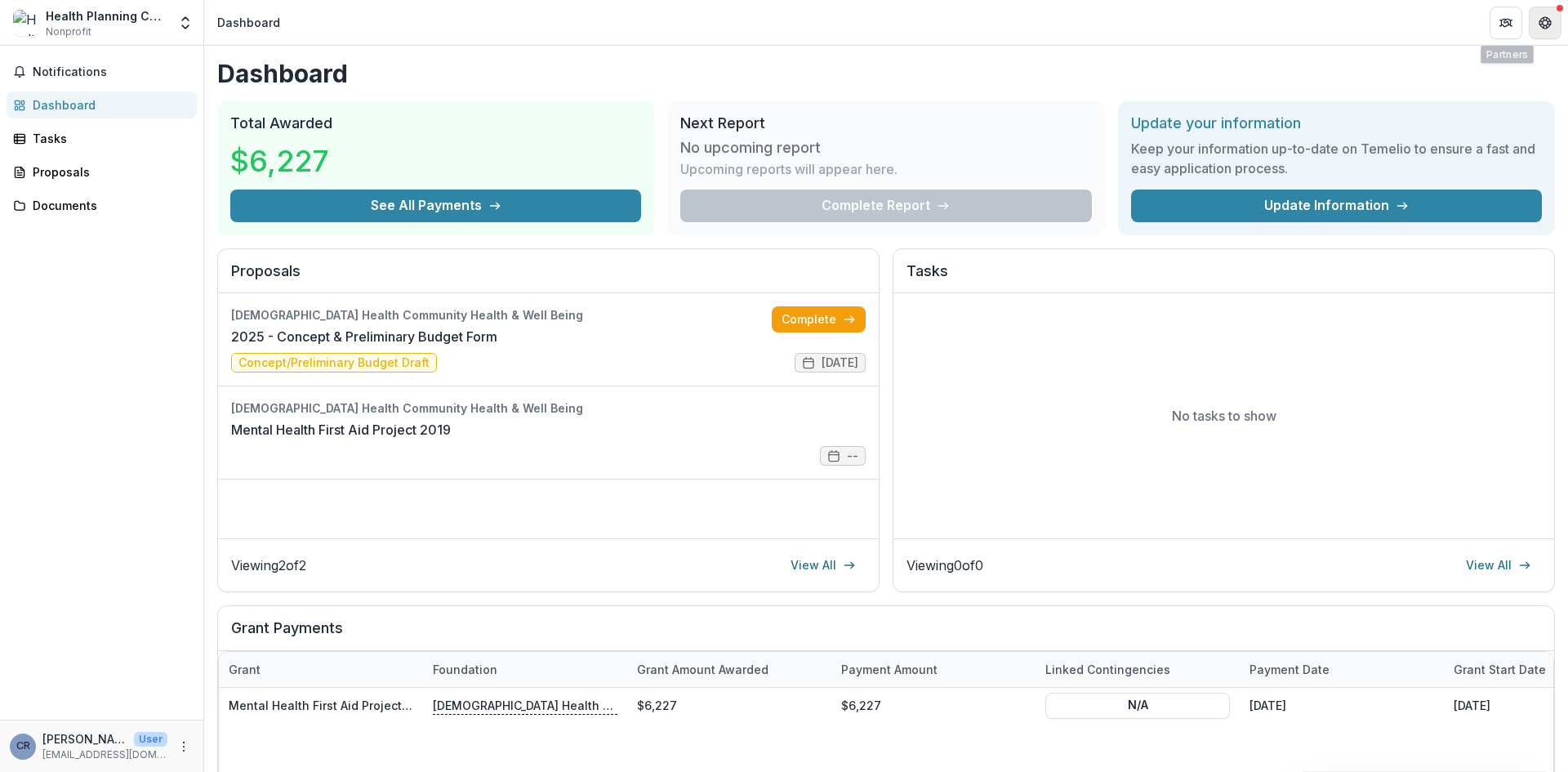
click at [1543, 20] on icon "Get Help" at bounding box center [1544, 20] width 2 height 2
click at [1542, 7] on button "Get Help" at bounding box center [1545, 23] width 33 height 33
click at [1546, 22] on icon "Get Help" at bounding box center [1545, 23] width 13 height 13
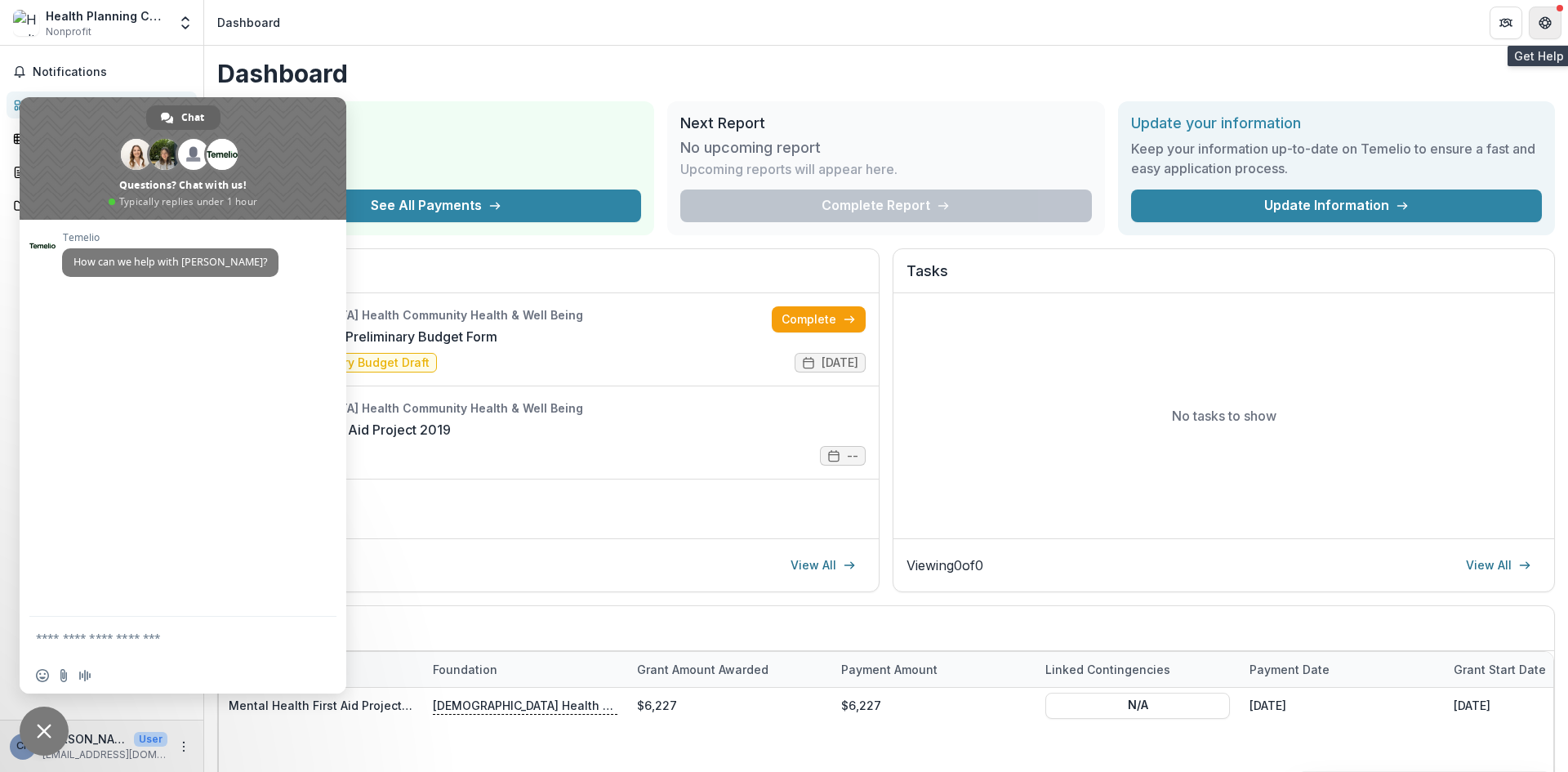
click at [1547, 22] on icon "Get Help" at bounding box center [1545, 23] width 13 height 13
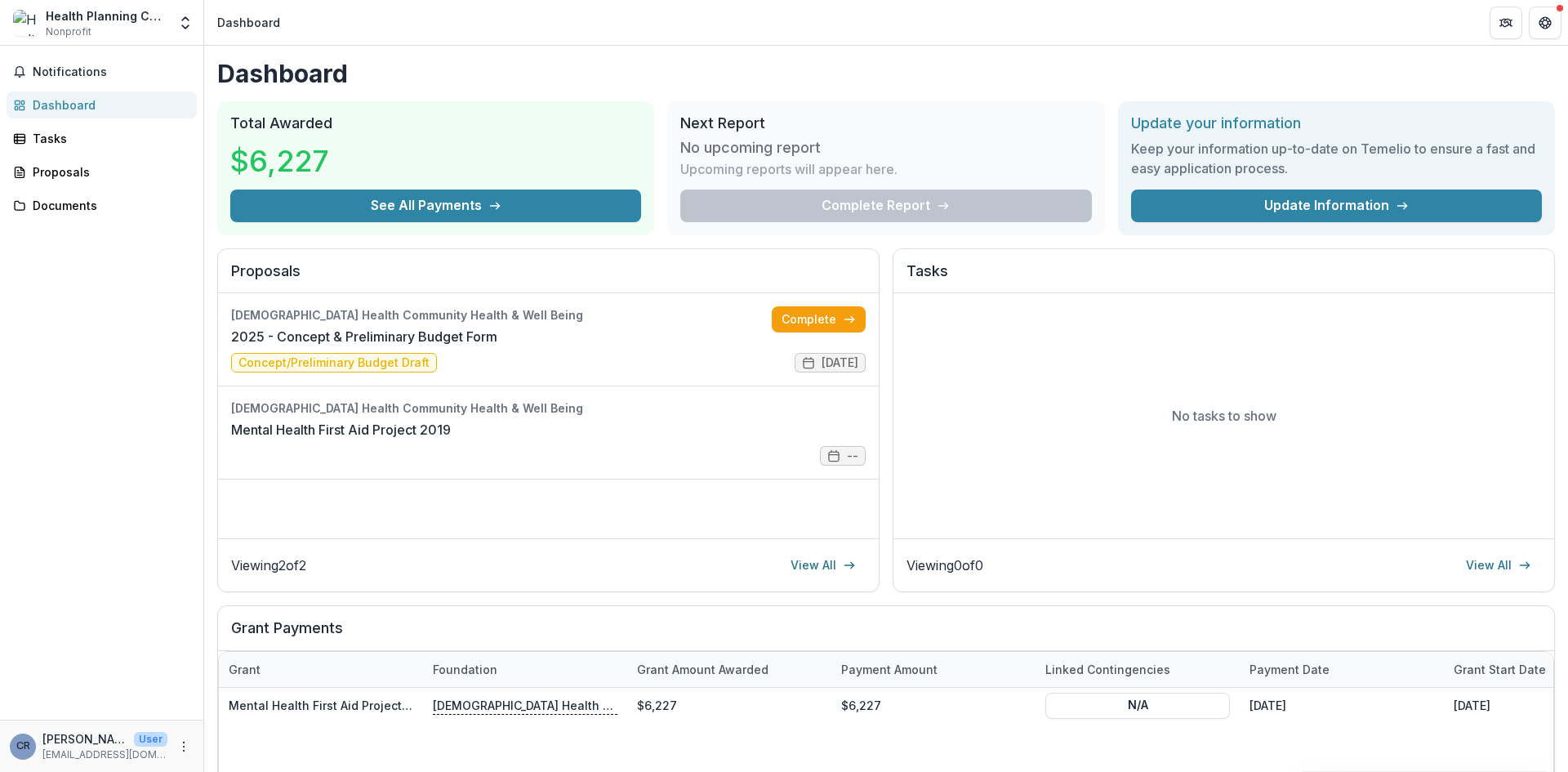
click at [134, 741] on p "User" at bounding box center [151, 739] width 33 height 15
click at [178, 748] on icon "More" at bounding box center [184, 746] width 13 height 13
click at [230, 739] on button "Logout" at bounding box center [291, 738] width 174 height 27
